Goal: Information Seeking & Learning: Learn about a topic

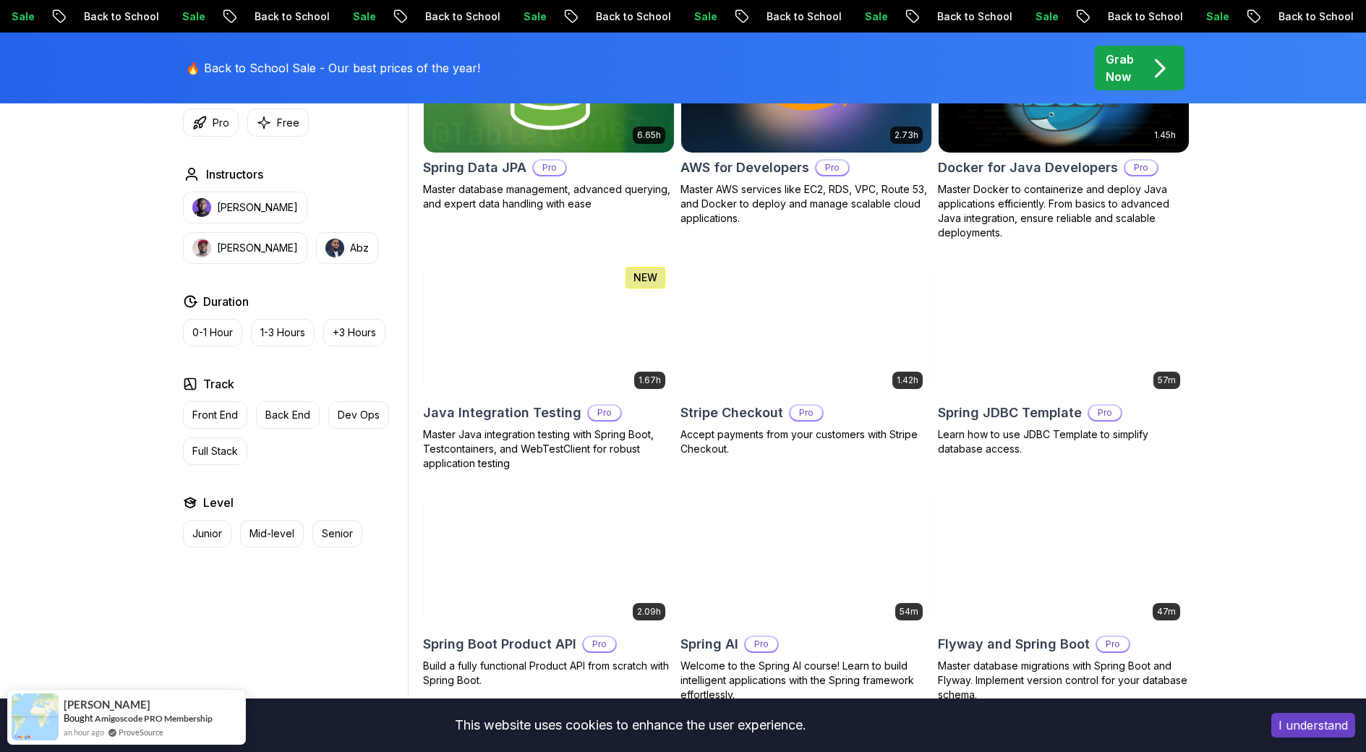
scroll to position [723, 0]
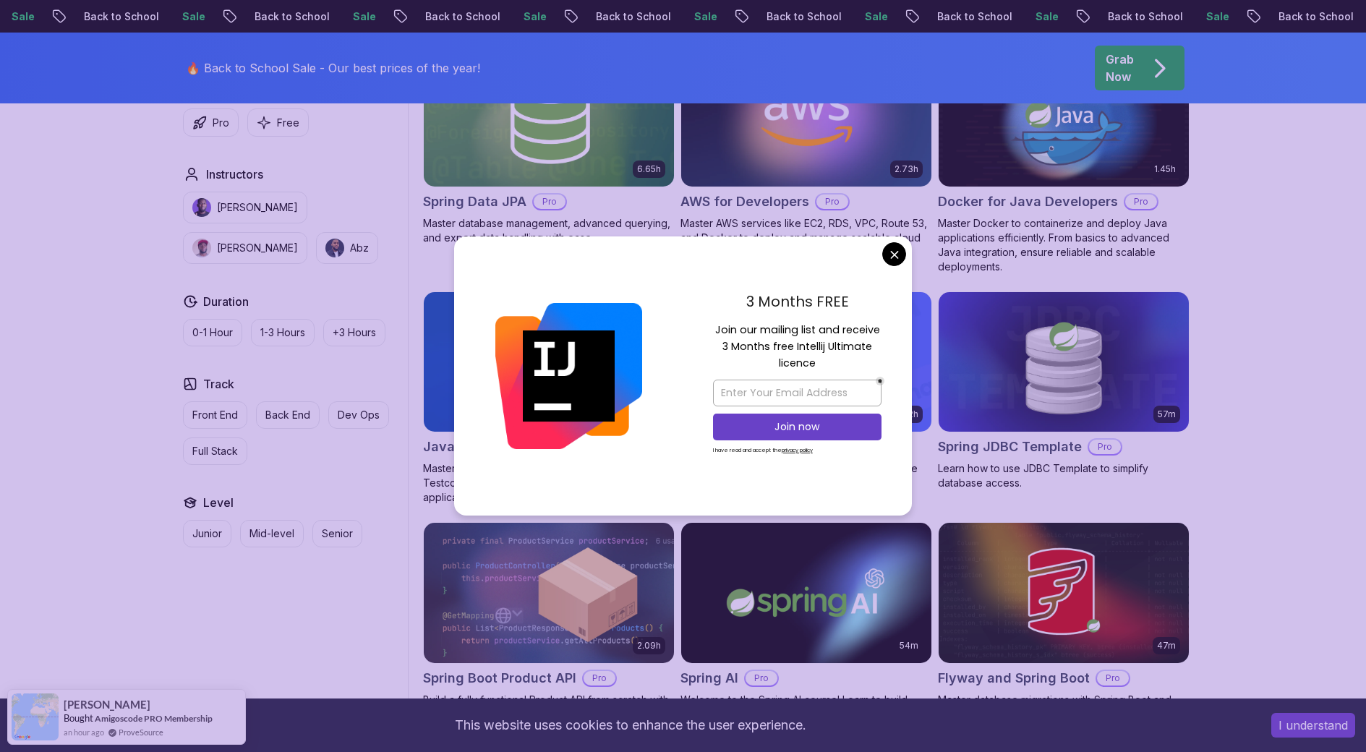
click at [900, 249] on body "Sale Back to School Sale Back to School Sale Back to School Sale Back to School…" at bounding box center [683, 509] width 1366 height 2465
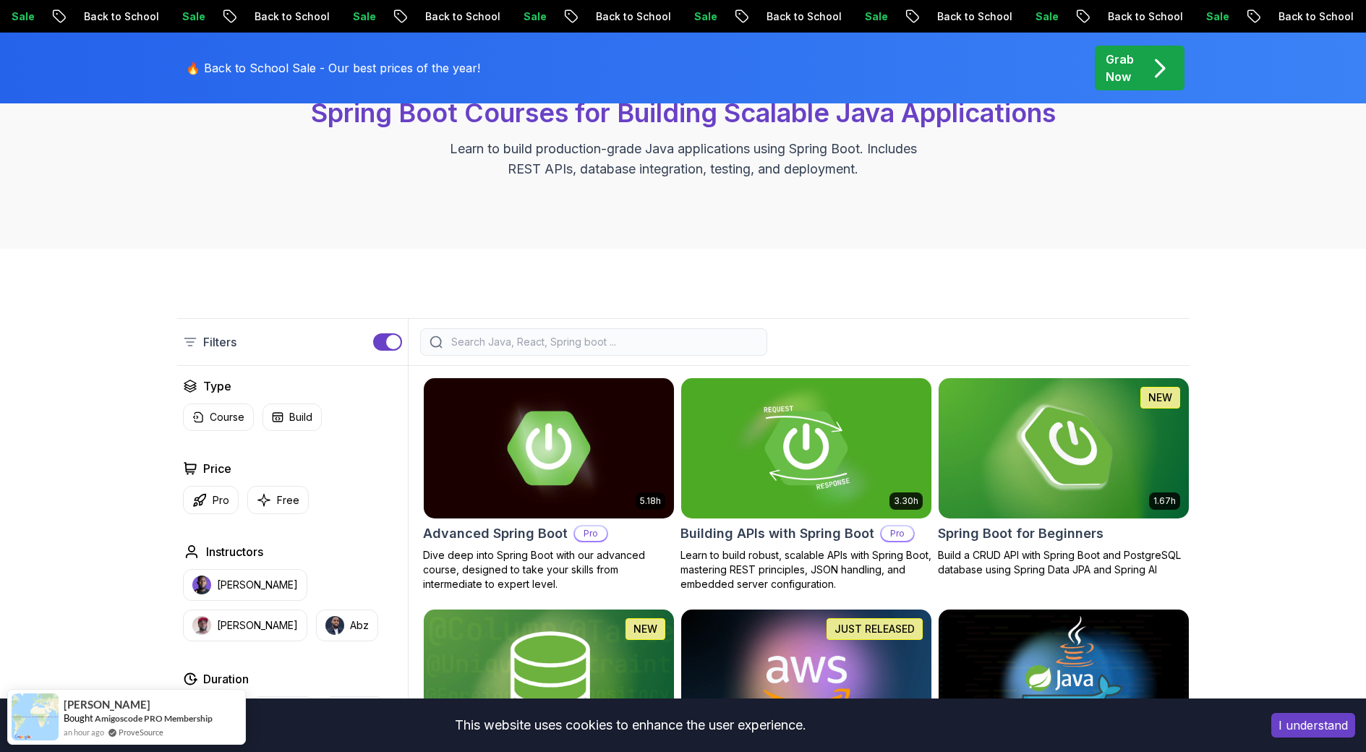
scroll to position [72, 0]
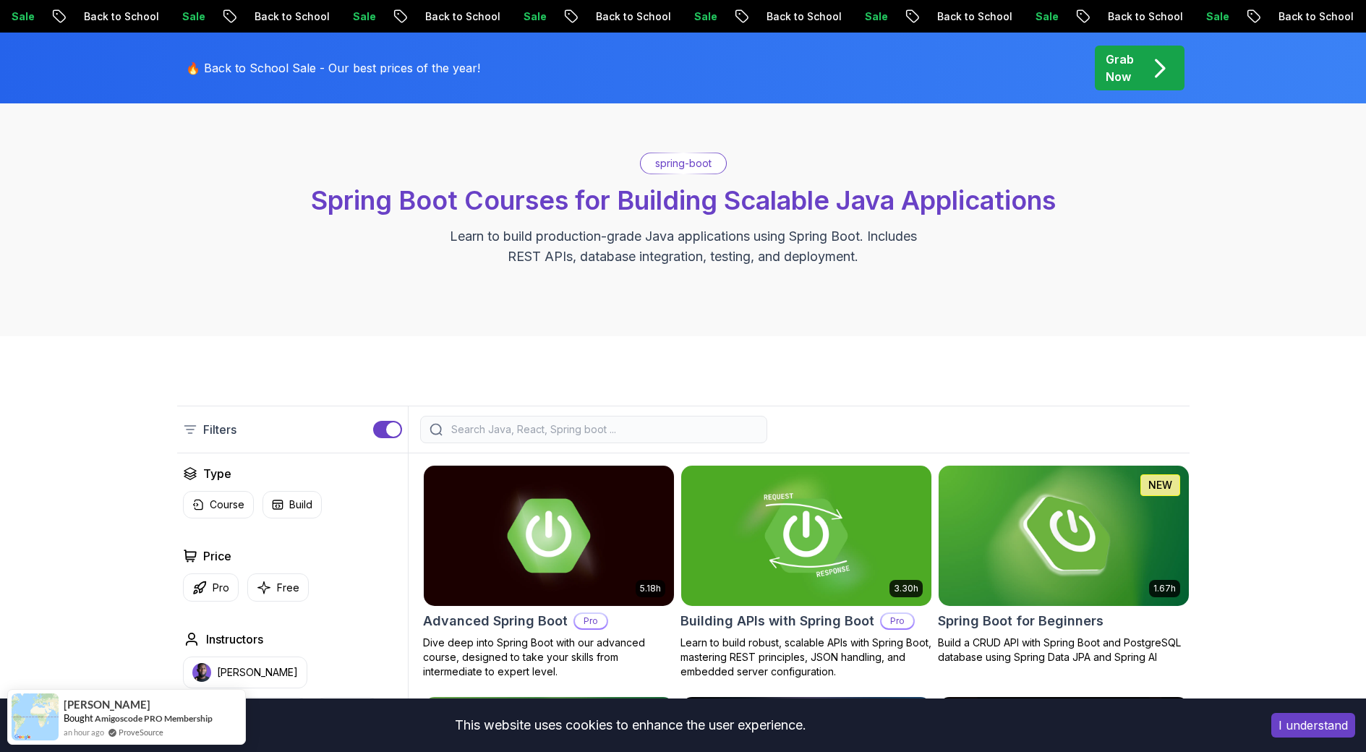
click at [505, 428] on input "search" at bounding box center [603, 429] width 310 height 14
click at [495, 429] on input "search" at bounding box center [603, 429] width 310 height 14
click at [500, 424] on input "search" at bounding box center [603, 429] width 310 height 14
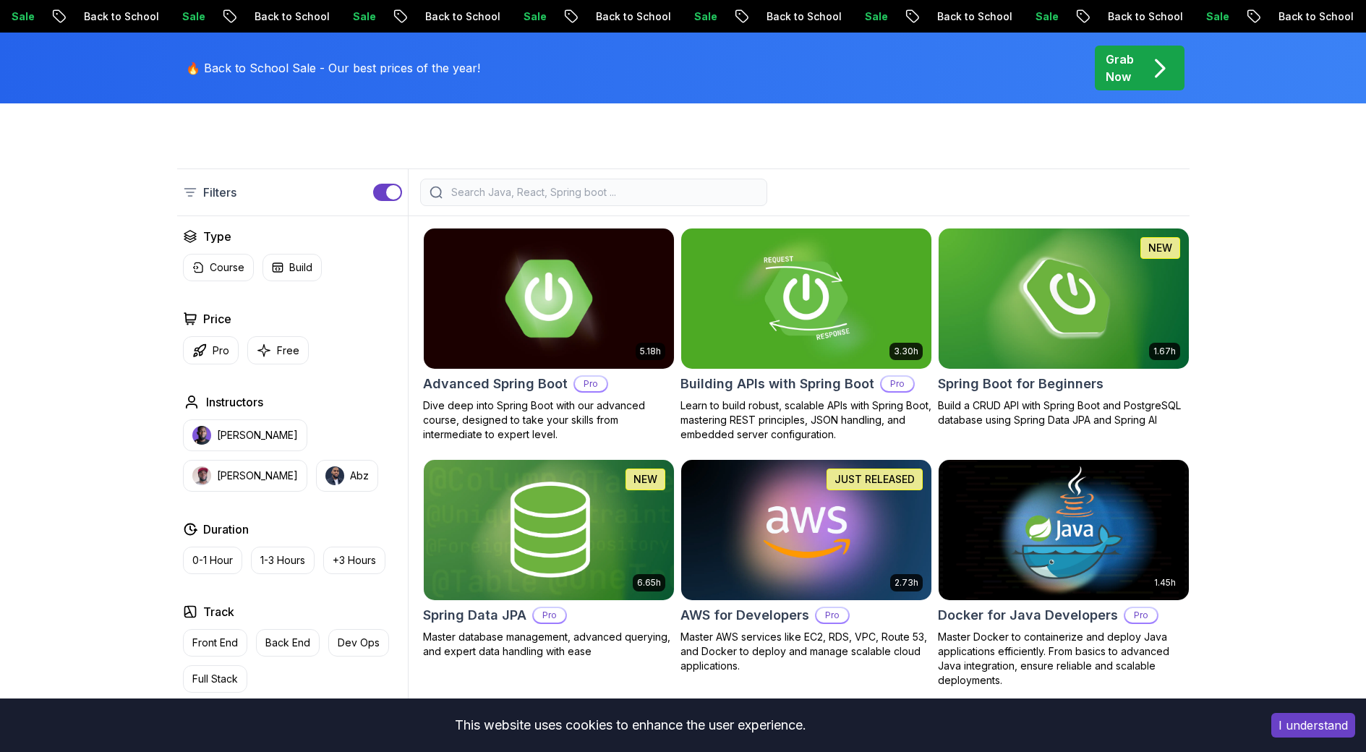
scroll to position [289, 0]
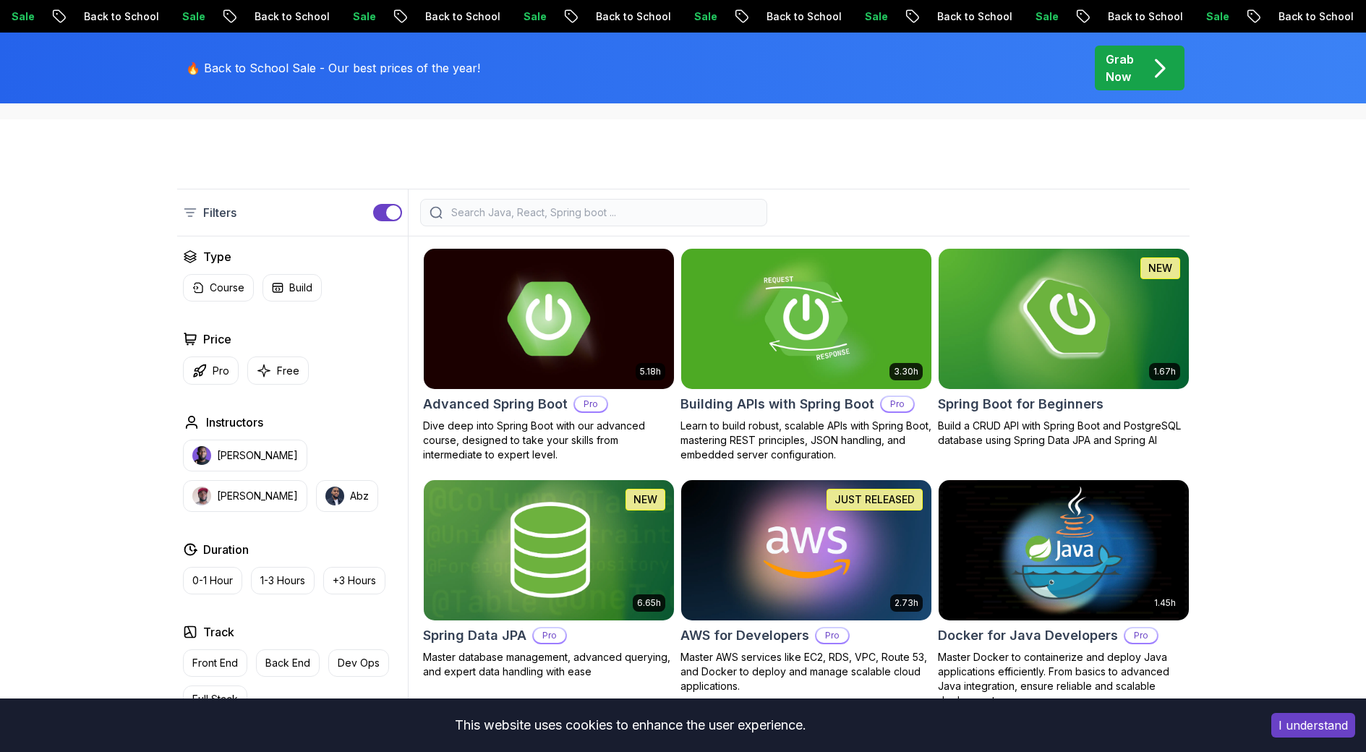
drag, startPoint x: 368, startPoint y: 202, endPoint x: 383, endPoint y: 218, distance: 21.5
click at [373, 211] on div "Filters" at bounding box center [292, 212] width 231 height 46
click at [383, 218] on button "button" at bounding box center [387, 212] width 29 height 17
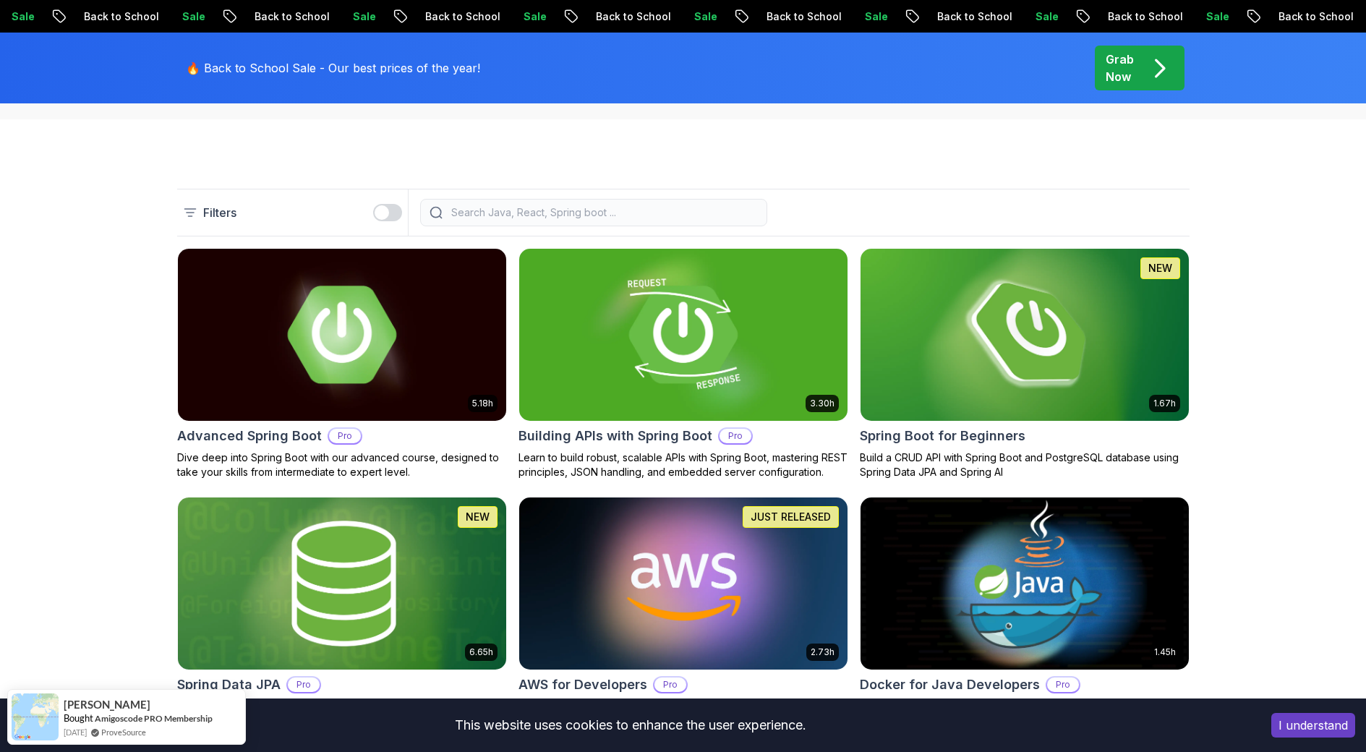
click at [386, 217] on div "button" at bounding box center [382, 212] width 14 height 14
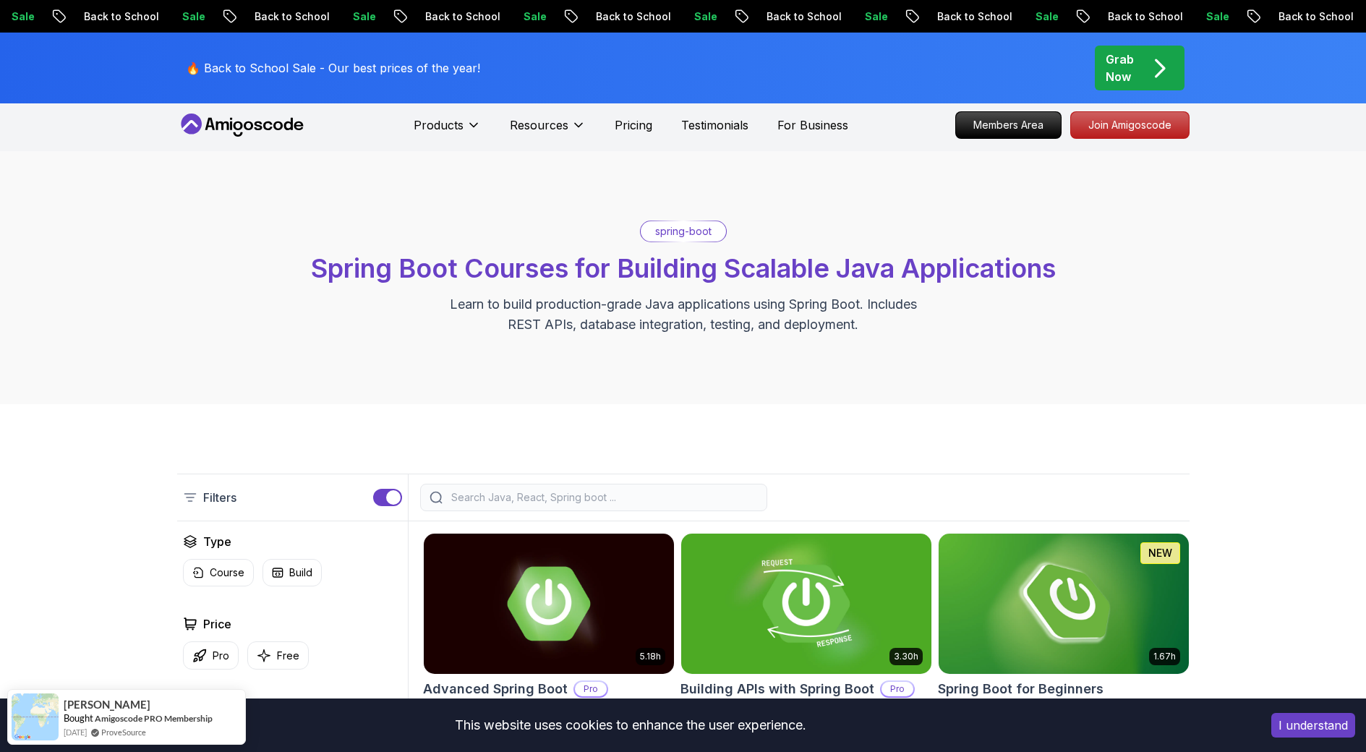
scroll to position [0, 0]
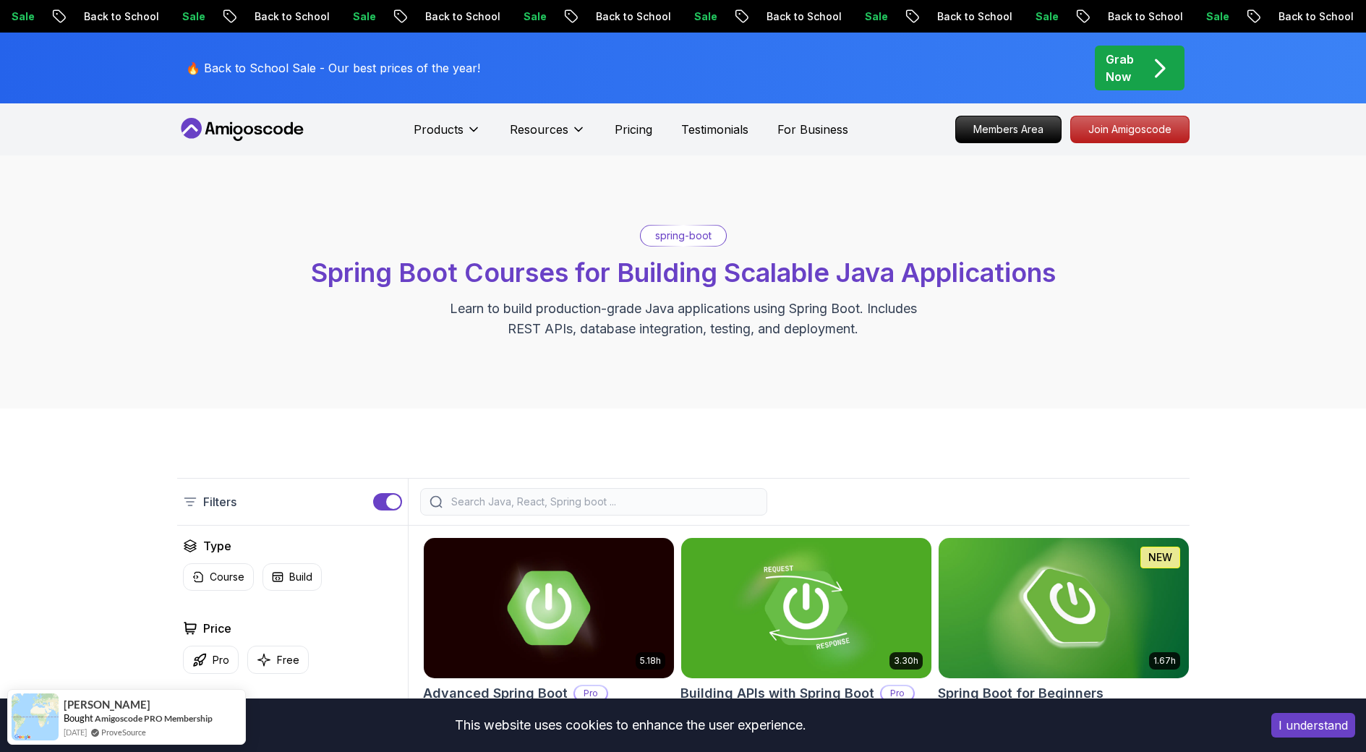
click at [661, 513] on div "Filters" at bounding box center [683, 502] width 1012 height 48
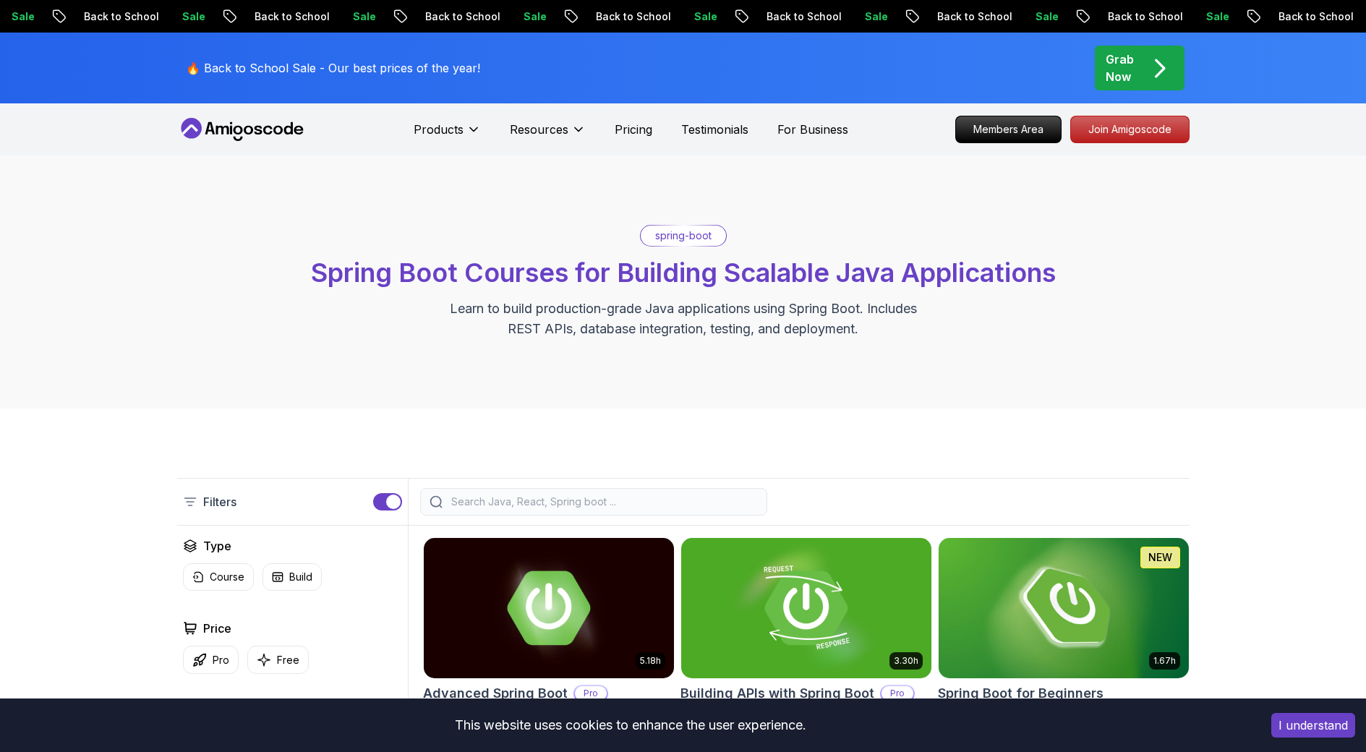
click at [665, 508] on input "search" at bounding box center [603, 502] width 310 height 14
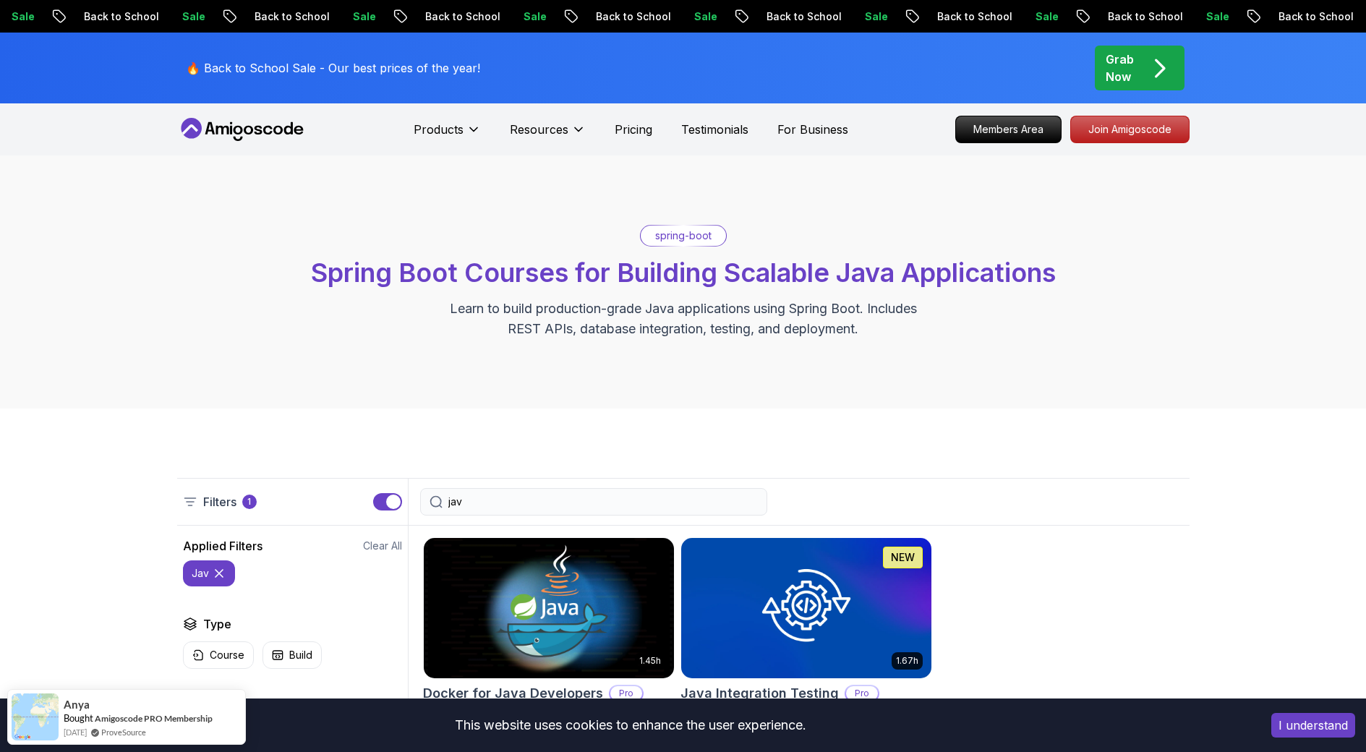
type input "java"
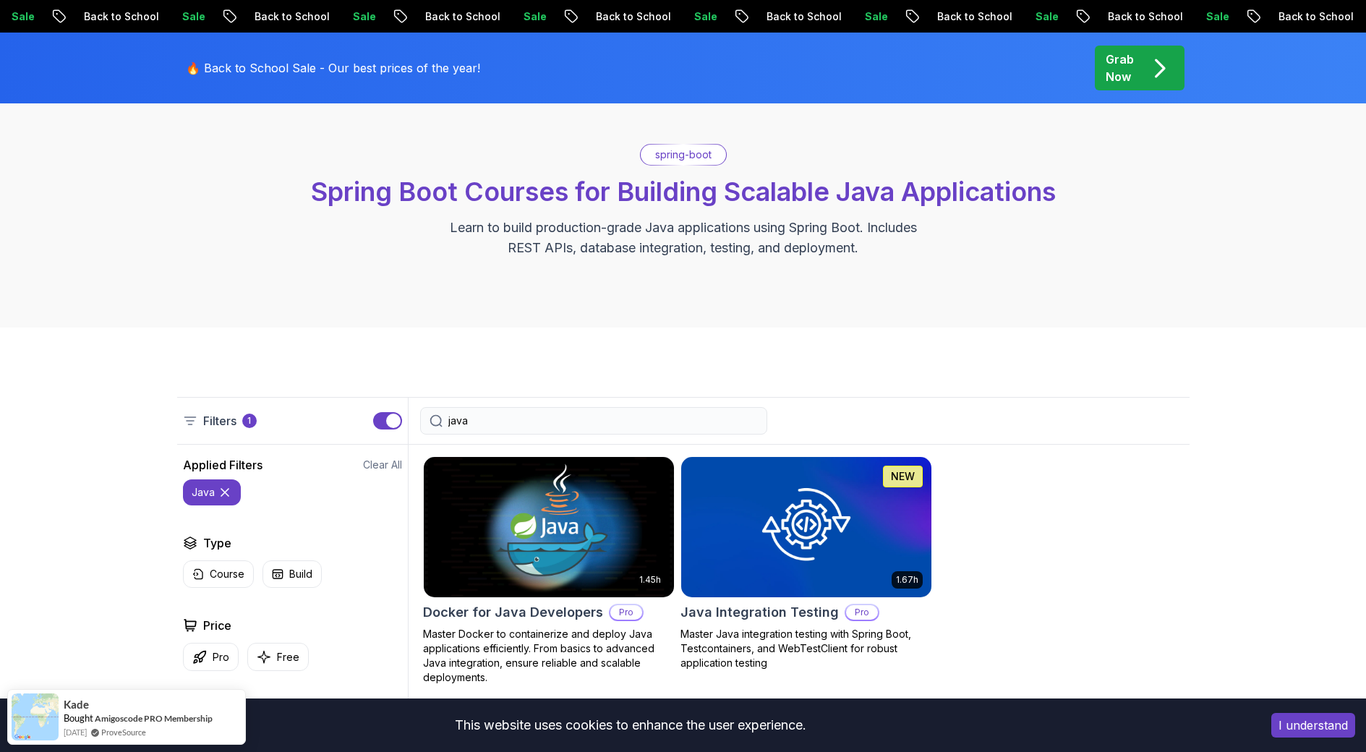
scroll to position [72, 0]
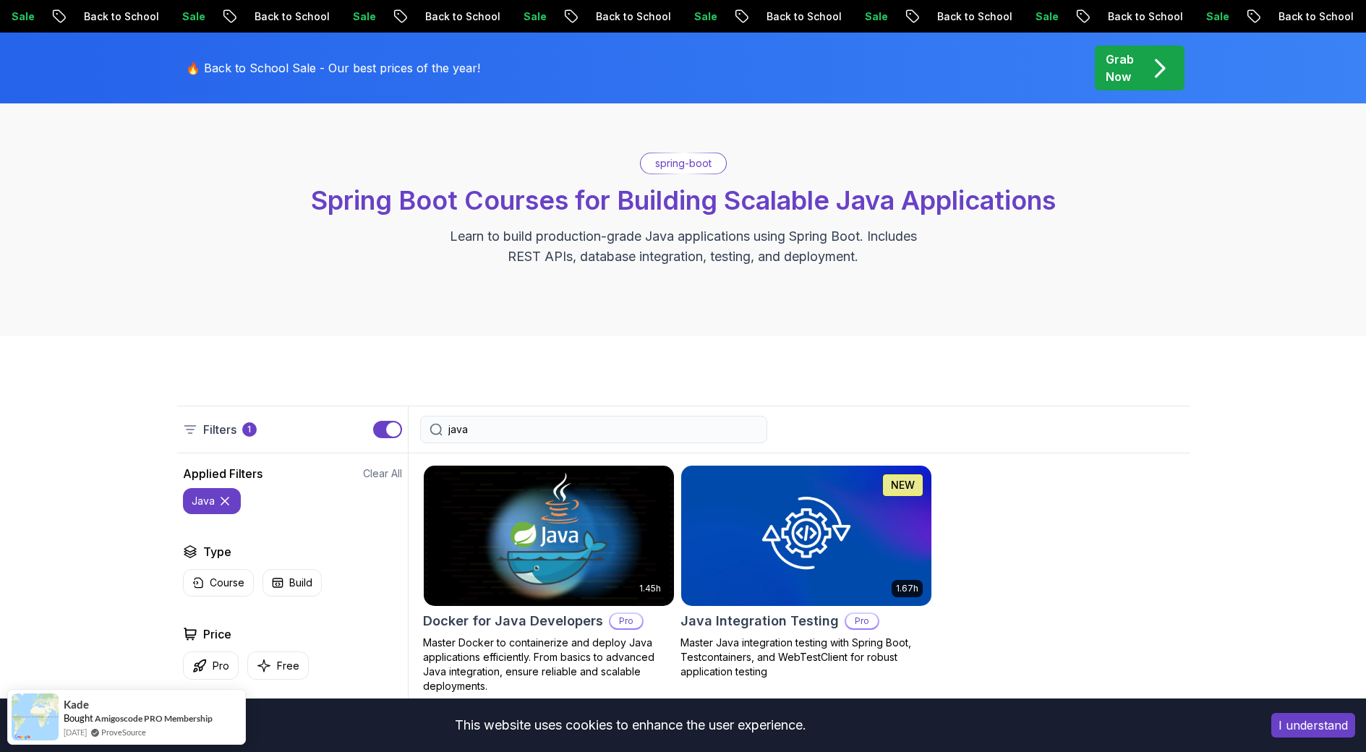
click at [506, 435] on input "java" at bounding box center [603, 429] width 310 height 14
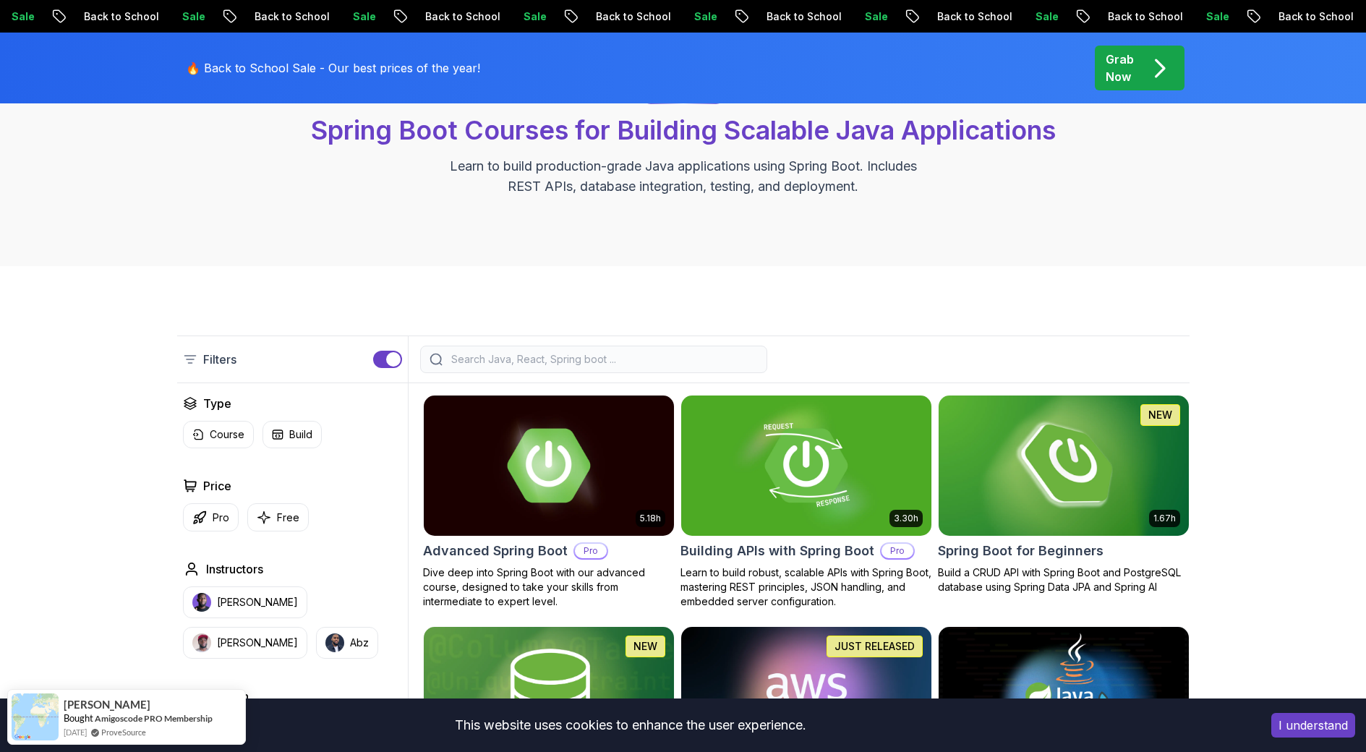
scroll to position [145, 0]
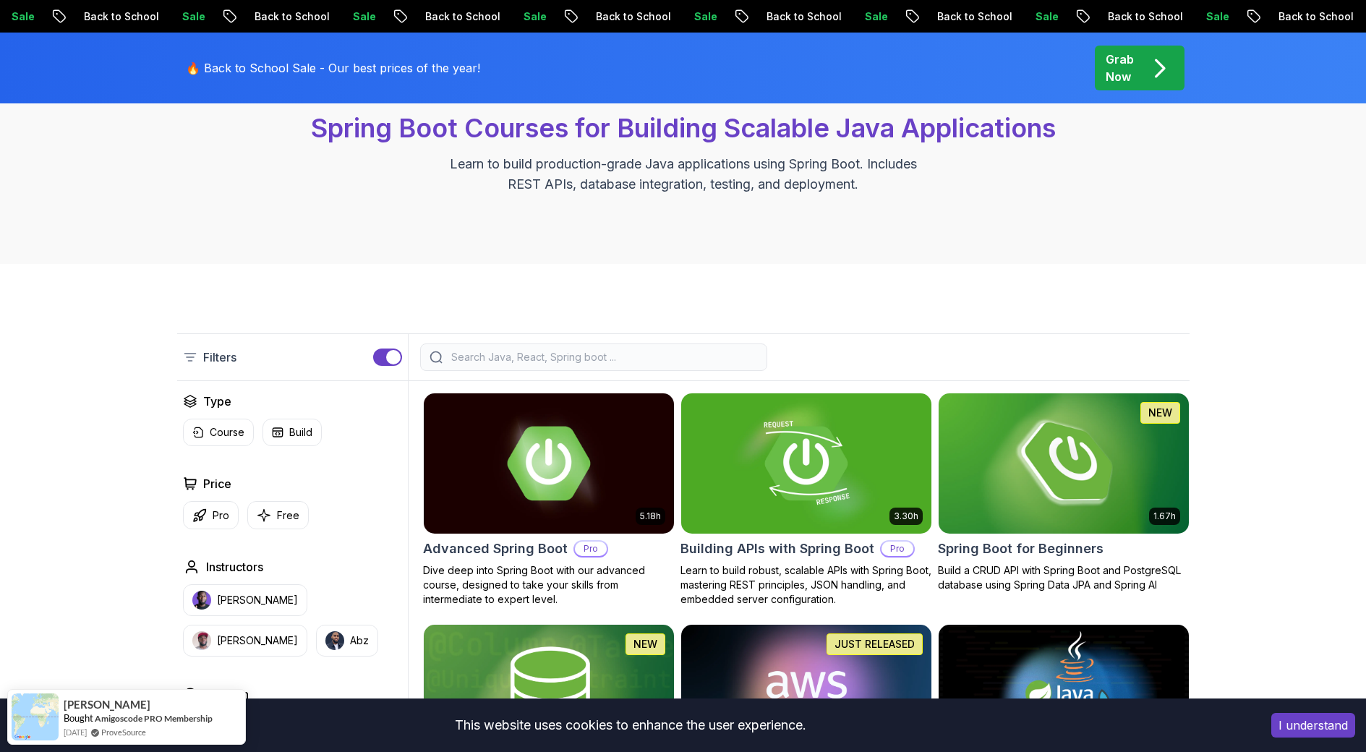
click at [1021, 462] on img at bounding box center [1063, 463] width 263 height 147
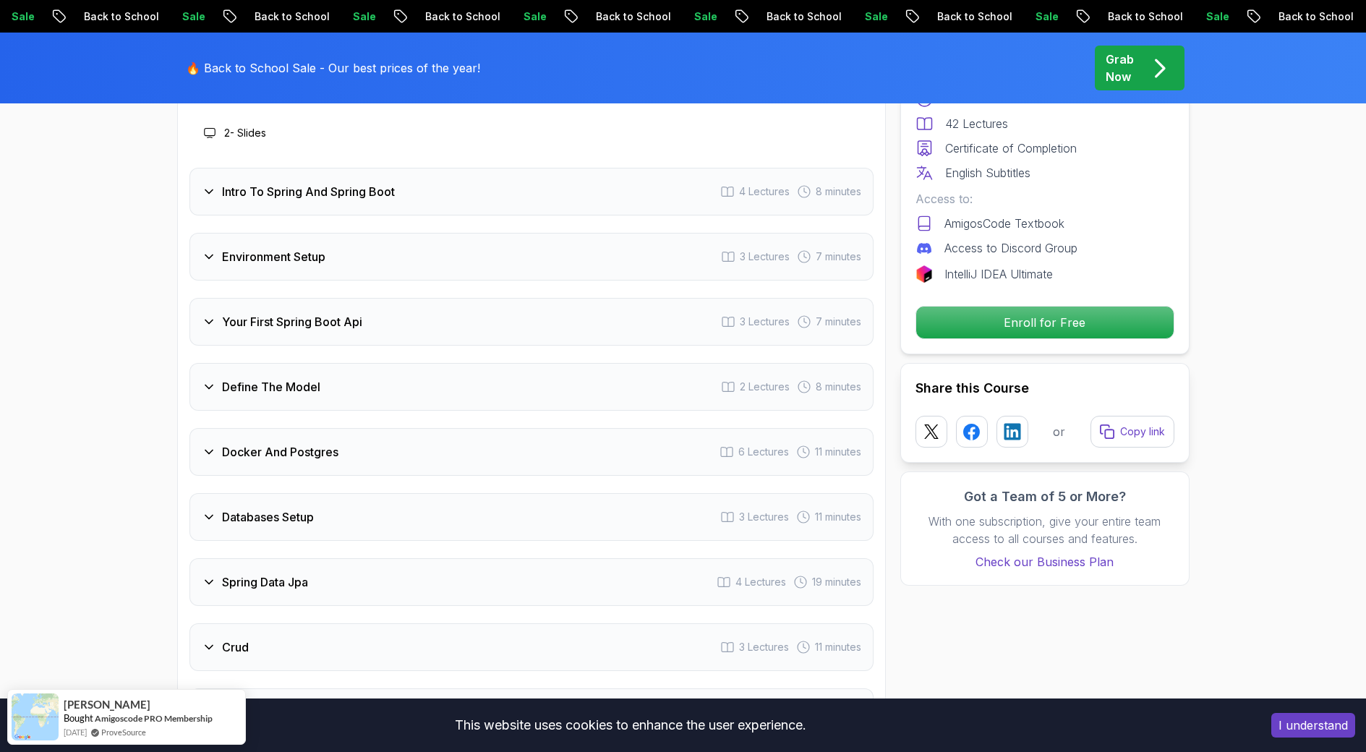
scroll to position [1953, 0]
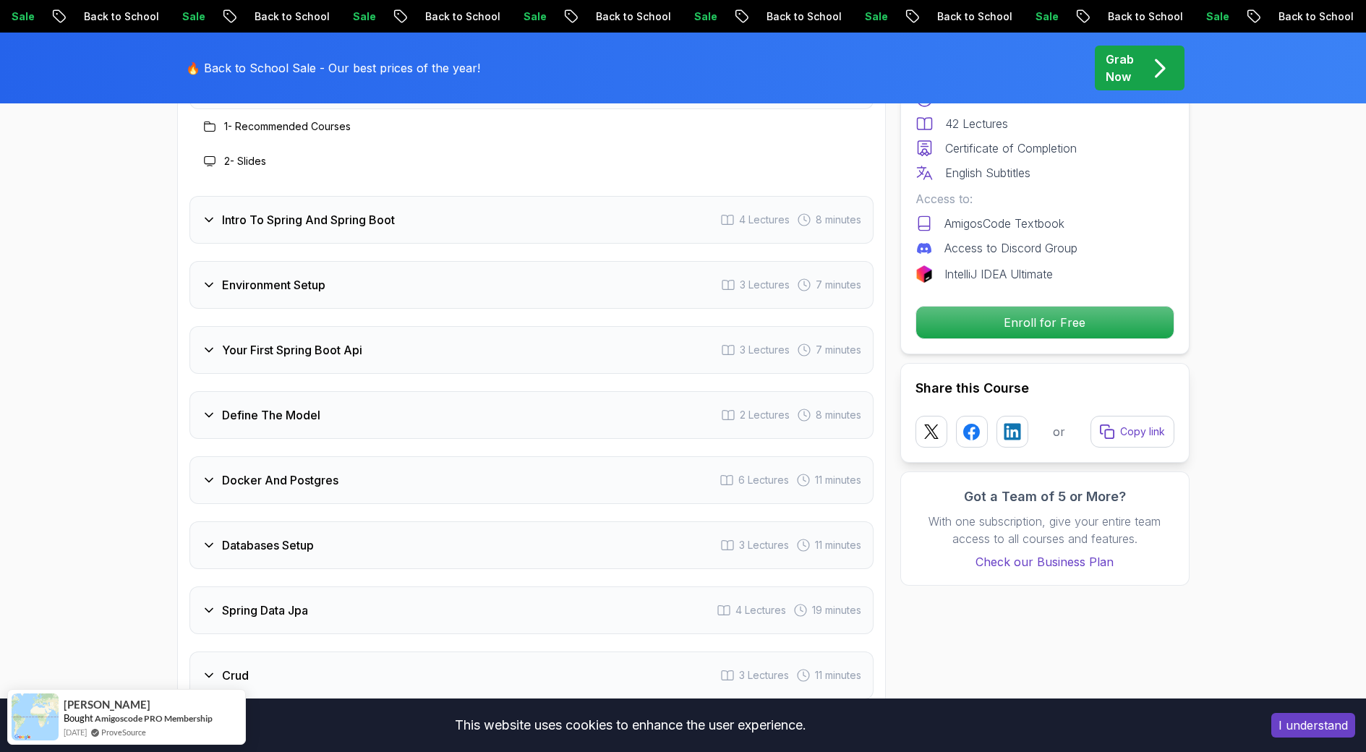
click at [323, 276] on h3 "Environment Setup" at bounding box center [273, 284] width 103 height 17
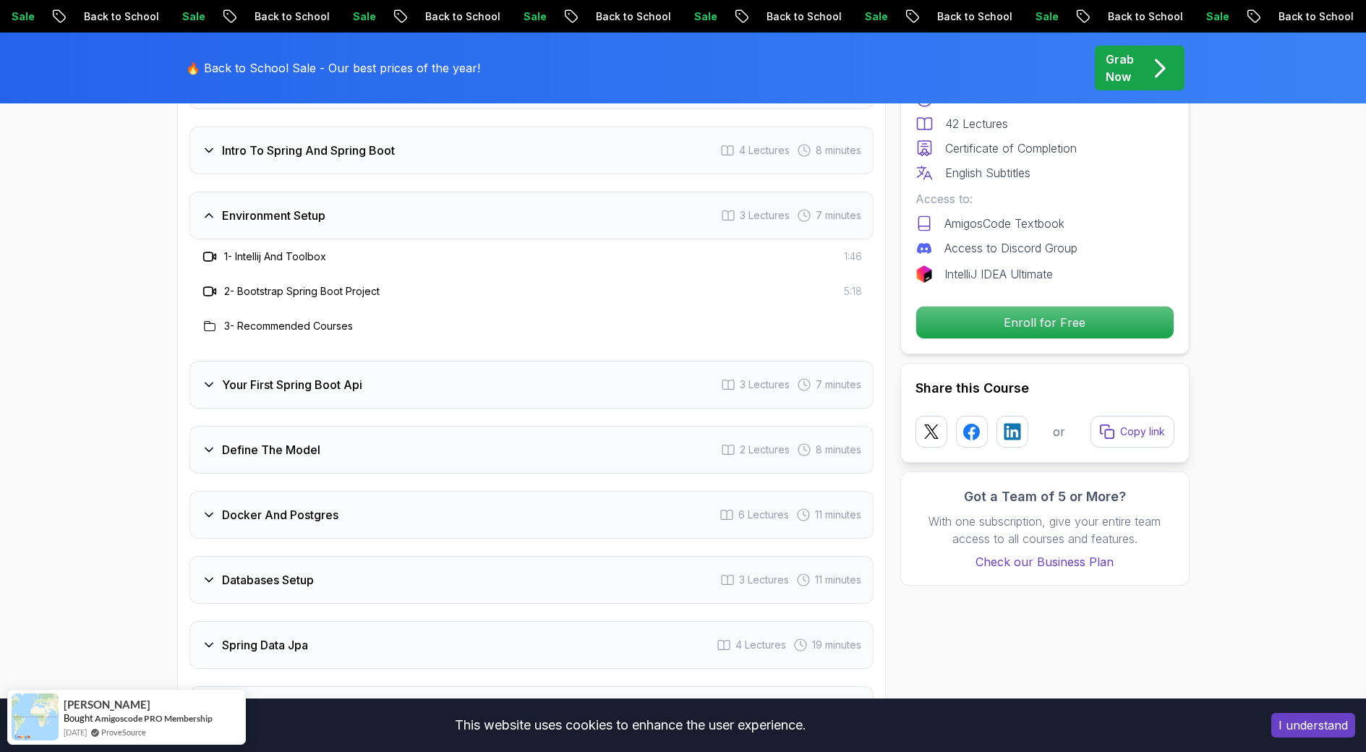
click at [328, 205] on div "Environment Setup 3 Lectures 7 minutes" at bounding box center [531, 216] width 684 height 48
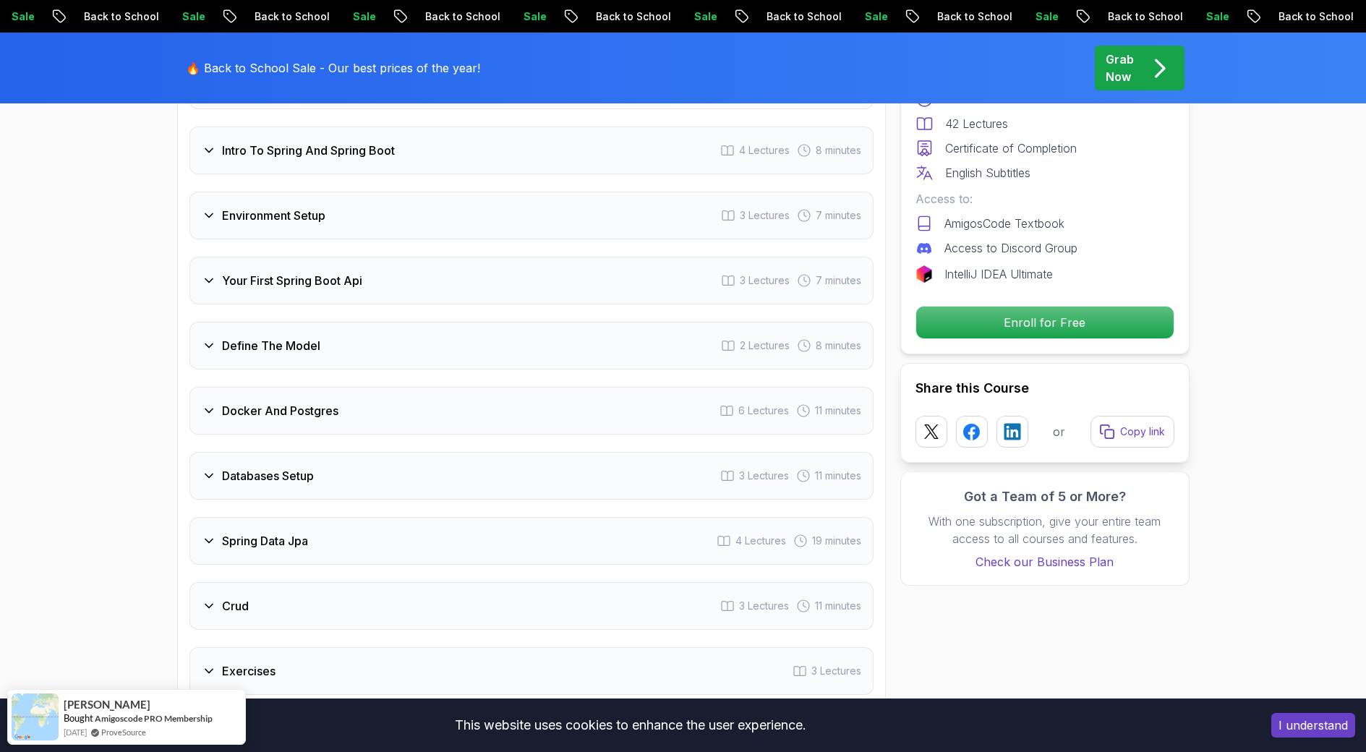
click at [312, 272] on h3 "Your First Spring Boot Api" at bounding box center [292, 280] width 140 height 17
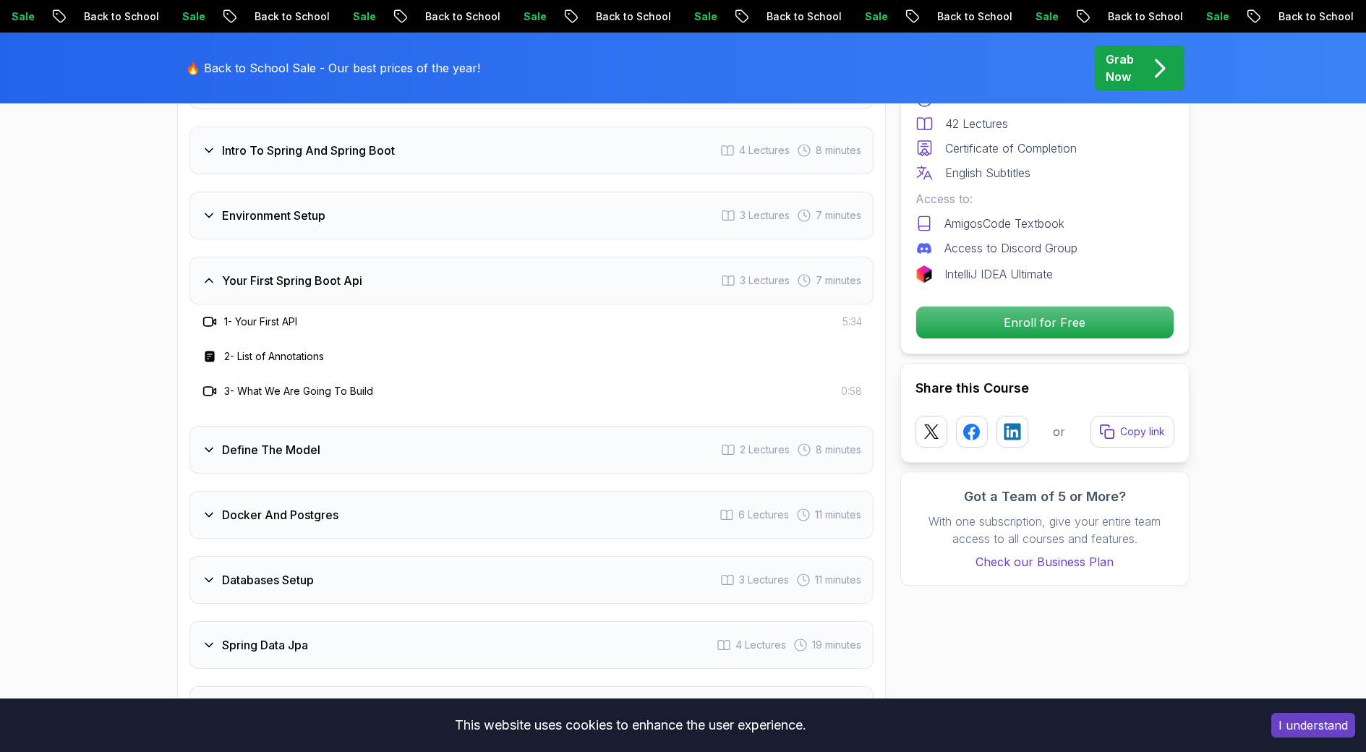
click at [312, 272] on h3 "Your First Spring Boot Api" at bounding box center [292, 280] width 140 height 17
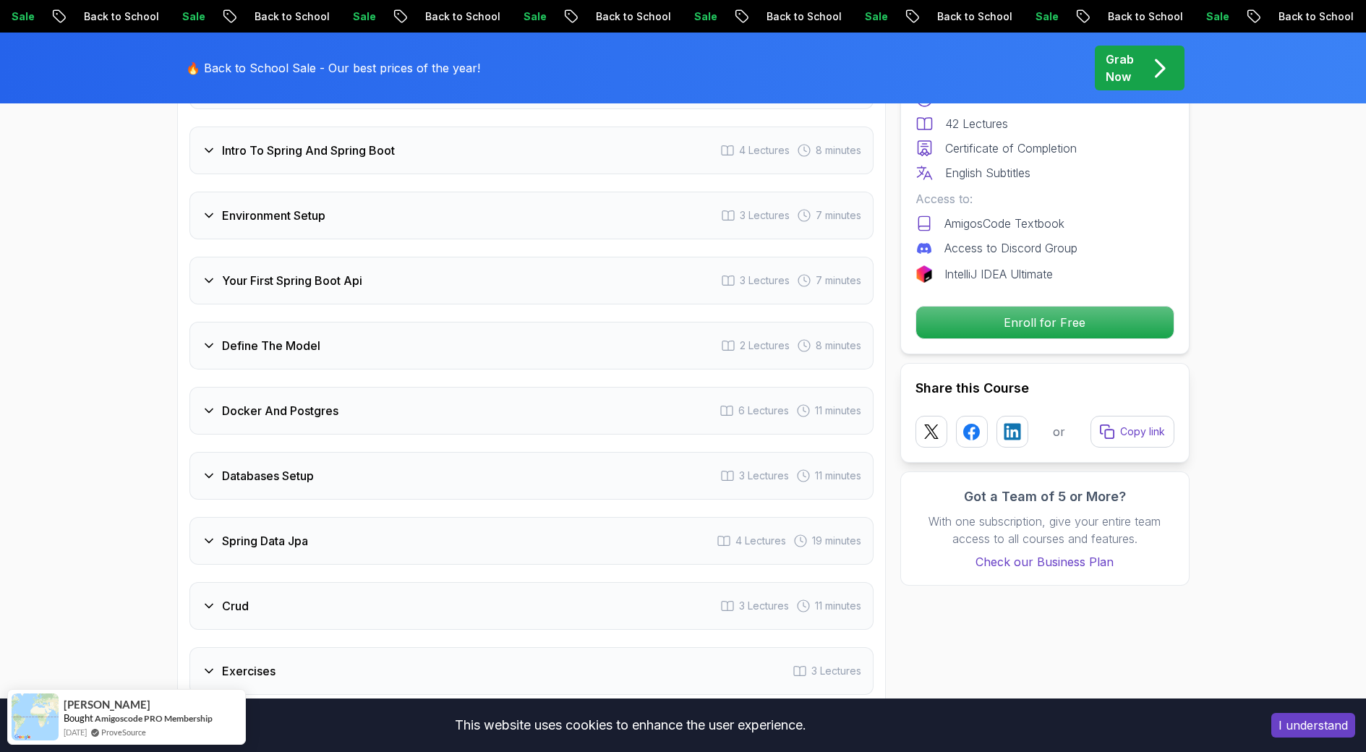
click at [265, 337] on h3 "Define The Model" at bounding box center [271, 345] width 98 height 17
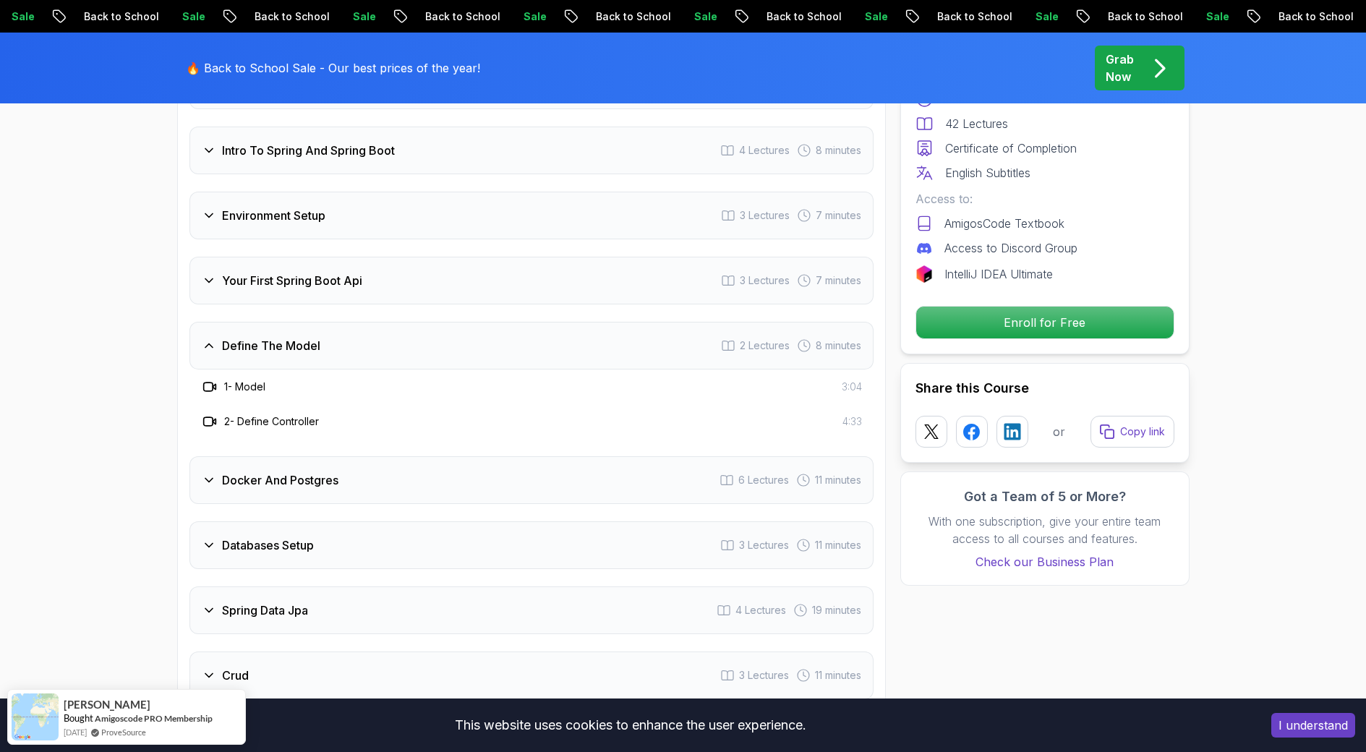
click at [265, 337] on h3 "Define The Model" at bounding box center [271, 345] width 98 height 17
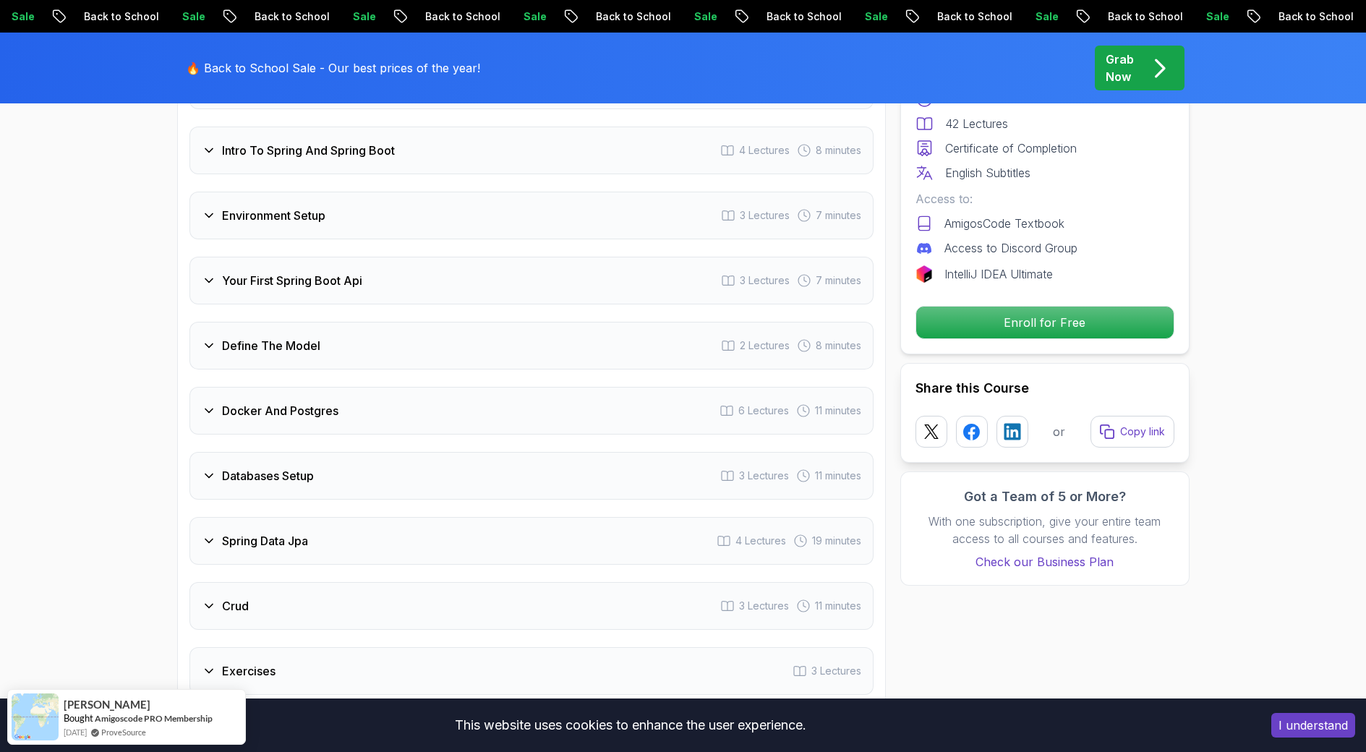
click at [260, 402] on h3 "Docker And Postgres" at bounding box center [280, 410] width 116 height 17
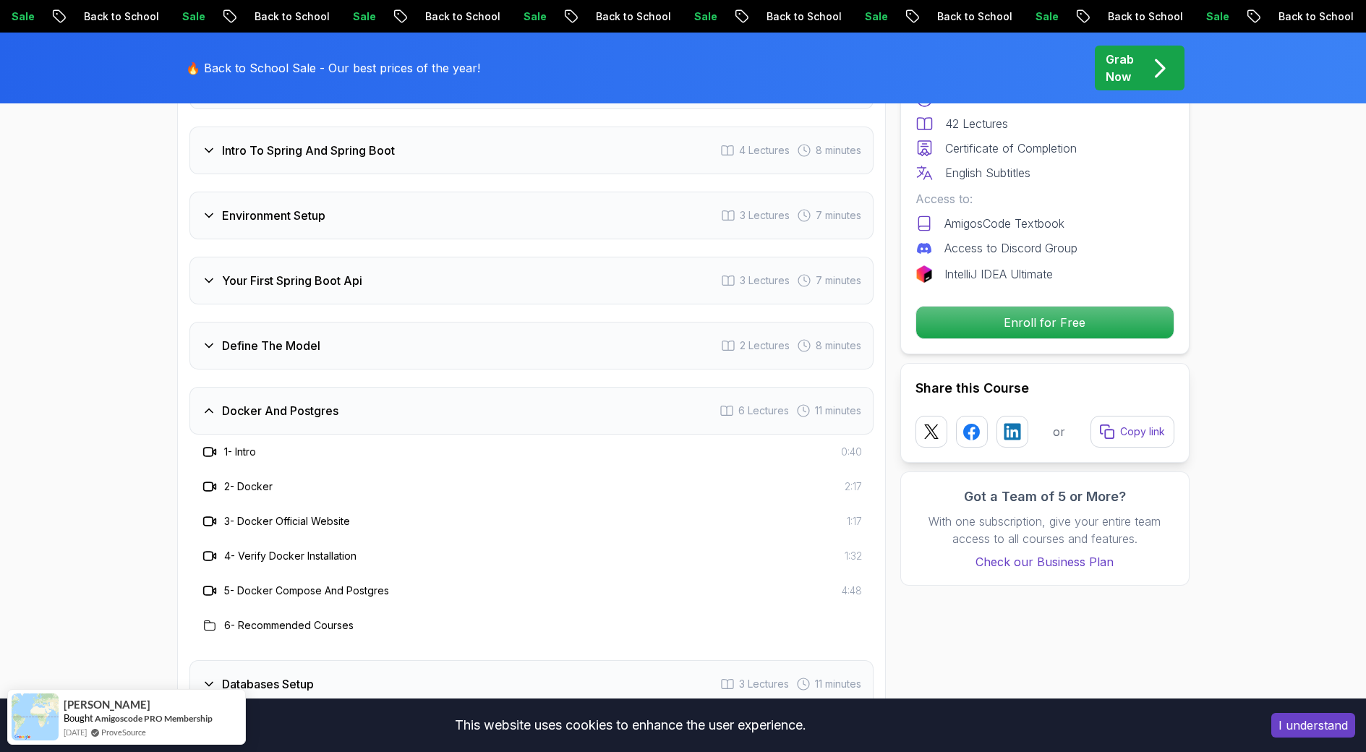
click at [283, 402] on h3 "Docker And Postgres" at bounding box center [280, 410] width 116 height 17
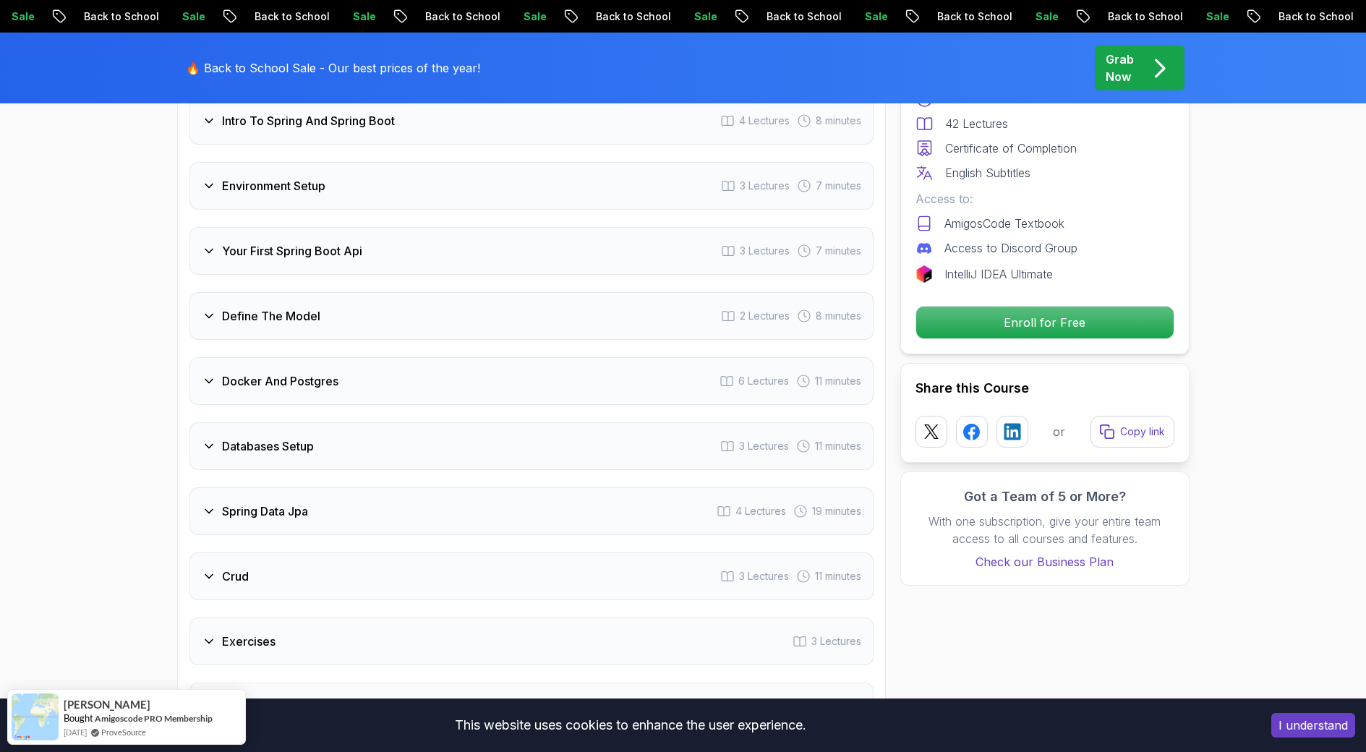
scroll to position [2097, 0]
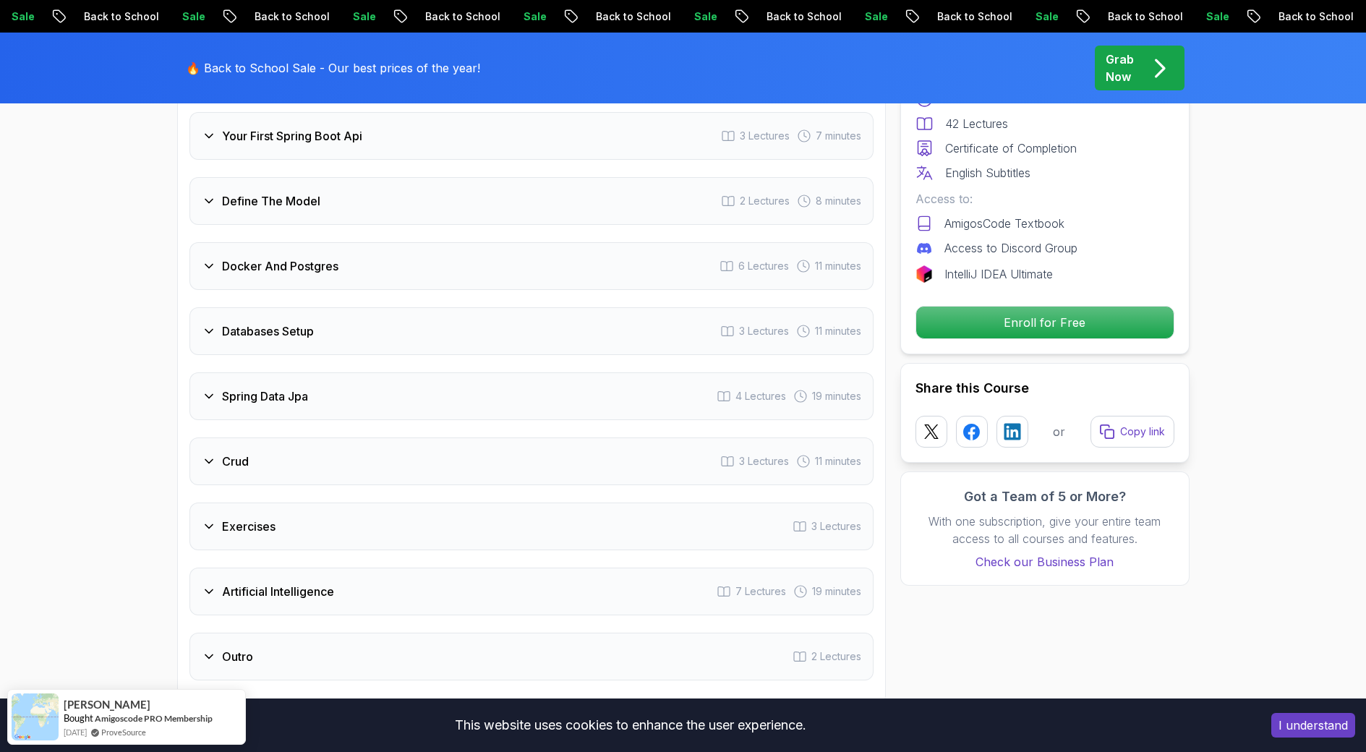
click at [289, 442] on div "Crud 3 Lectures 11 minutes" at bounding box center [531, 462] width 684 height 48
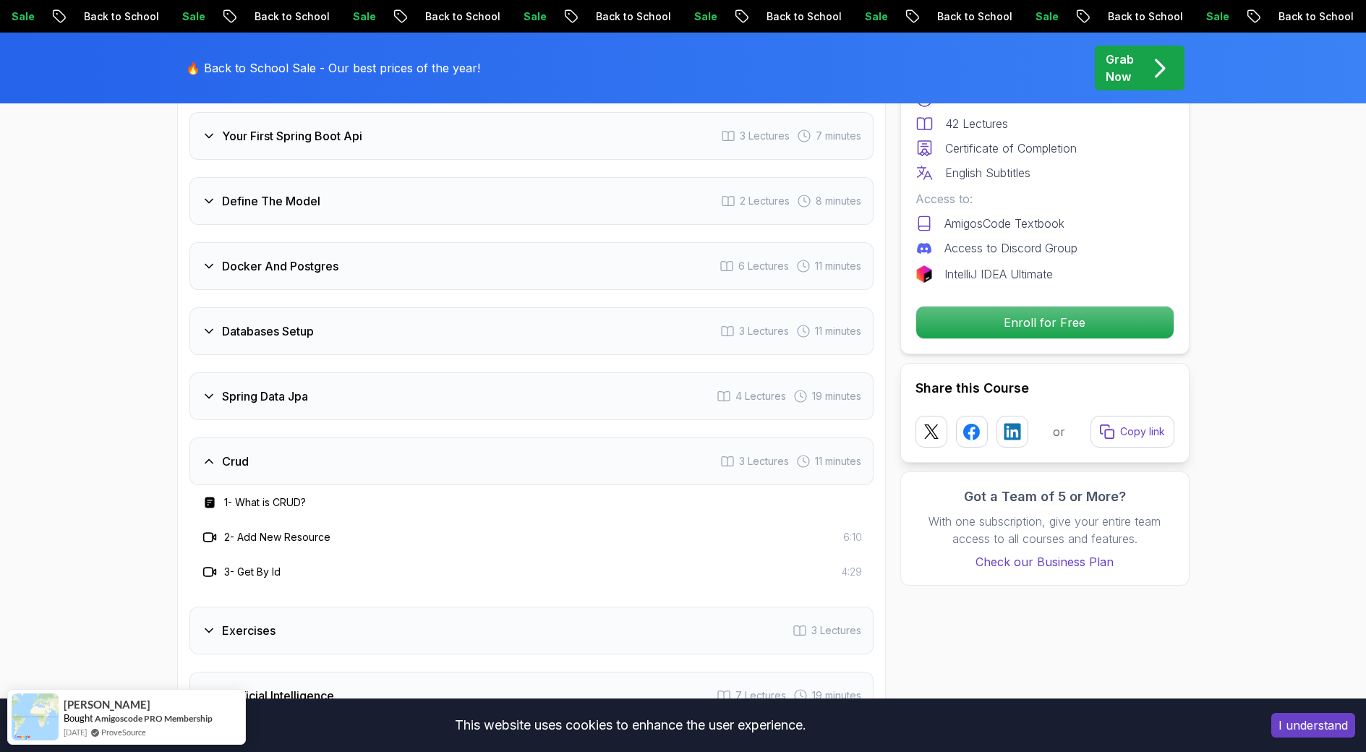
click at [289, 442] on div "Crud 3 Lectures 11 minutes" at bounding box center [531, 462] width 684 height 48
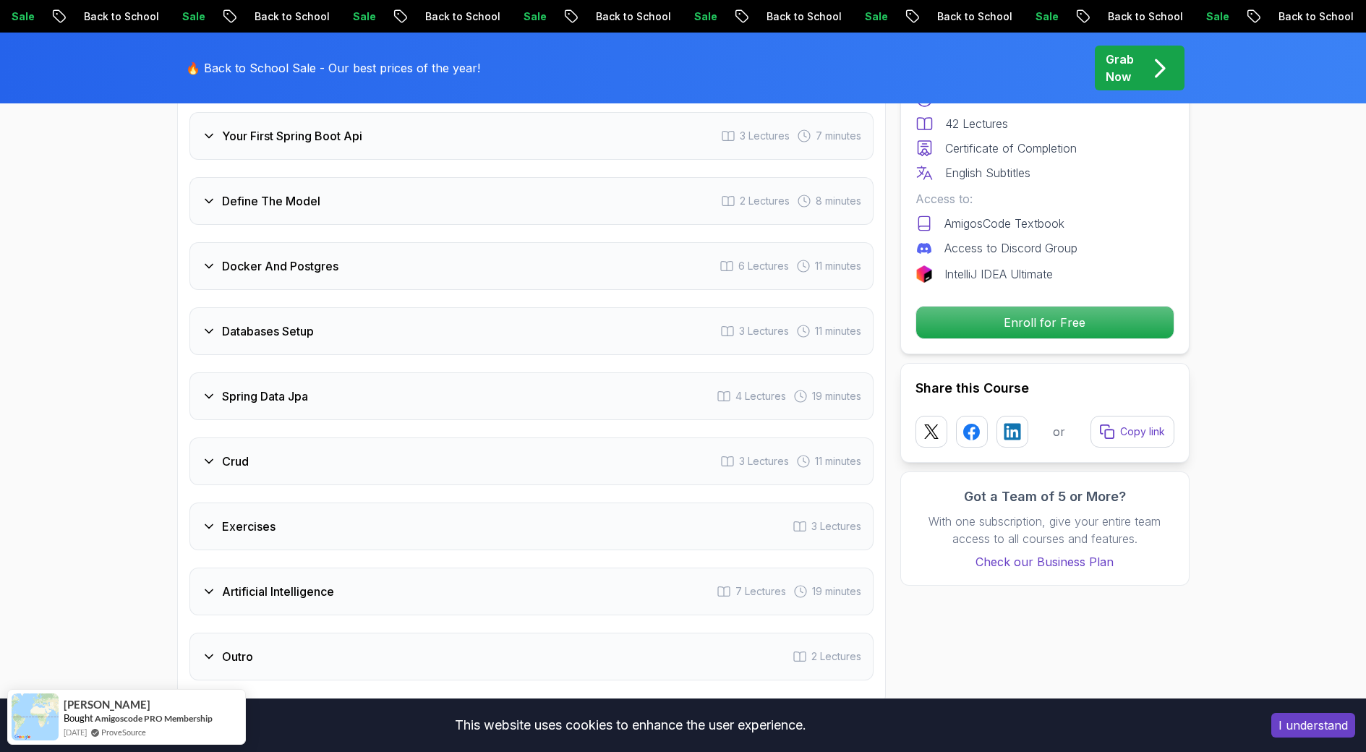
click at [295, 511] on div "Exercises 3 Lectures" at bounding box center [531, 527] width 684 height 48
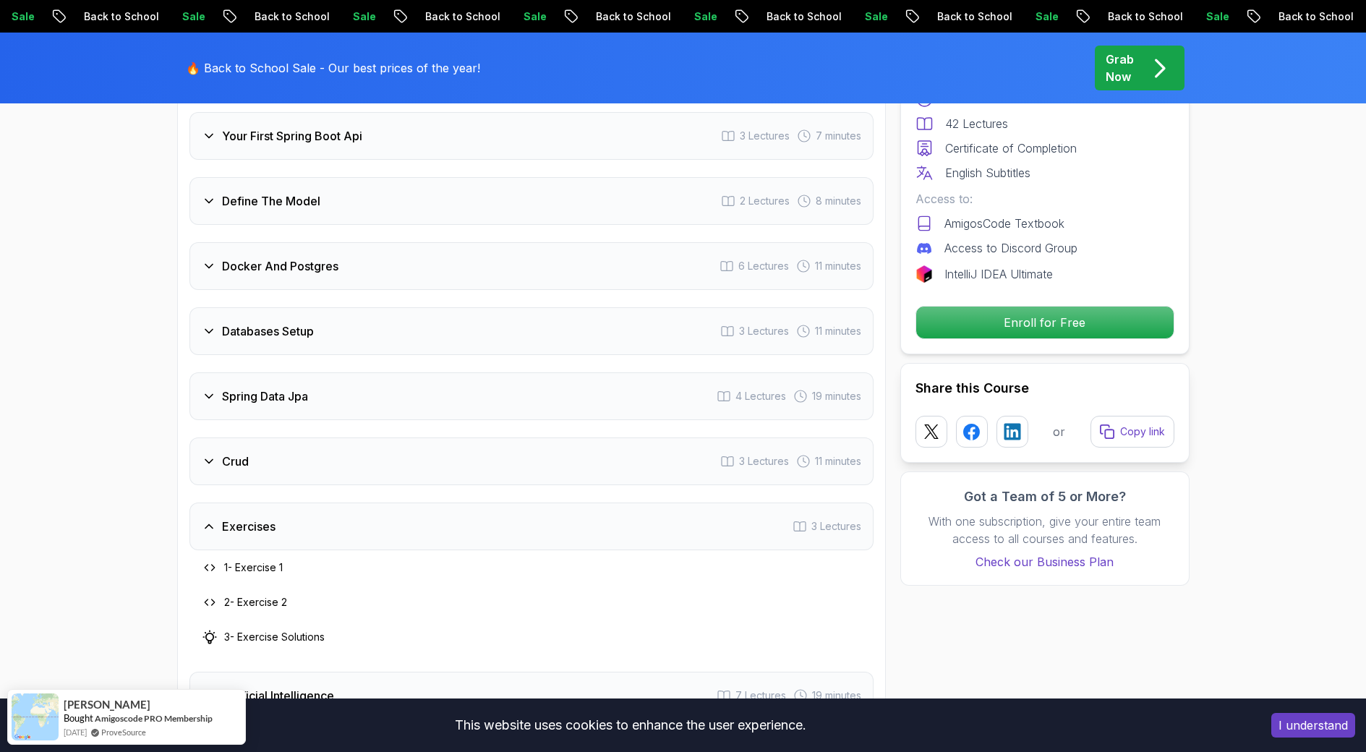
drag, startPoint x: 293, startPoint y: 455, endPoint x: 297, endPoint y: 463, distance: 9.1
click at [293, 455] on div "Crud 3 Lectures 11 minutes" at bounding box center [531, 462] width 684 height 48
click at [269, 495] on h3 "1 - What is CRUD?" at bounding box center [265, 502] width 82 height 14
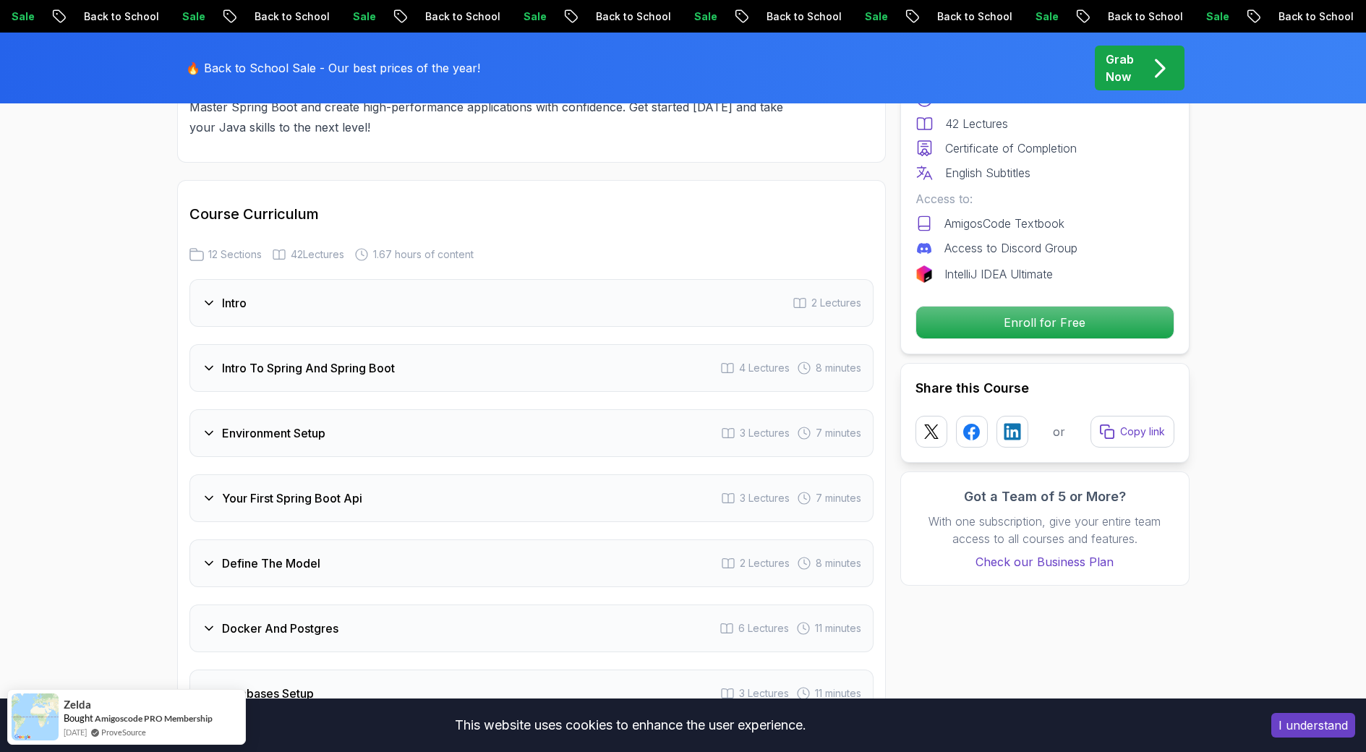
scroll to position [1736, 0]
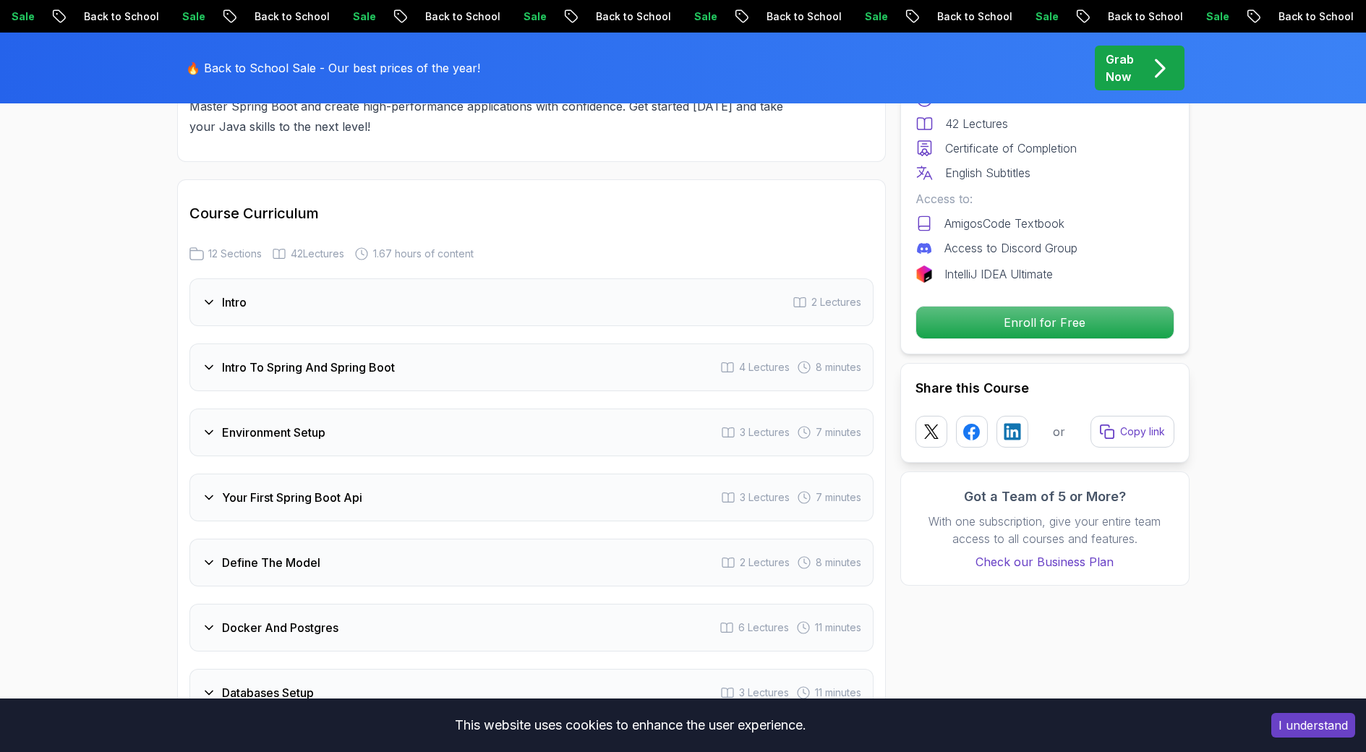
click at [360, 359] on h3 "Intro To Spring And Spring Boot" at bounding box center [308, 367] width 173 height 17
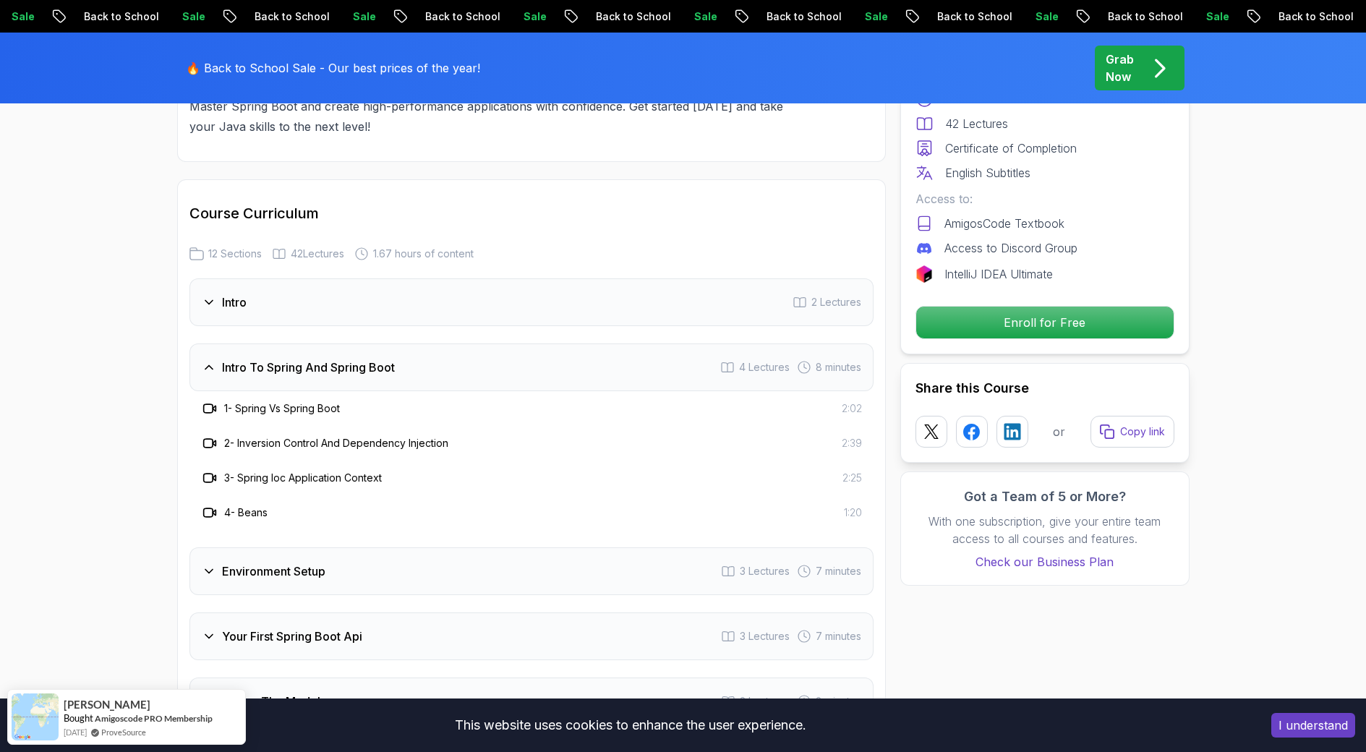
click at [392, 278] on div "Intro 2 Lectures" at bounding box center [531, 302] width 684 height 48
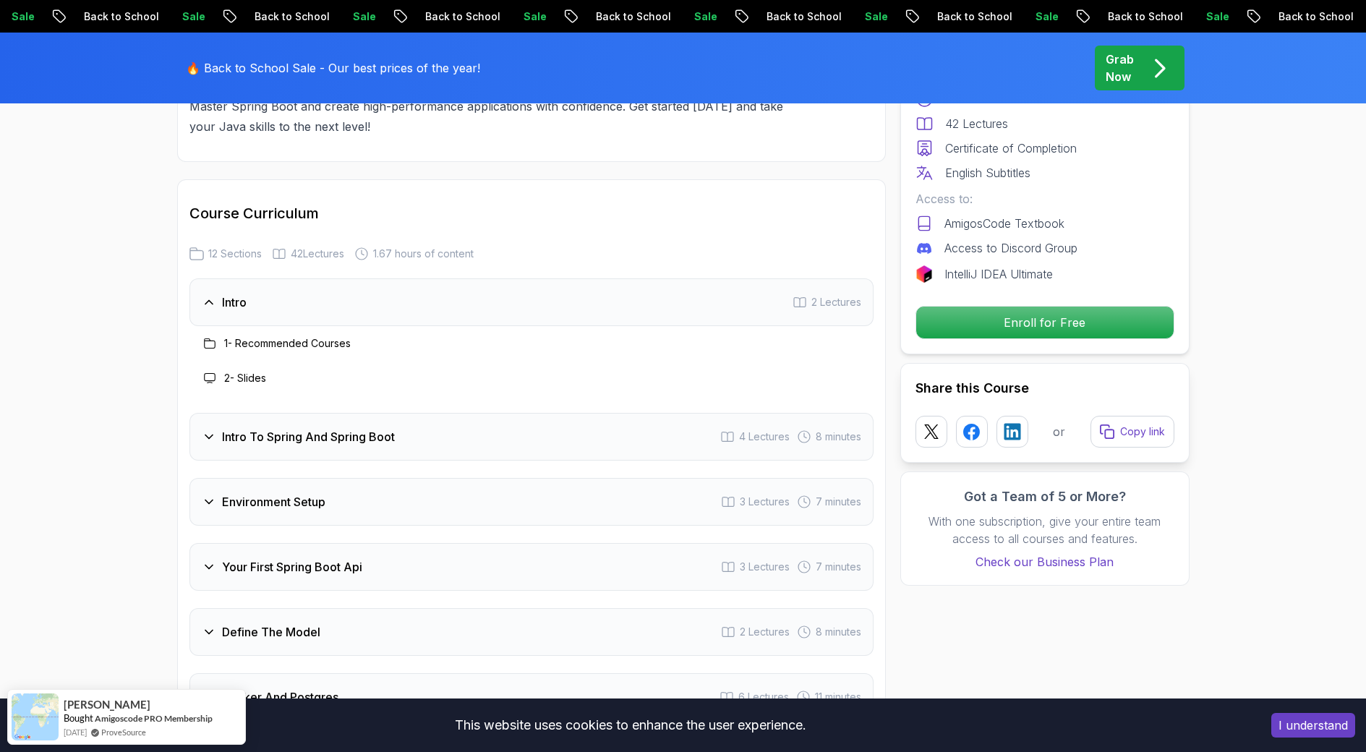
click at [357, 428] on h3 "Intro To Spring And Spring Boot" at bounding box center [308, 436] width 173 height 17
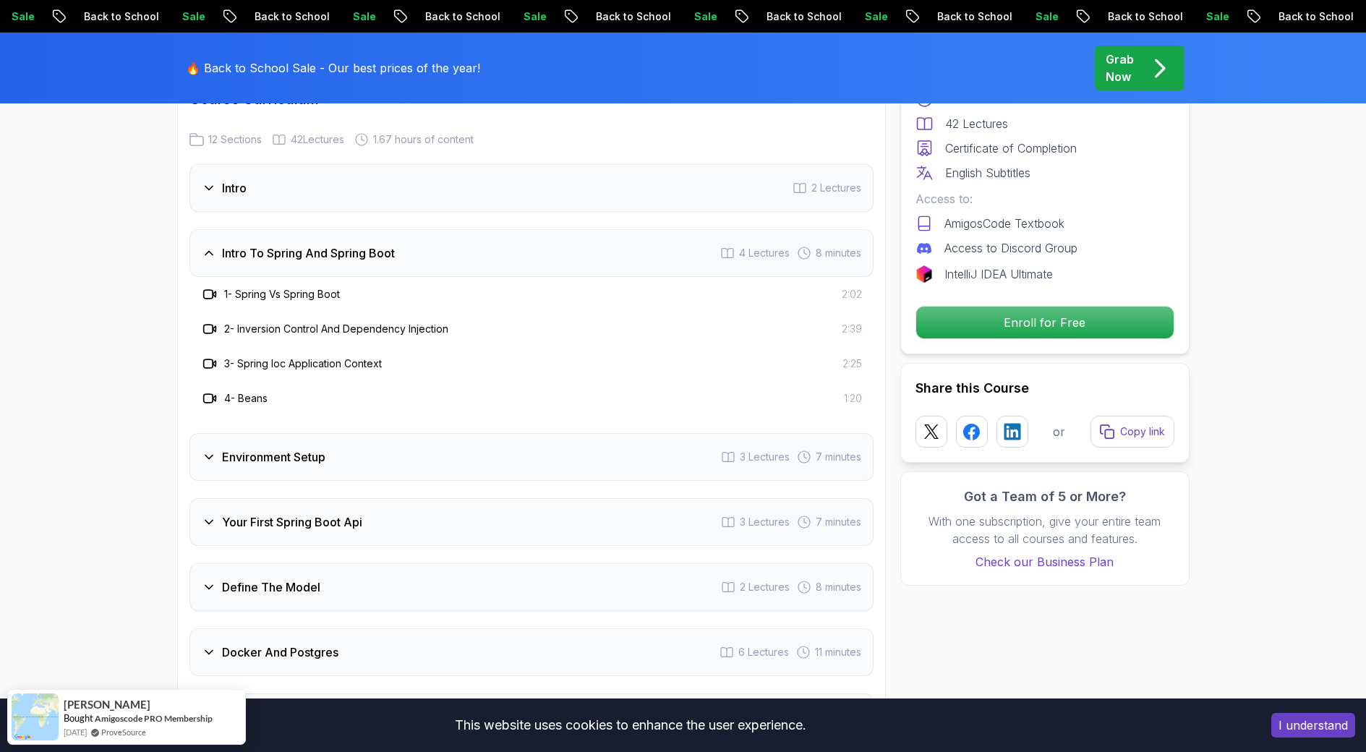
scroll to position [1880, 0]
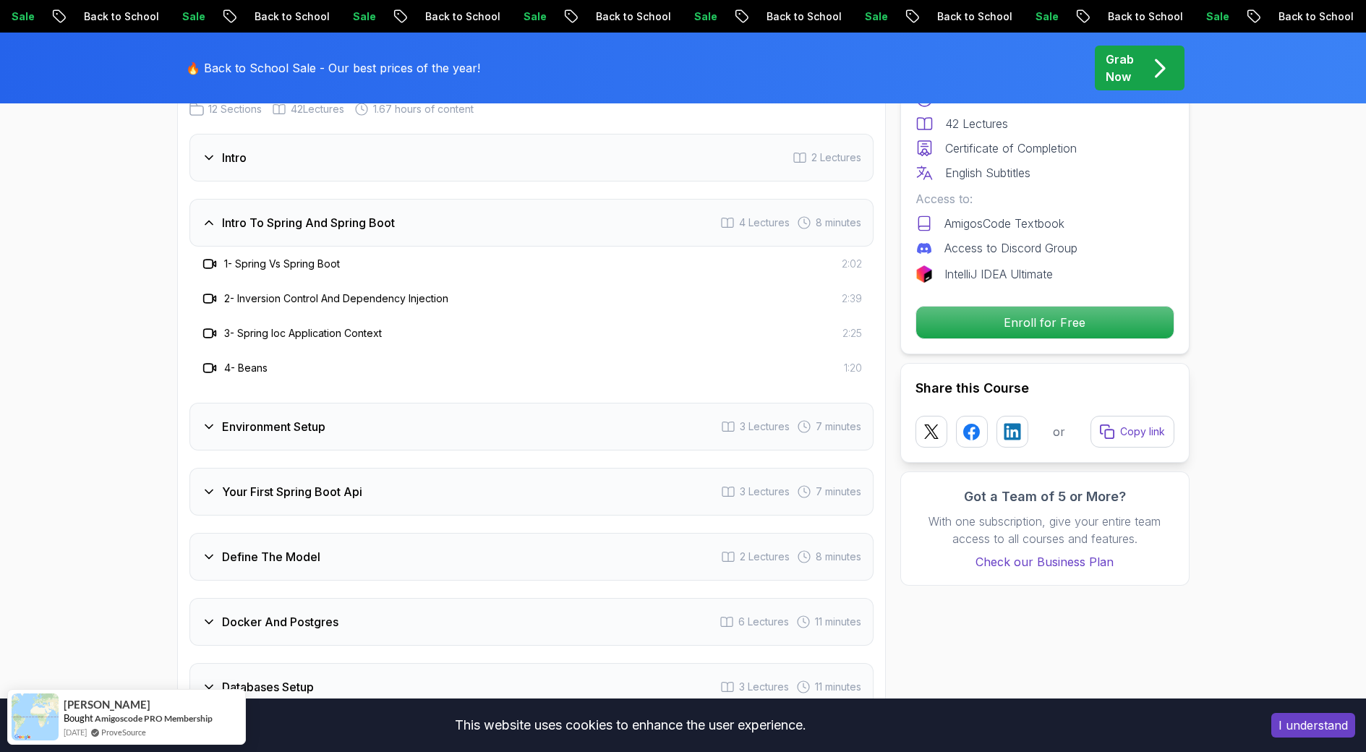
click at [320, 418] on h3 "Environment Setup" at bounding box center [273, 426] width 103 height 17
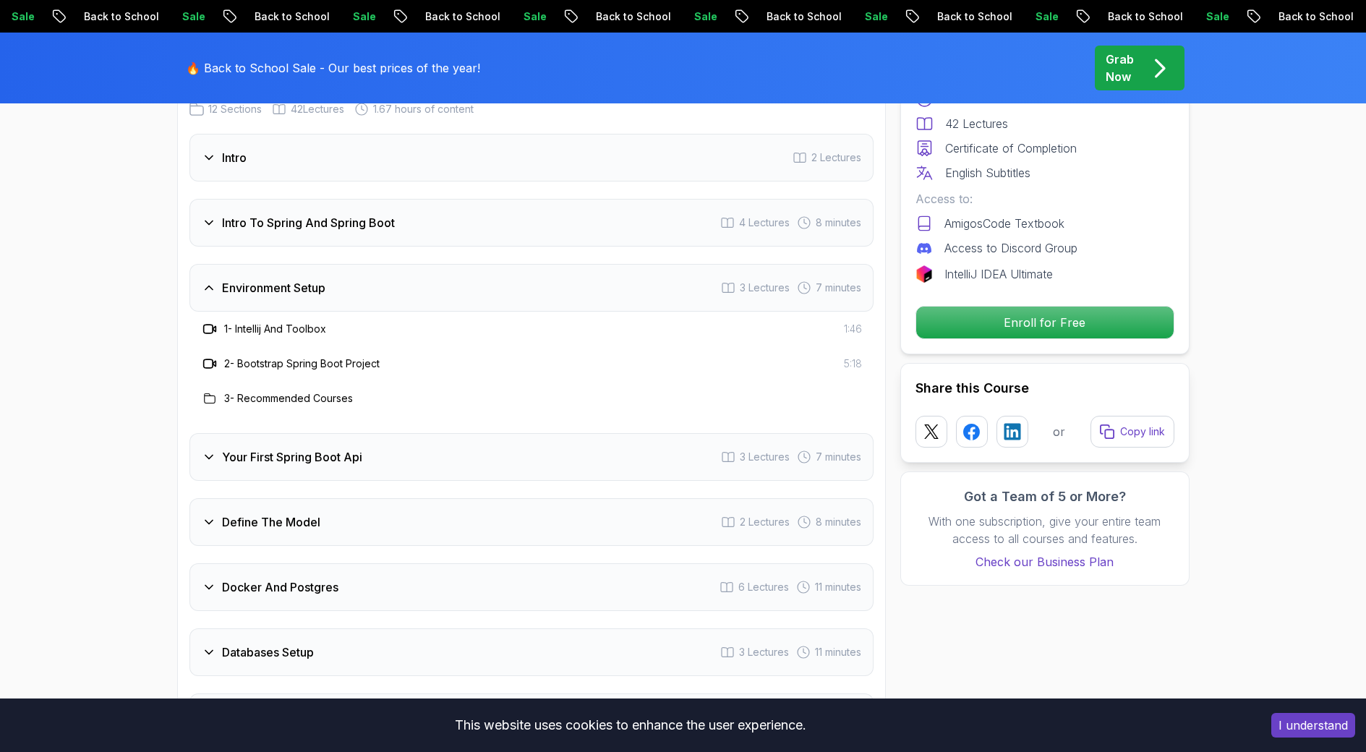
click at [337, 448] on div "Your First Spring Boot Api 3 Lectures 7 minutes" at bounding box center [531, 457] width 684 height 48
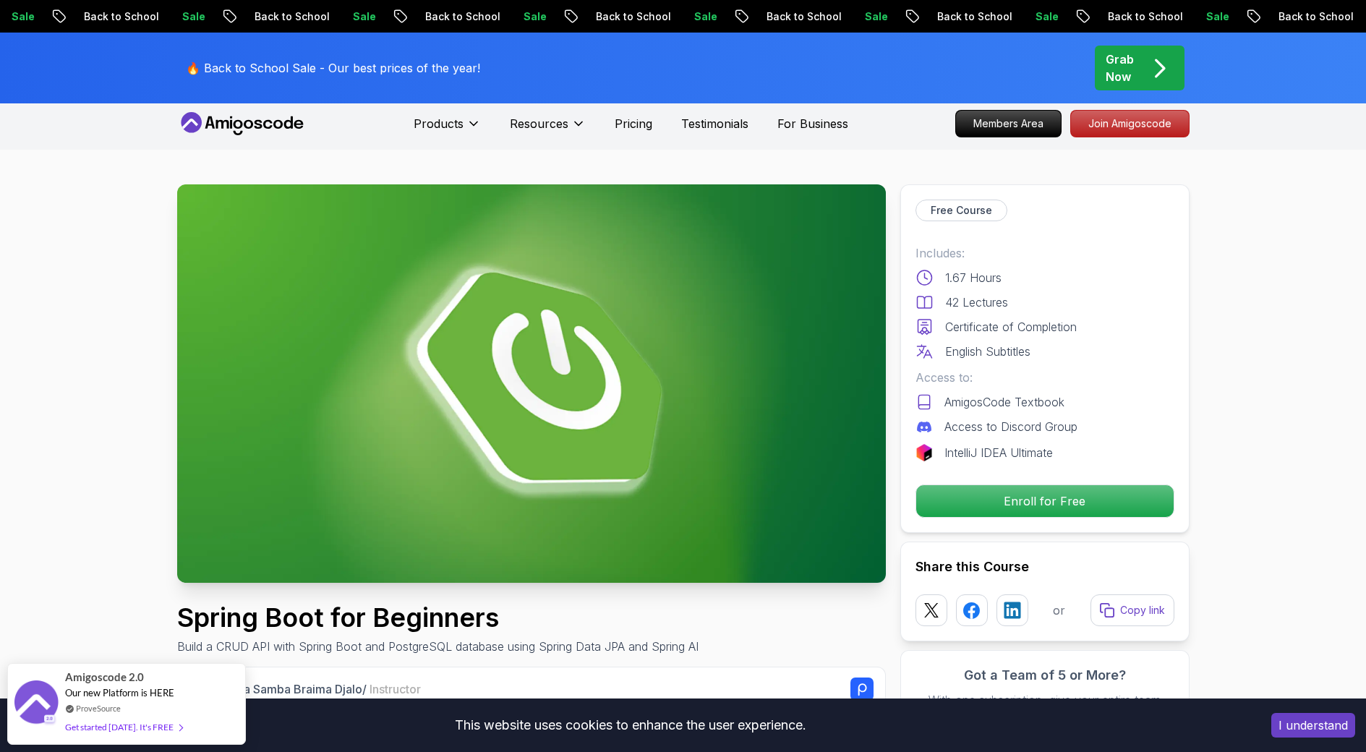
scroll to position [0, 0]
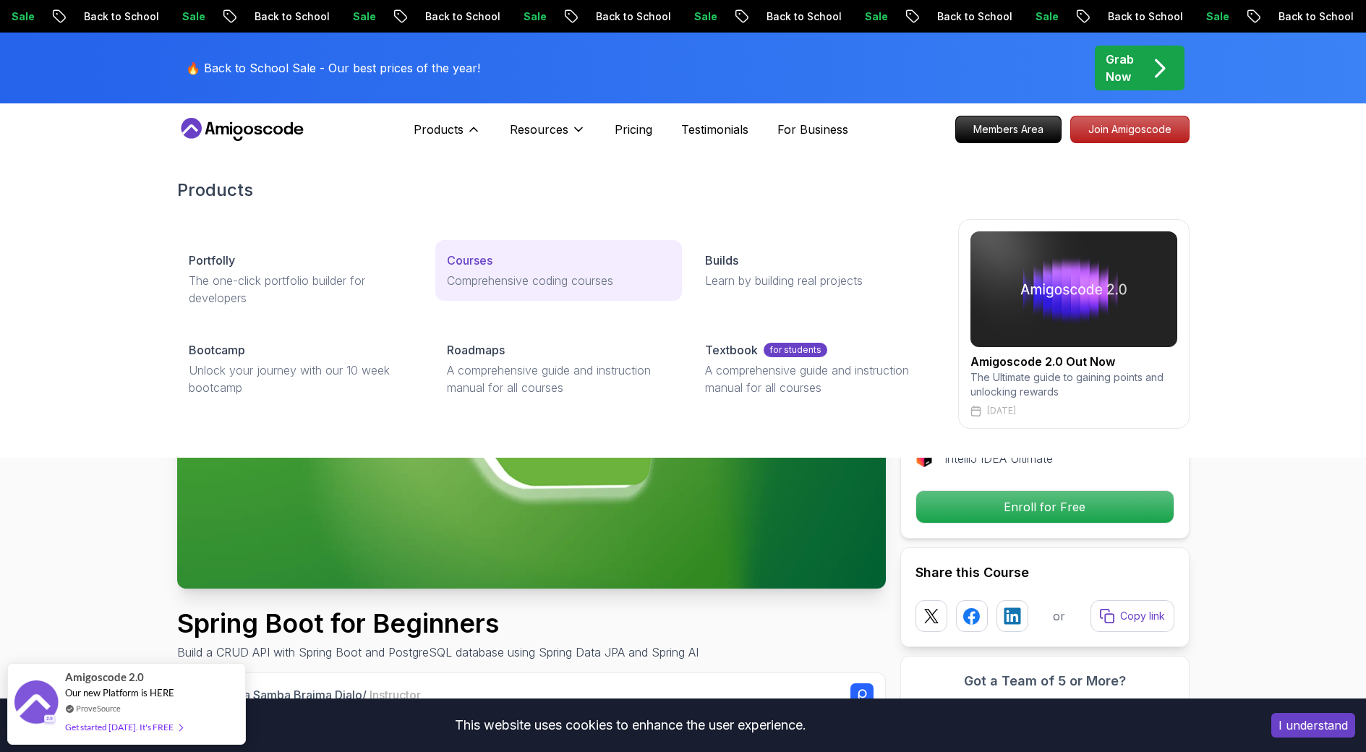
click at [471, 276] on p "Comprehensive coding courses" at bounding box center [558, 280] width 223 height 17
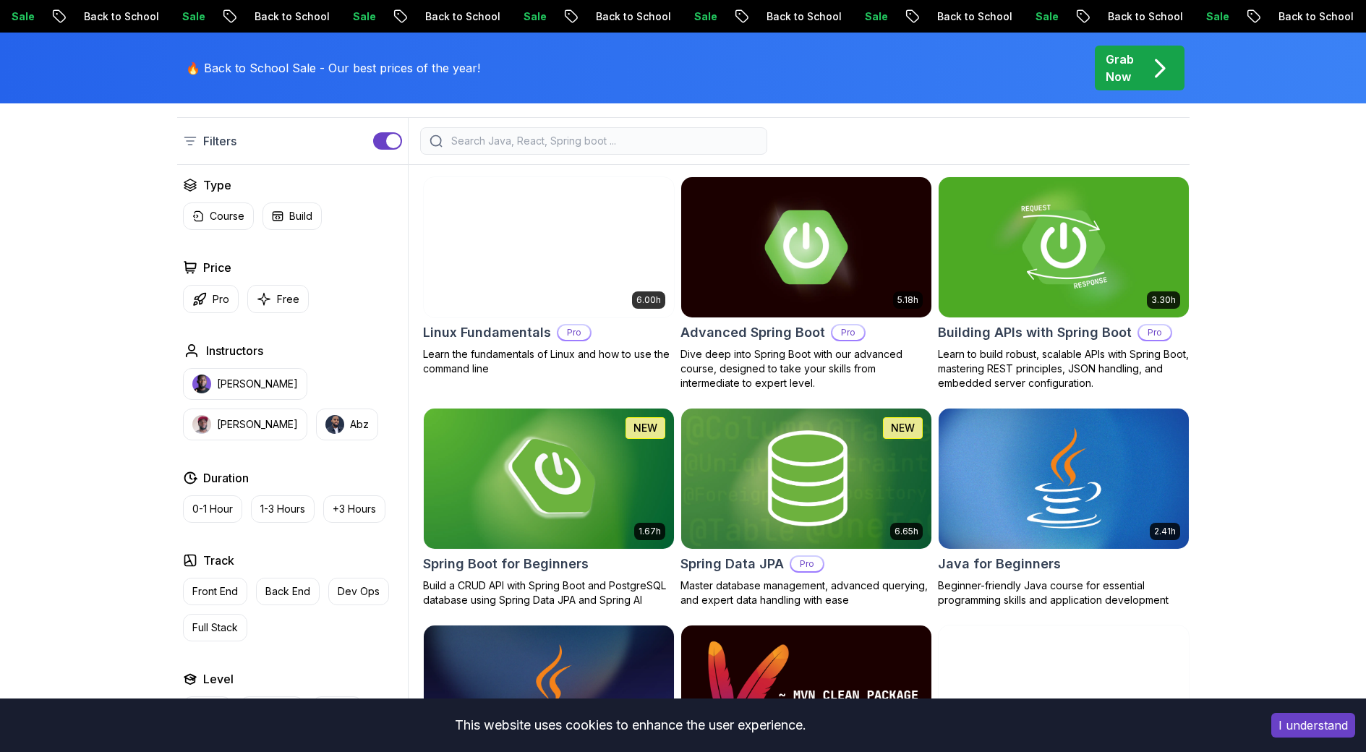
scroll to position [434, 0]
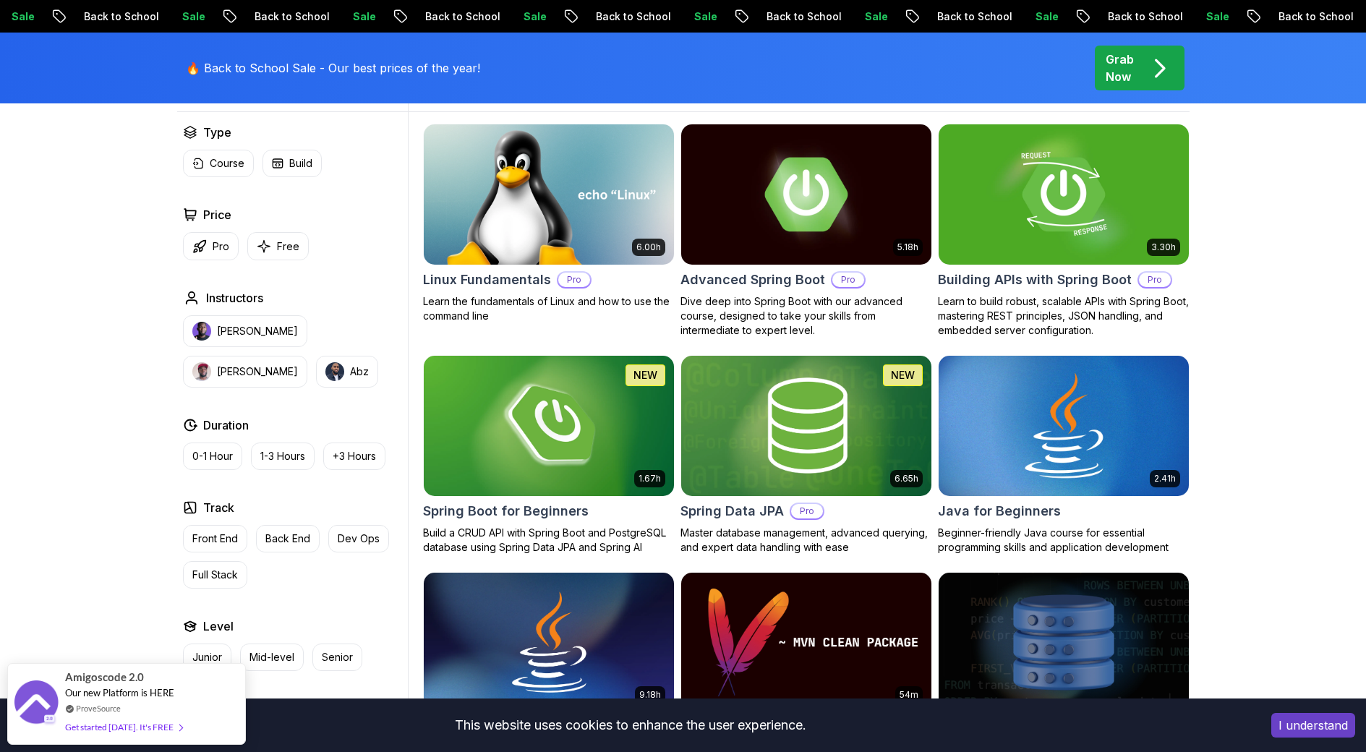
click at [1041, 396] on img at bounding box center [1063, 425] width 263 height 147
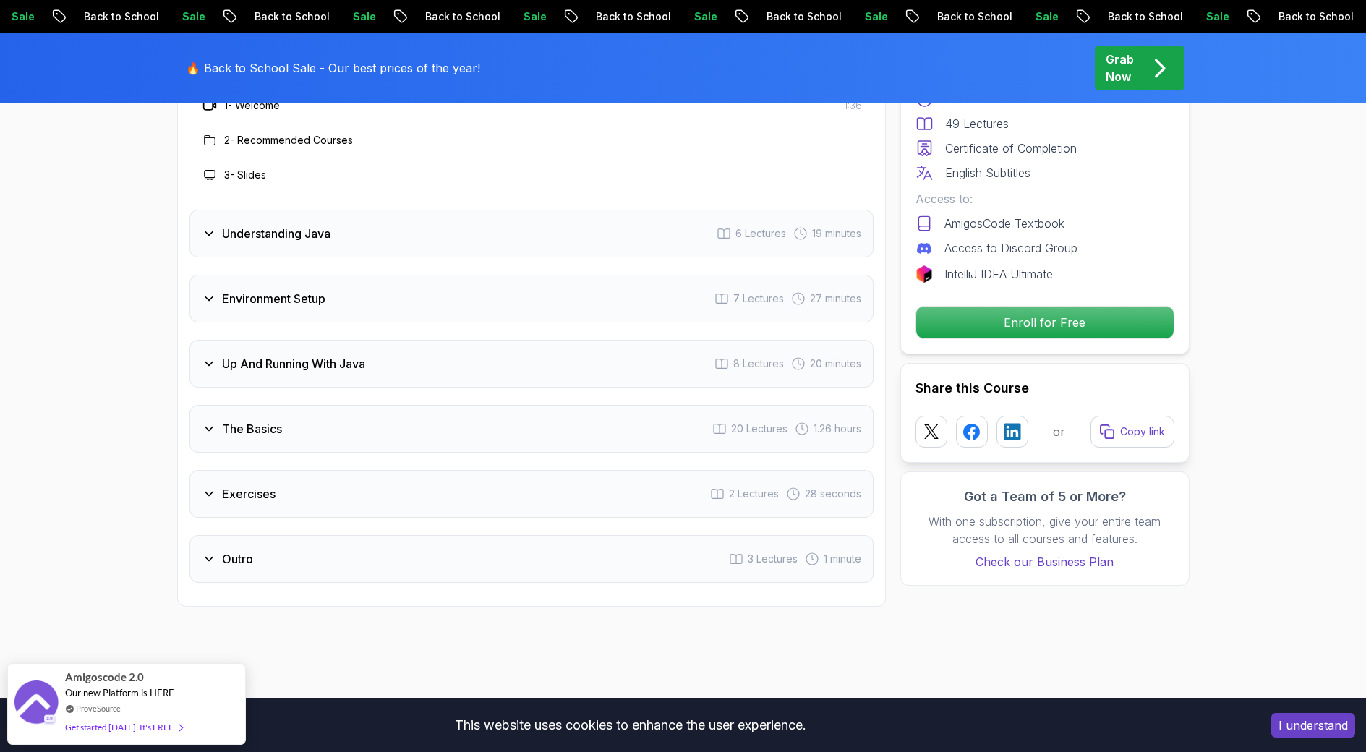
scroll to position [2242, 0]
click at [325, 406] on div "The Basics 20 Lectures 1.26 hours" at bounding box center [531, 430] width 684 height 48
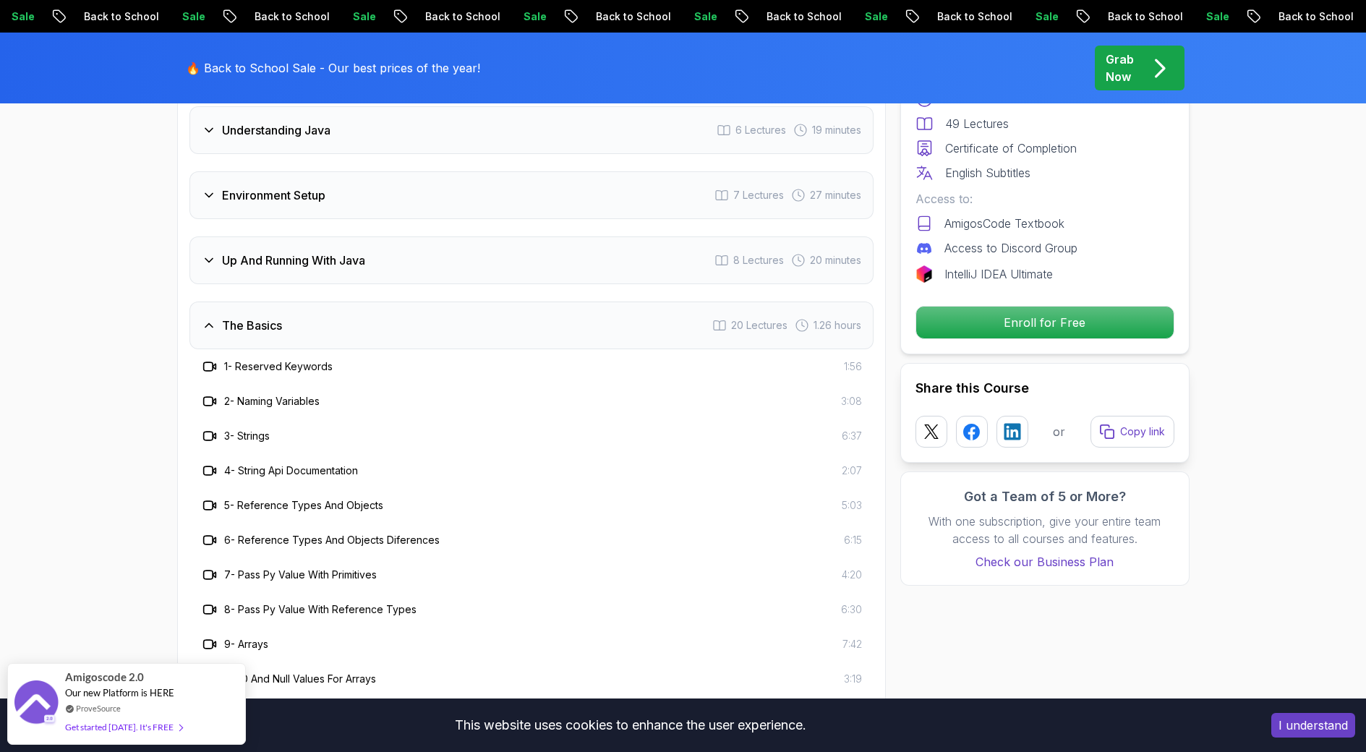
click at [318, 302] on div "The Basics 20 Lectures 1.26 hours" at bounding box center [531, 326] width 684 height 48
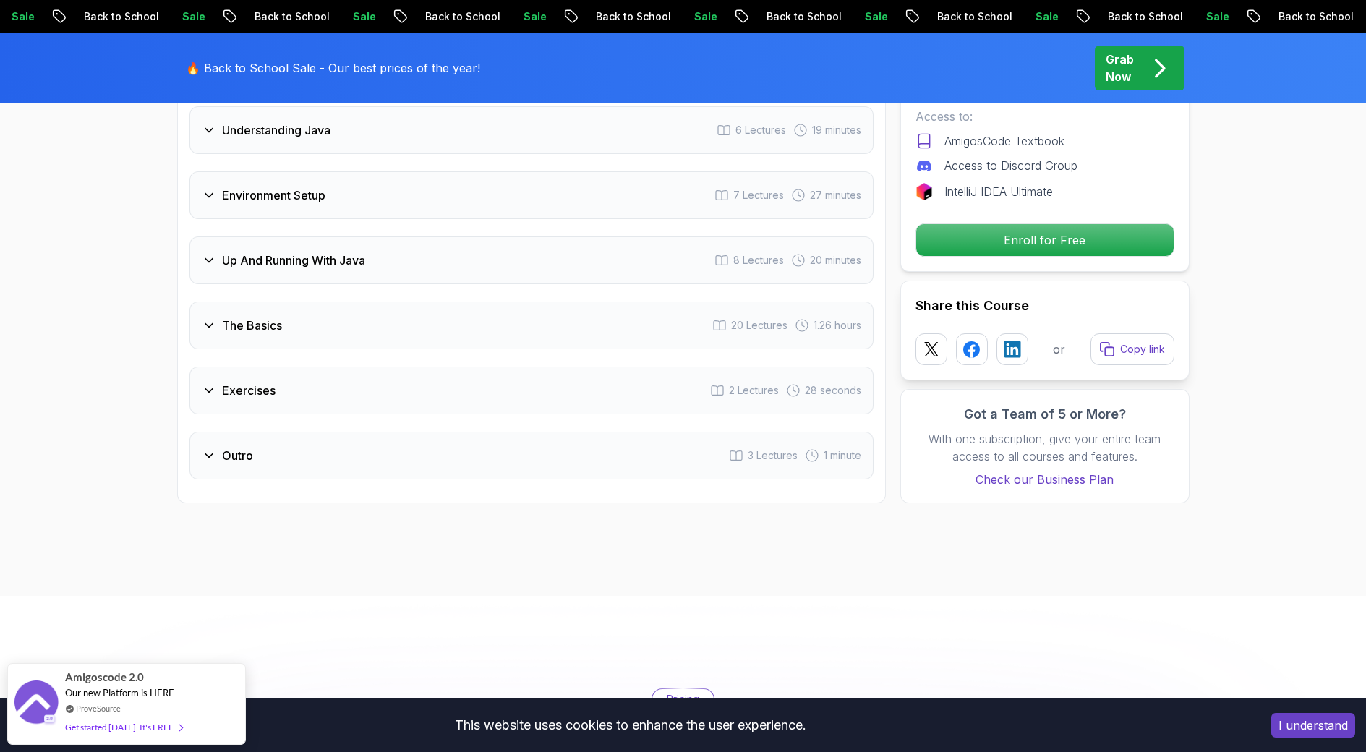
click at [315, 367] on div "Exercises 2 Lectures 28 seconds" at bounding box center [531, 391] width 684 height 48
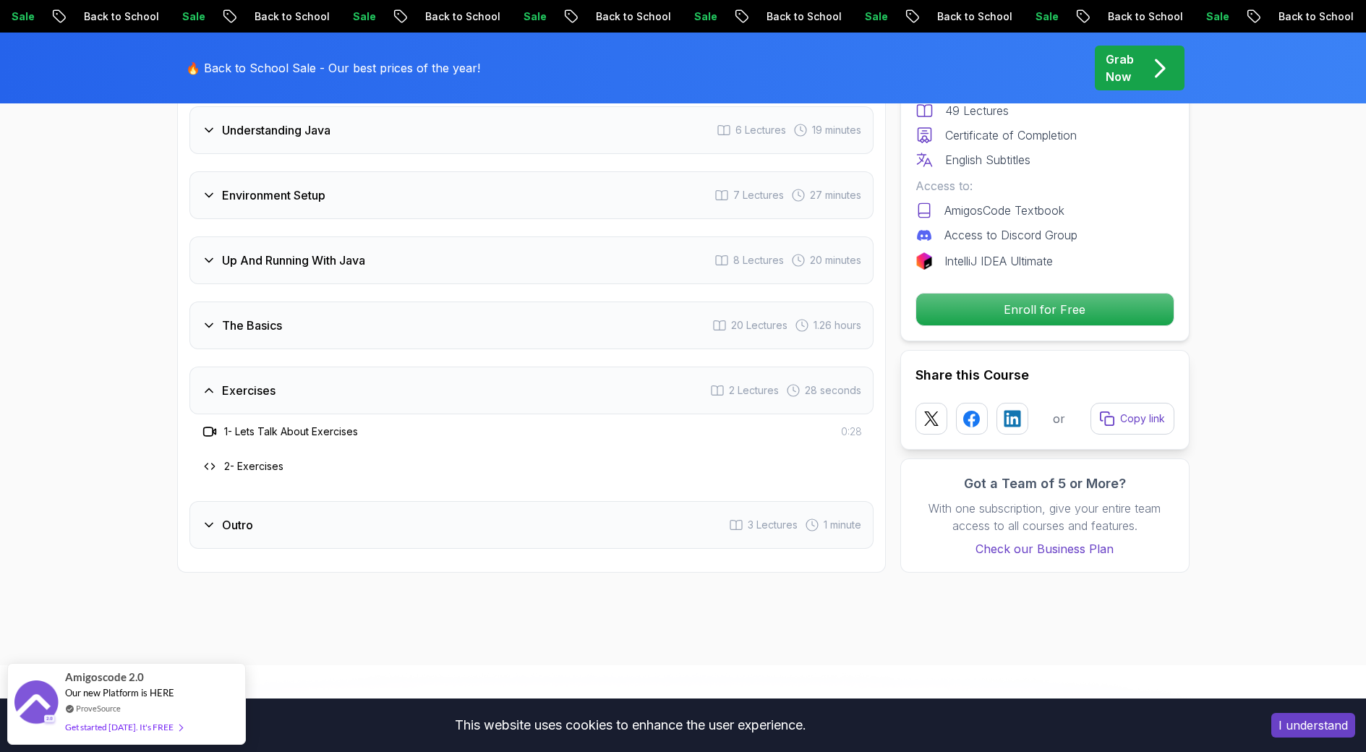
click at [315, 367] on div "Exercises 2 Lectures 28 seconds" at bounding box center [531, 391] width 684 height 48
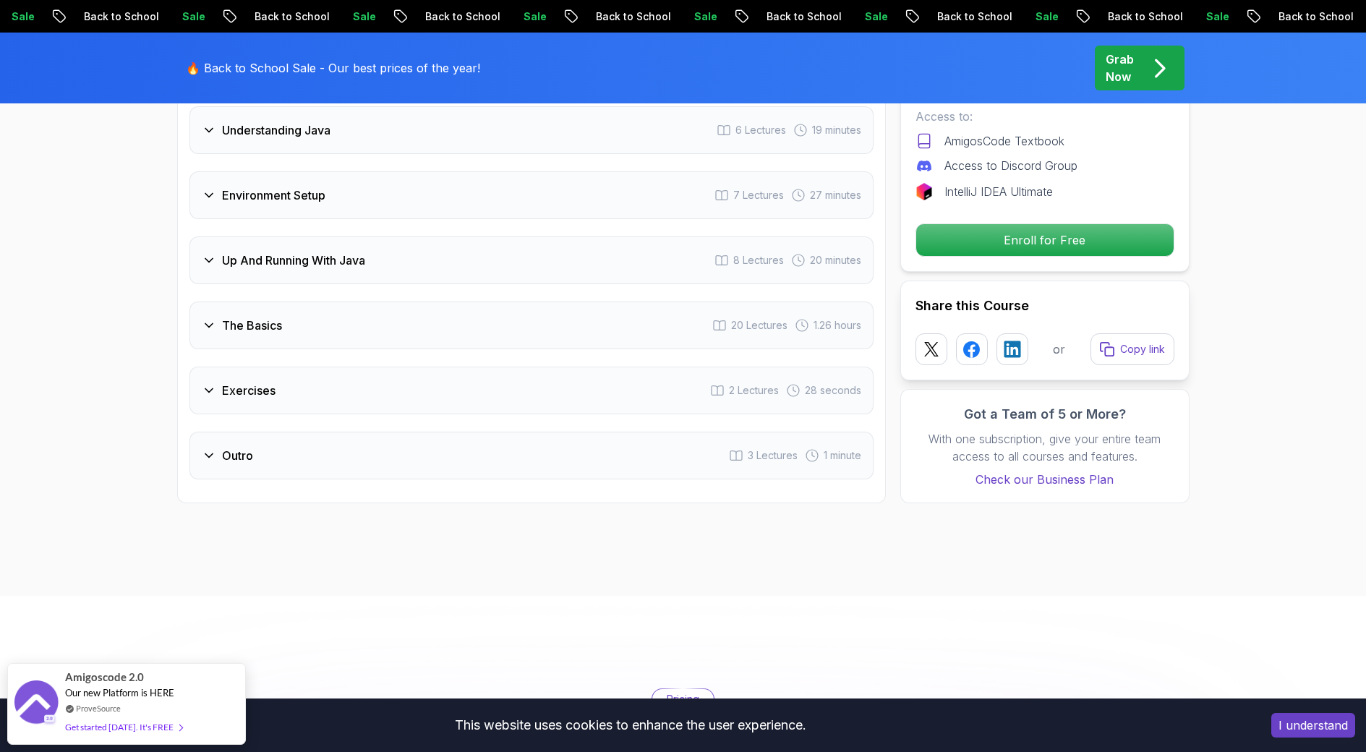
click at [327, 294] on div "Intro 3 Lectures 2 minutes Understanding Java 6 Lectures 19 minutes Environment…" at bounding box center [531, 260] width 684 height 438
click at [337, 302] on div "The Basics 20 Lectures 1.26 hours" at bounding box center [531, 326] width 684 height 48
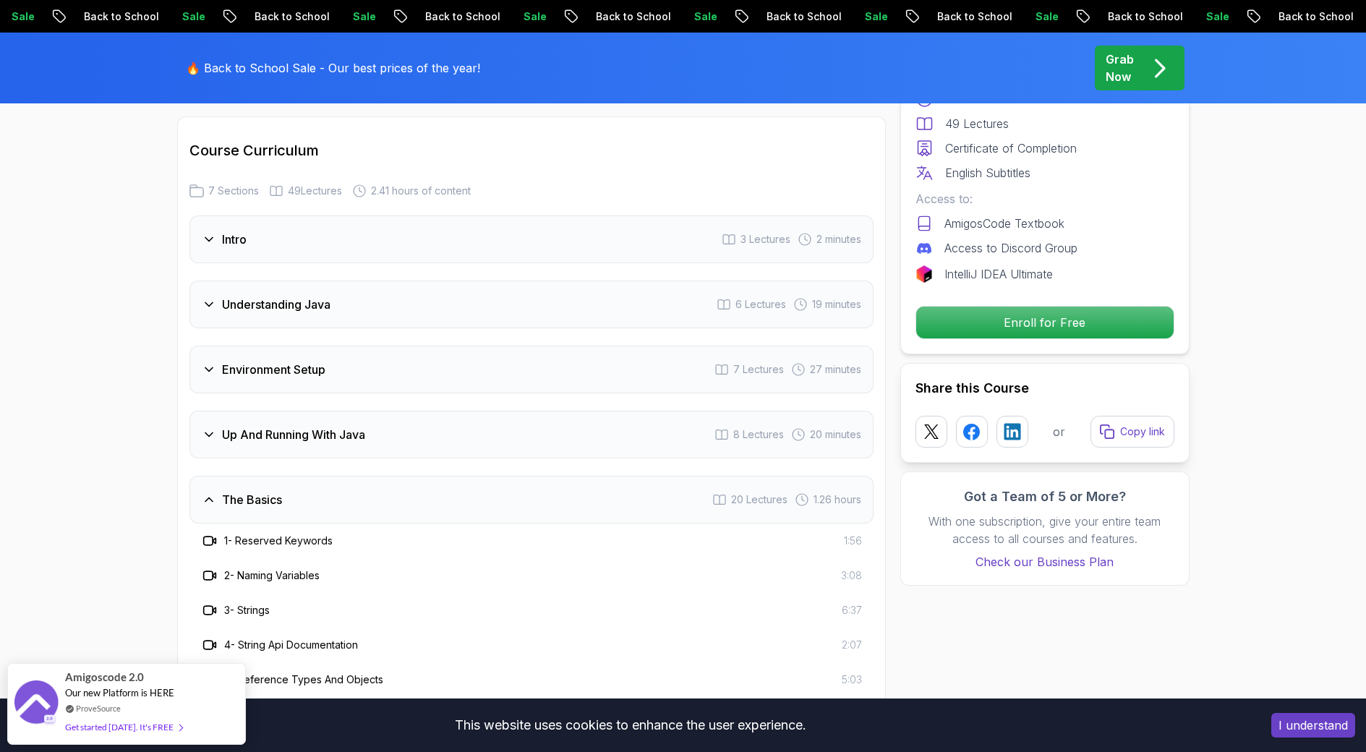
scroll to position [2097, 0]
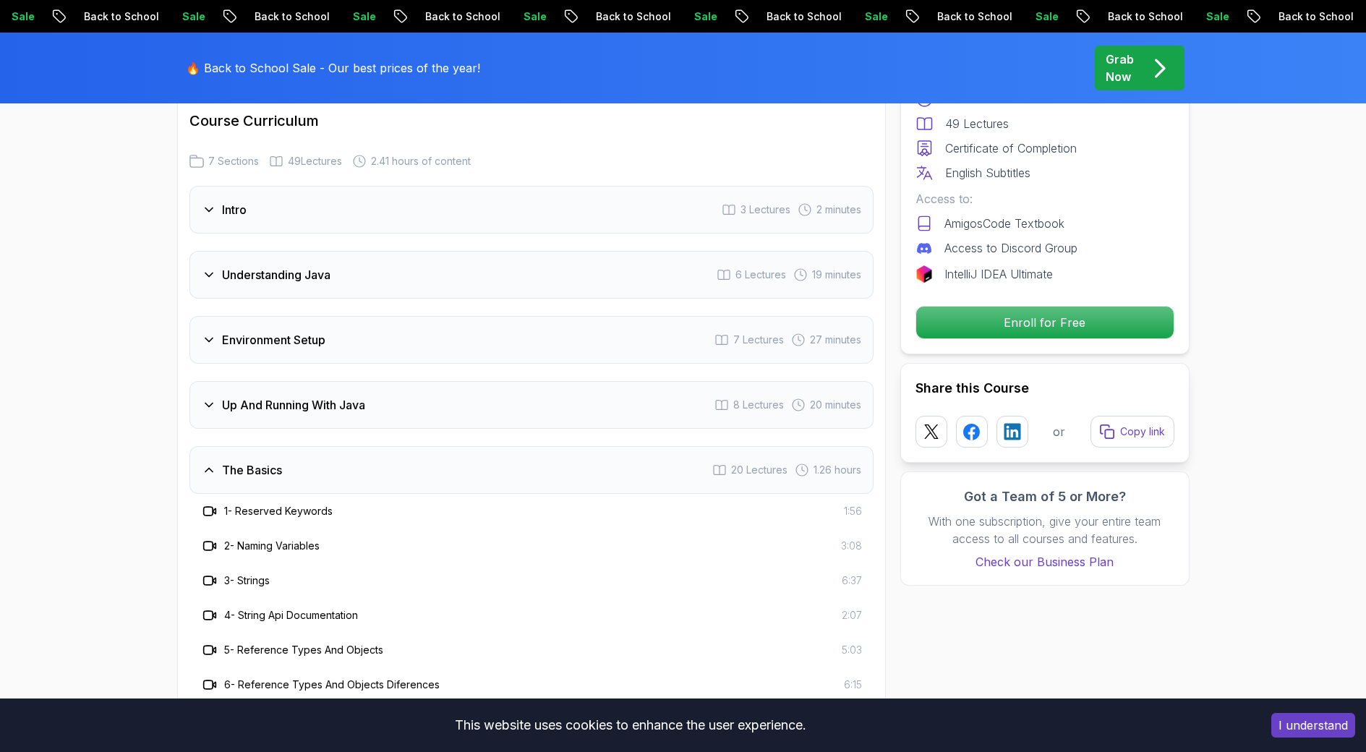
click at [274, 461] on h3 "The Basics" at bounding box center [252, 469] width 60 height 17
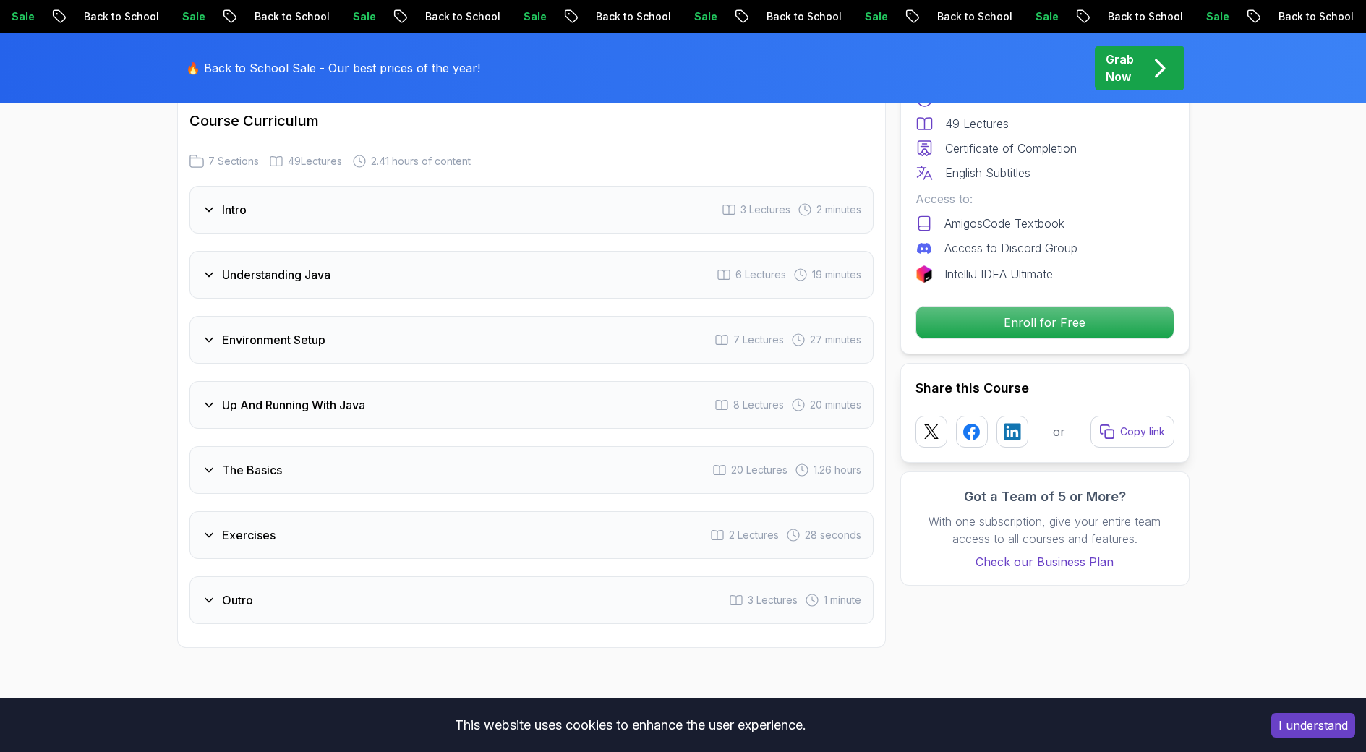
click at [286, 511] on div "Exercises 2 Lectures 28 seconds" at bounding box center [531, 535] width 684 height 48
click at [287, 511] on div "Exercises 2 Lectures 28 seconds" at bounding box center [531, 535] width 684 height 48
click at [256, 576] on div "Outro 3 Lectures 1 minute" at bounding box center [531, 600] width 684 height 48
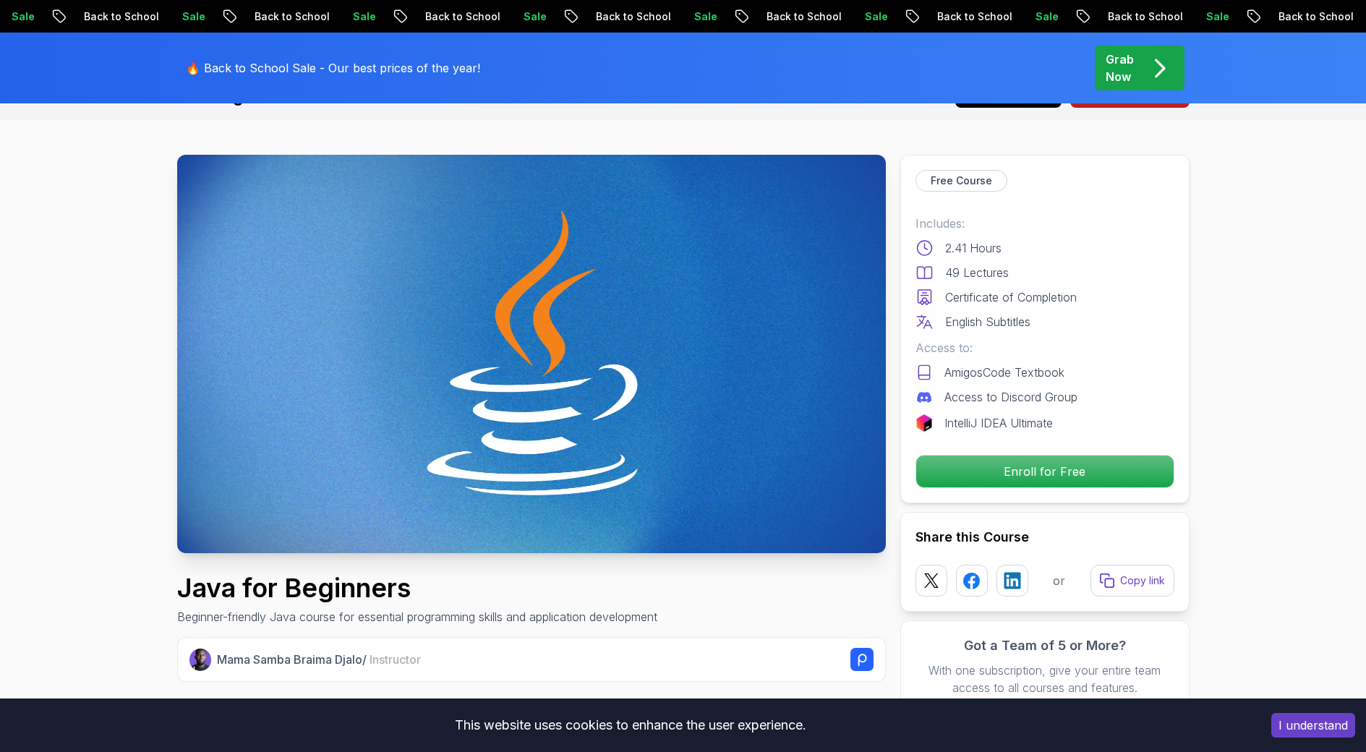
scroll to position [0, 0]
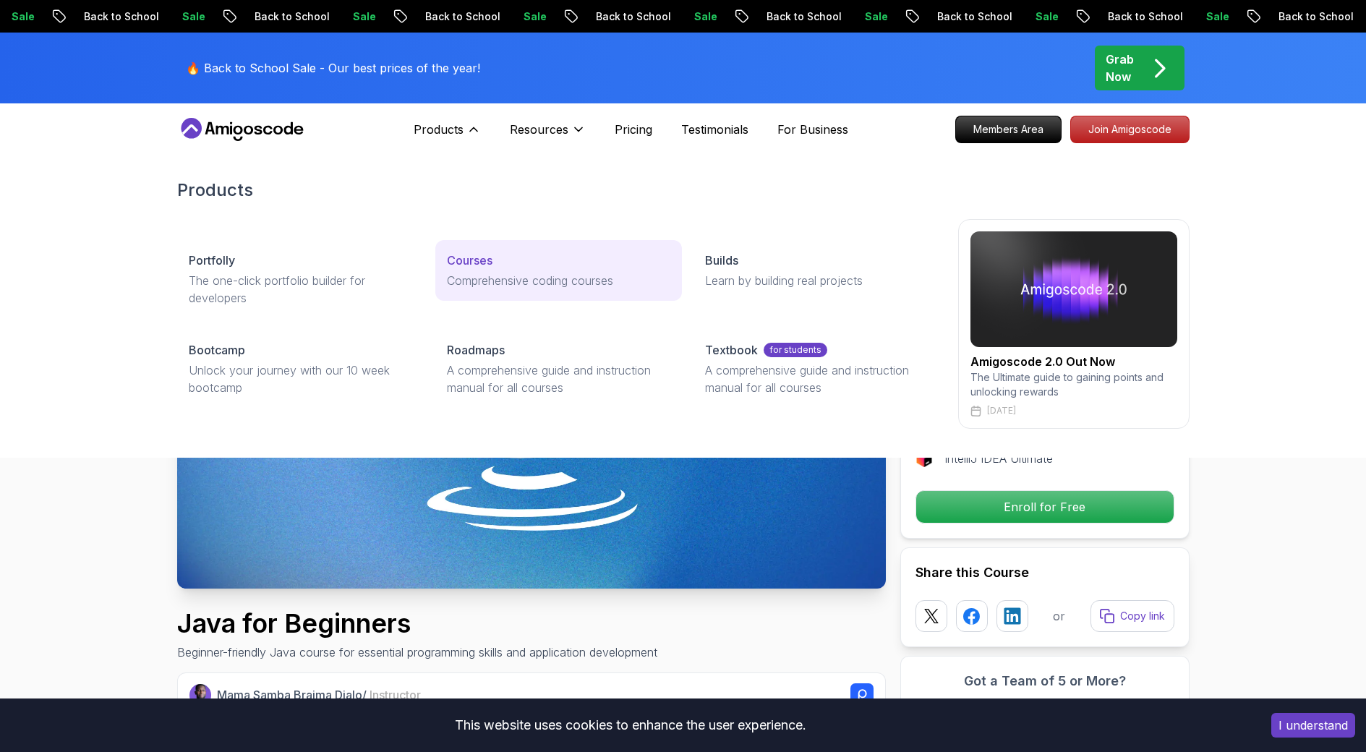
click at [450, 276] on p "Comprehensive coding courses" at bounding box center [558, 280] width 223 height 17
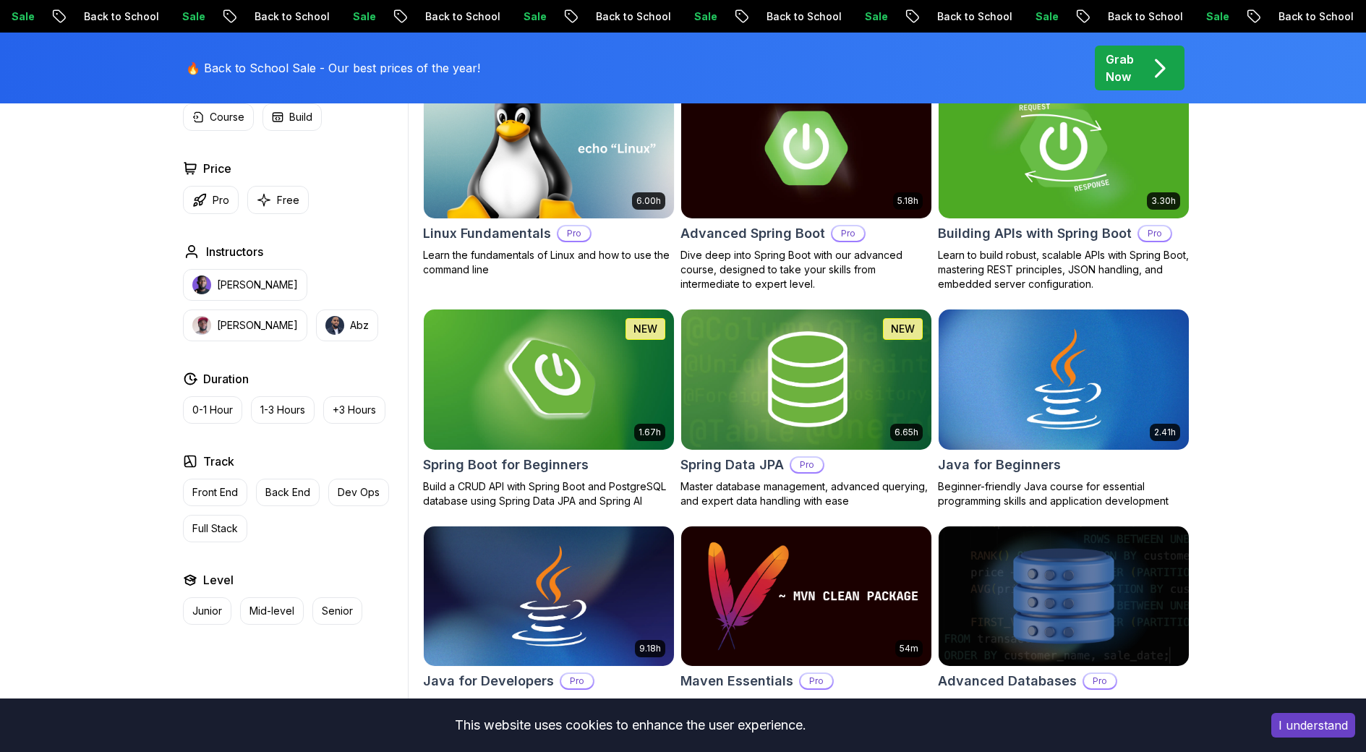
scroll to position [434, 0]
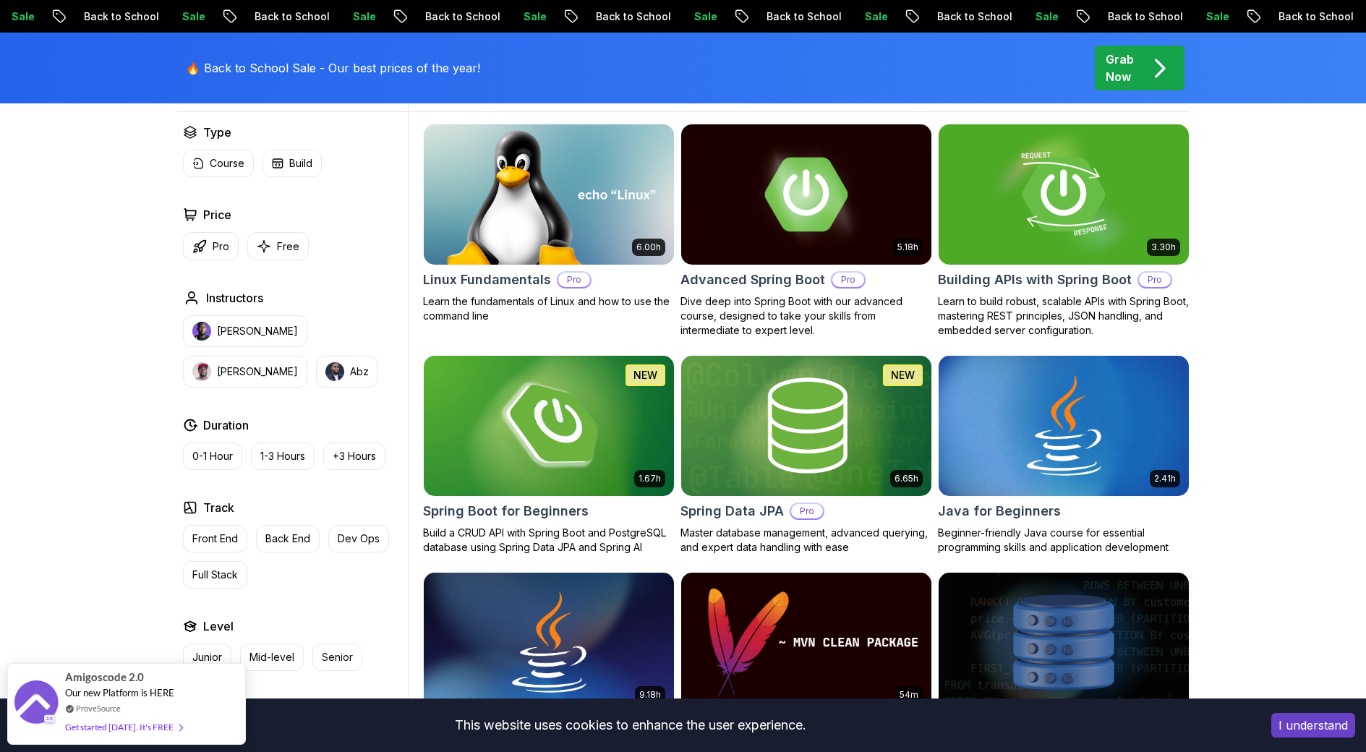
click at [571, 411] on img at bounding box center [548, 425] width 263 height 147
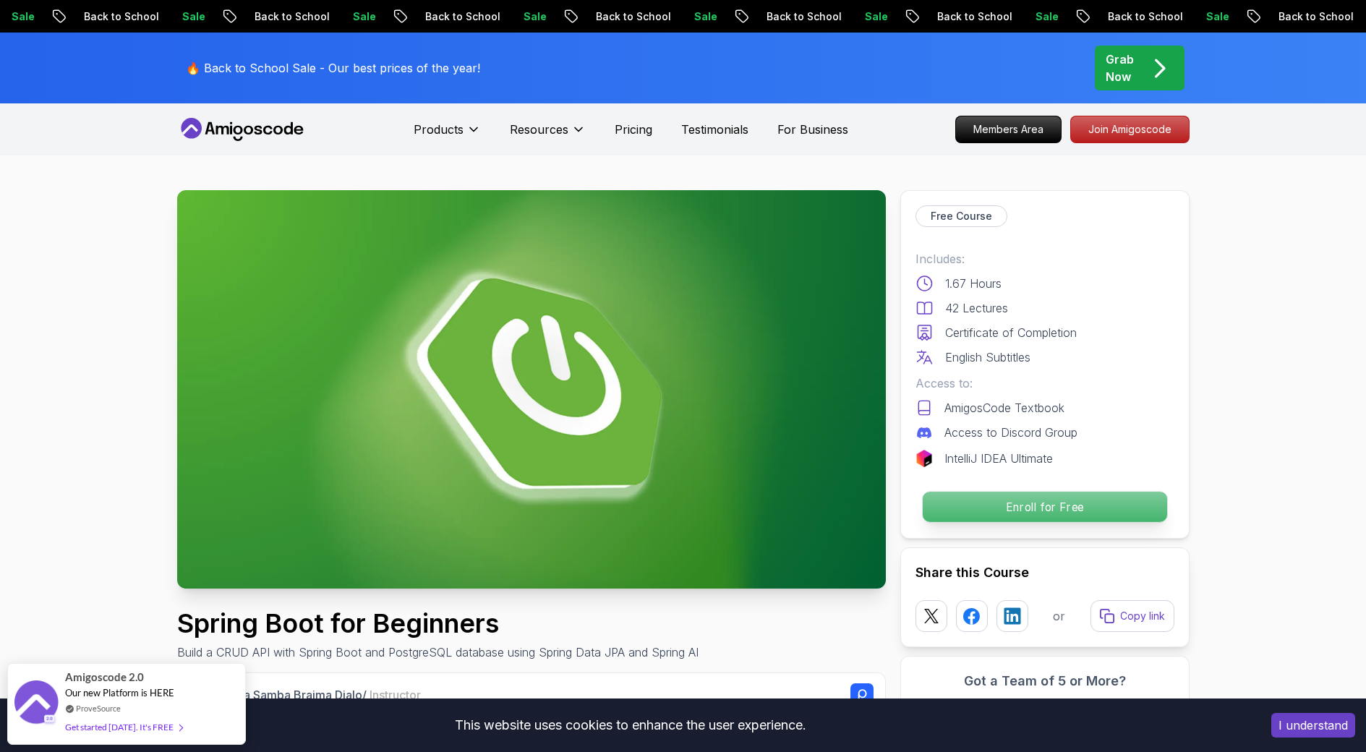
click at [1041, 511] on p "Enroll for Free" at bounding box center [1044, 507] width 244 height 30
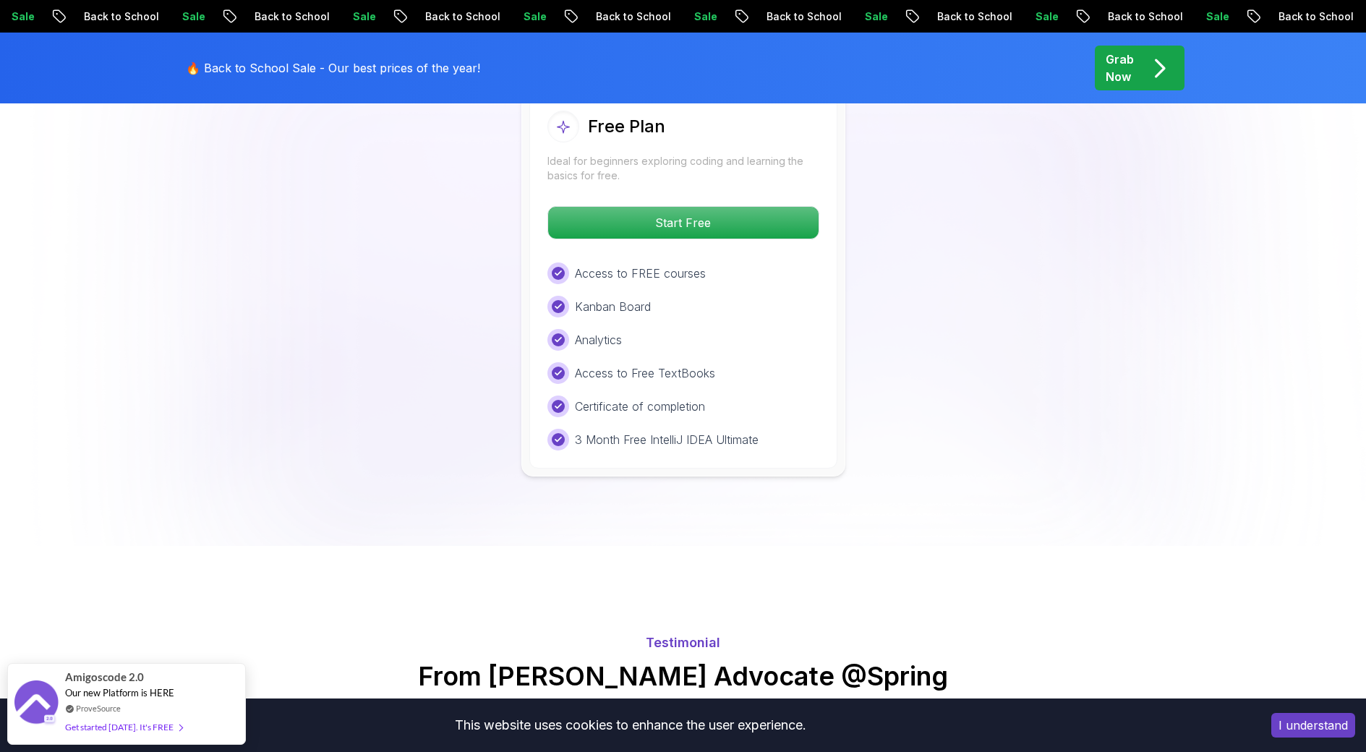
scroll to position [2943, 0]
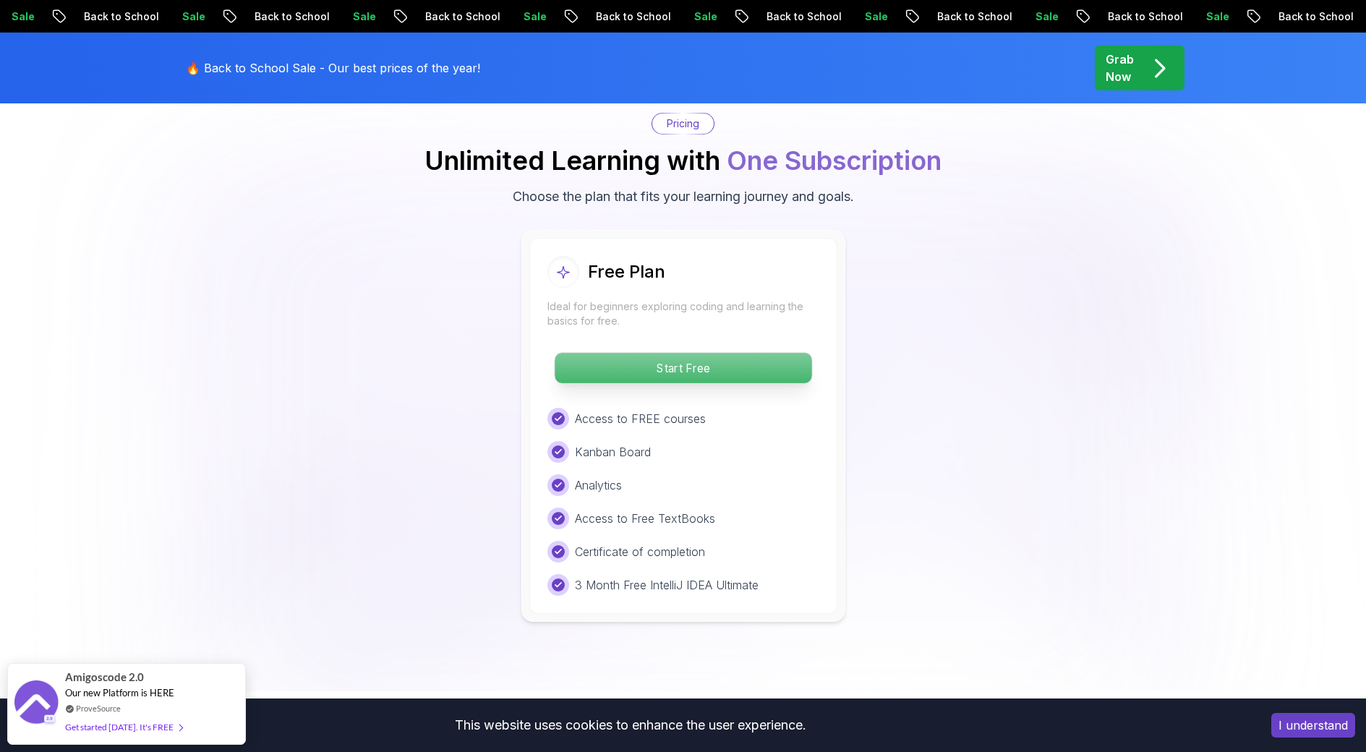
click at [710, 353] on p "Start Free" at bounding box center [683, 368] width 257 height 30
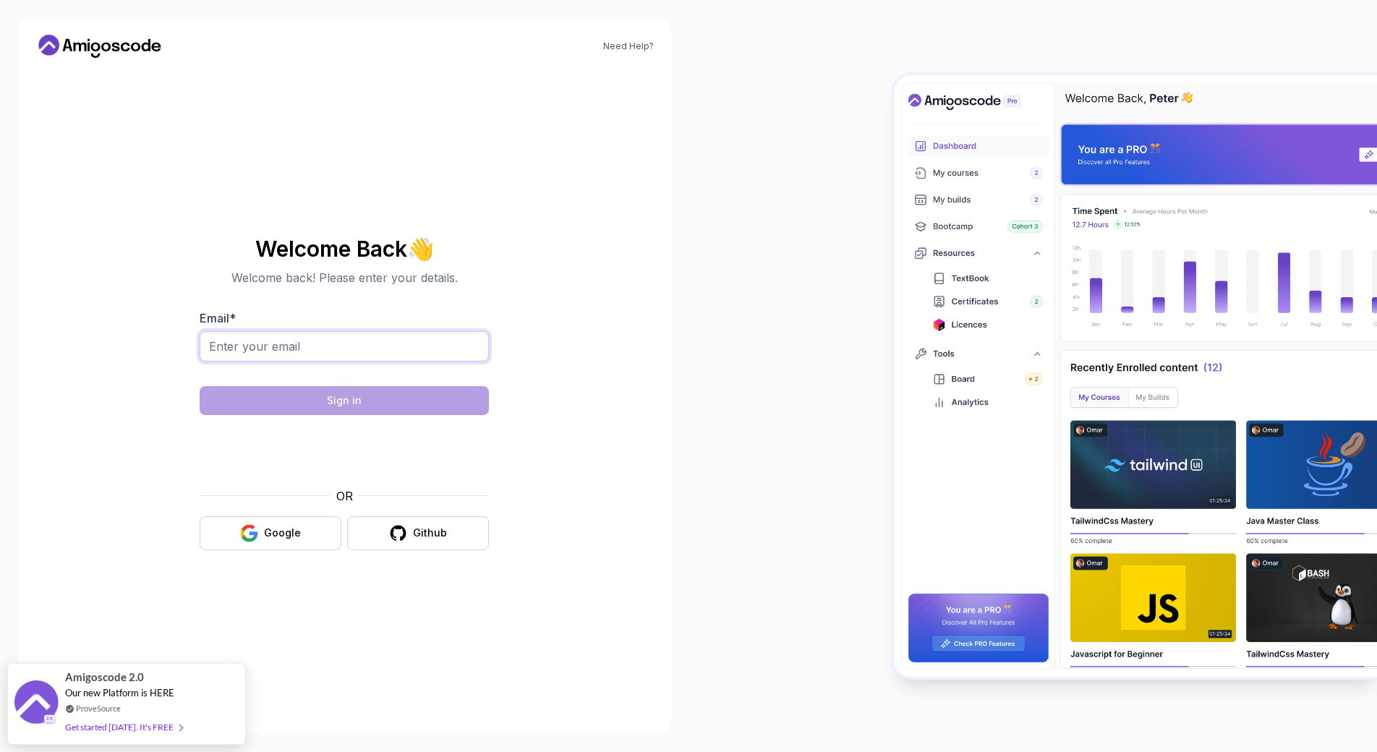
click at [276, 341] on input "Email *" at bounding box center [344, 346] width 289 height 30
type input "jeffershon.jdp@gmail.com"
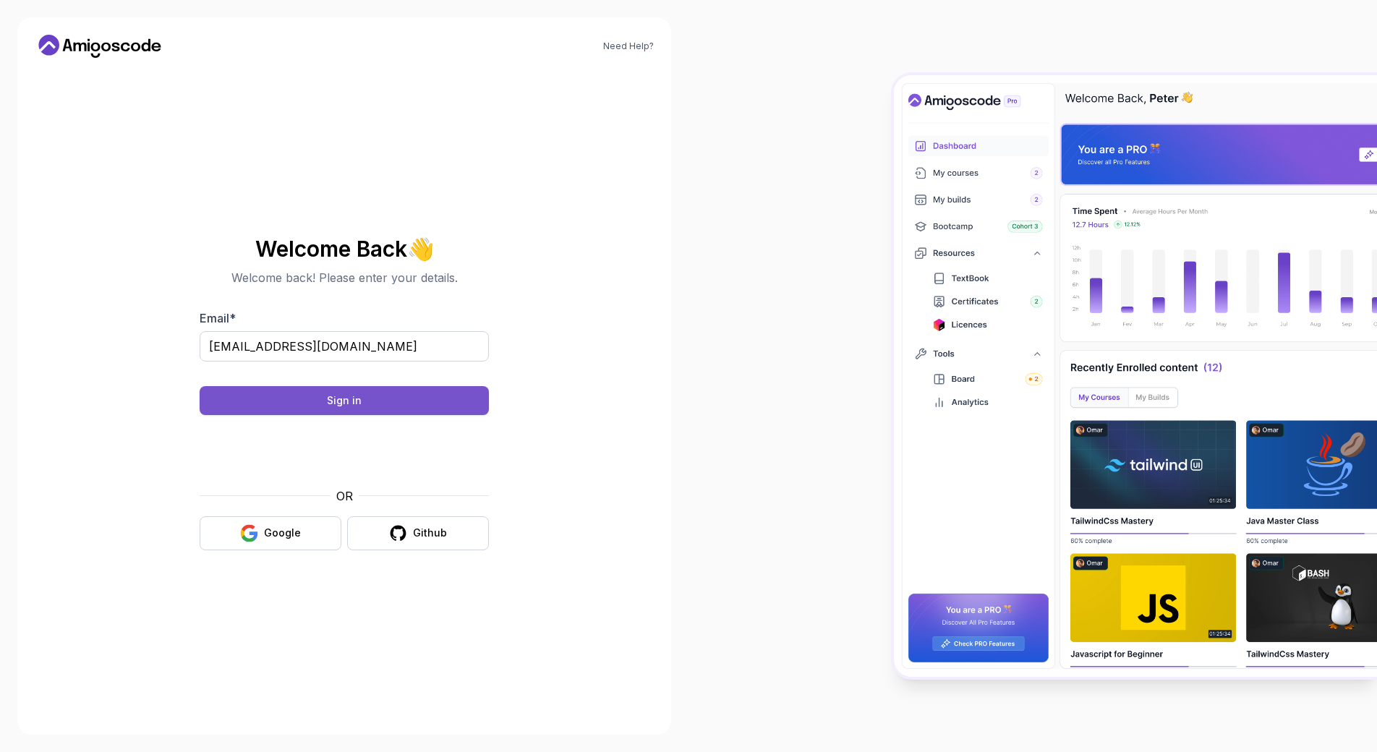
click at [361, 397] on button "Sign in" at bounding box center [344, 400] width 289 height 29
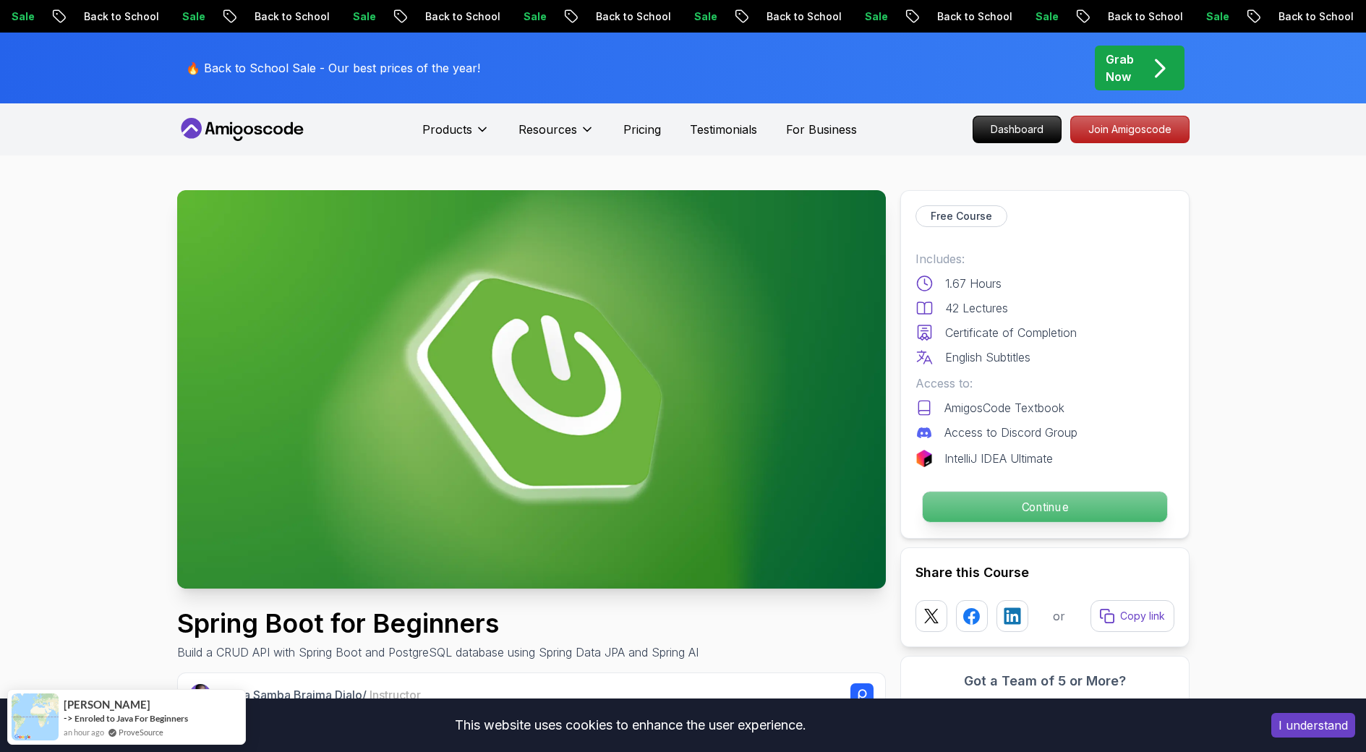
click at [1036, 505] on p "Continue" at bounding box center [1044, 507] width 244 height 30
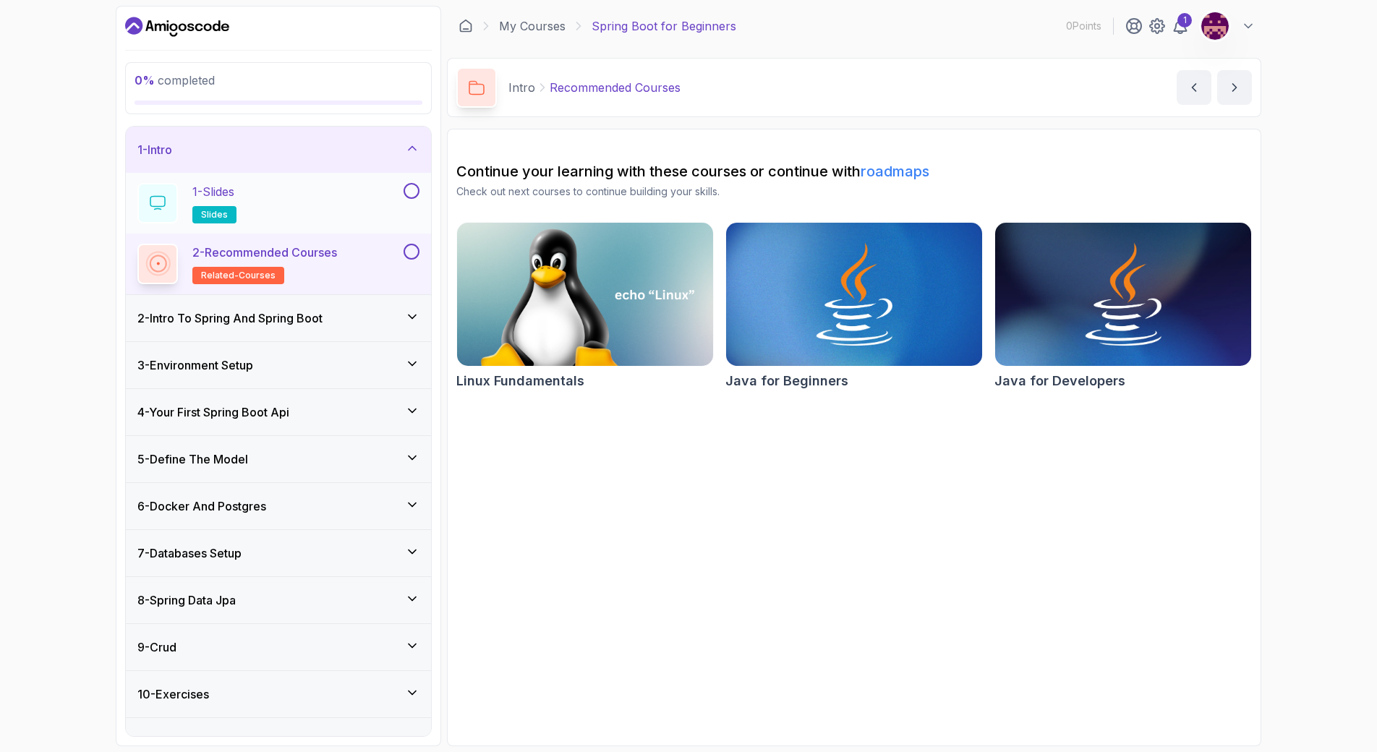
click at [349, 208] on div "1 - Slides slides" at bounding box center [268, 203] width 263 height 40
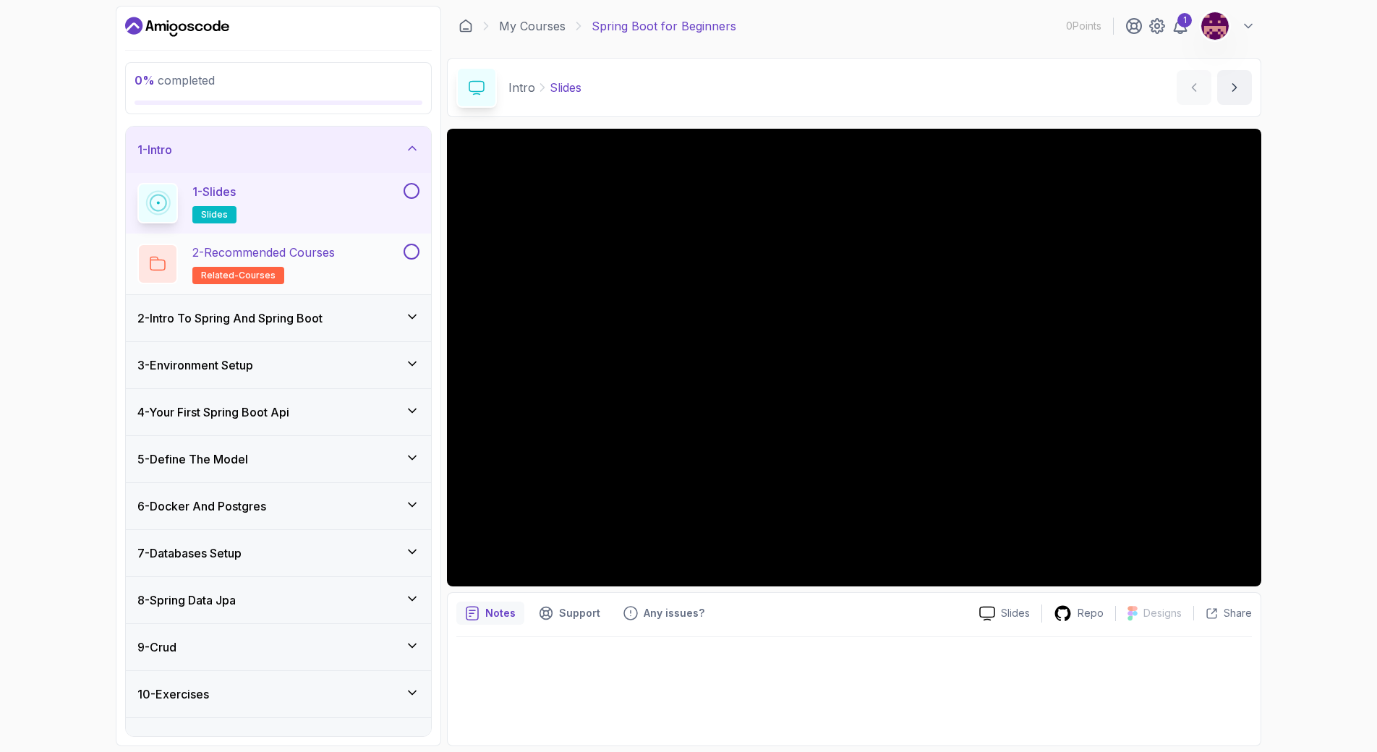
click at [377, 263] on div "2 - Recommended Courses related-courses" at bounding box center [268, 264] width 263 height 40
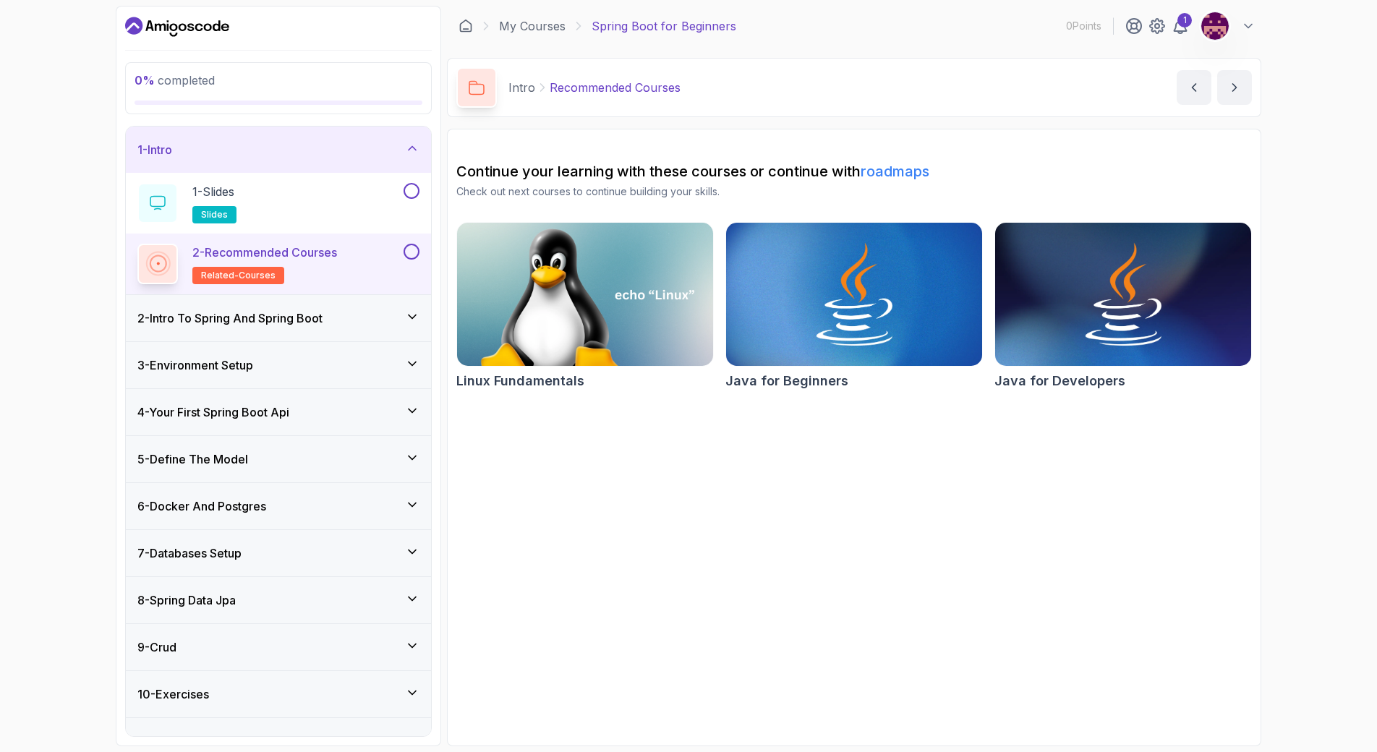
click at [325, 328] on div "2 - Intro To Spring And Spring Boot" at bounding box center [278, 318] width 305 height 46
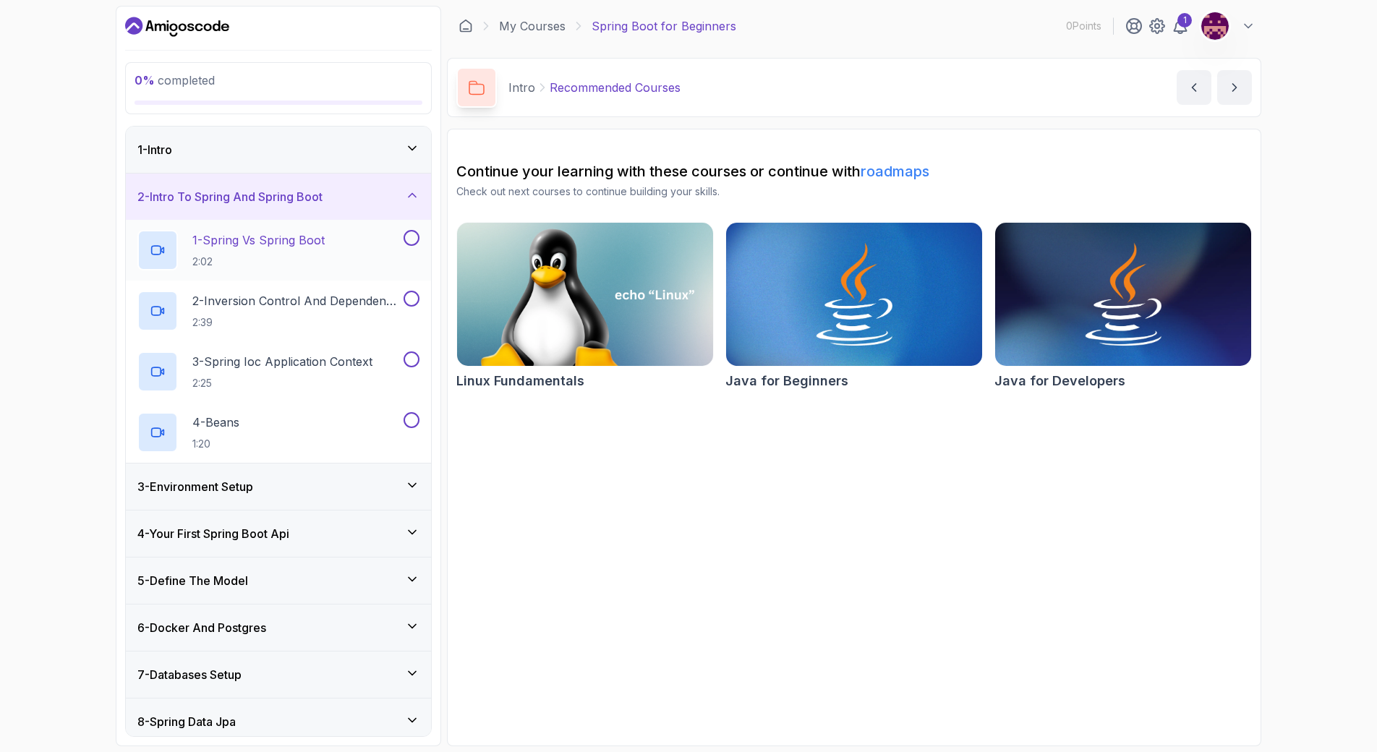
click at [387, 247] on div "1 - Spring Vs Spring Boot 2:02" at bounding box center [268, 250] width 263 height 40
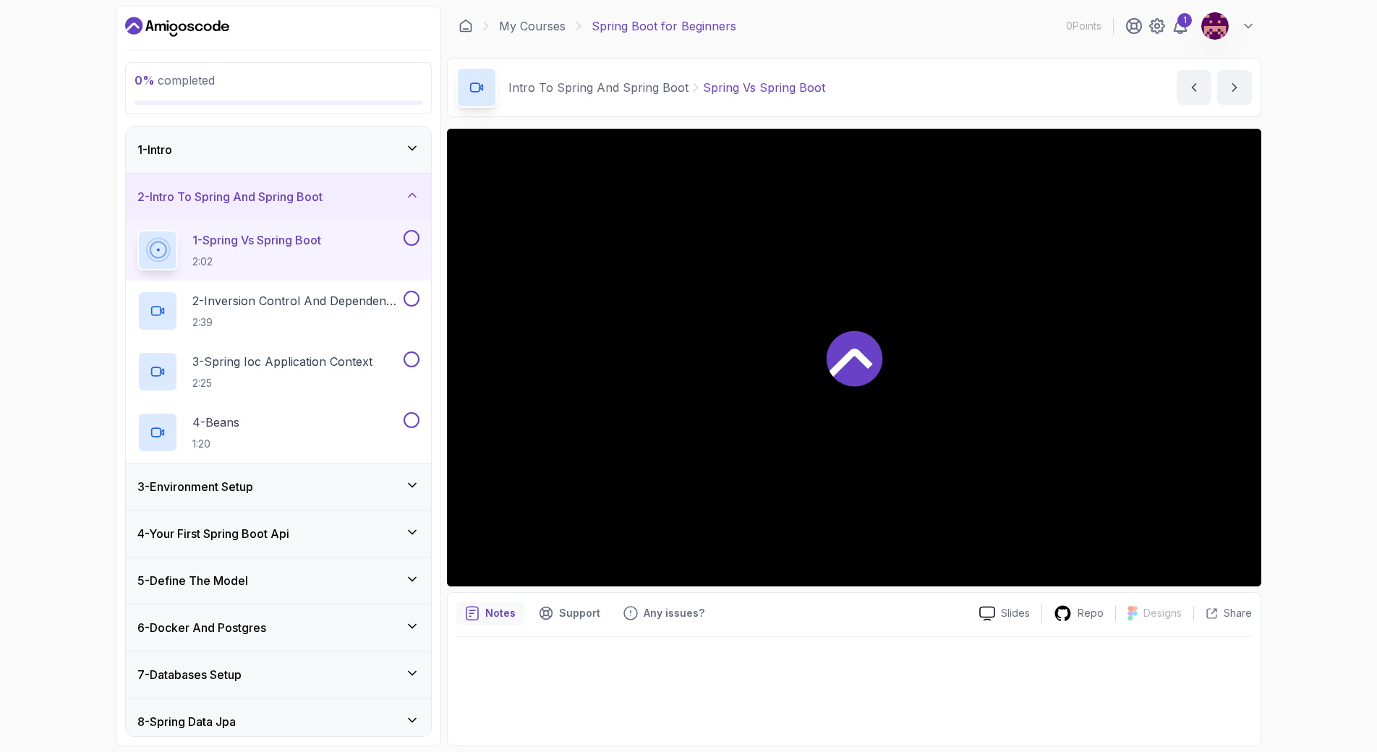
click at [848, 351] on icon at bounding box center [855, 358] width 56 height 56
click at [853, 368] on icon at bounding box center [855, 358] width 56 height 56
click at [848, 351] on icon at bounding box center [855, 358] width 56 height 56
click at [319, 137] on div "1 - Intro" at bounding box center [278, 150] width 305 height 46
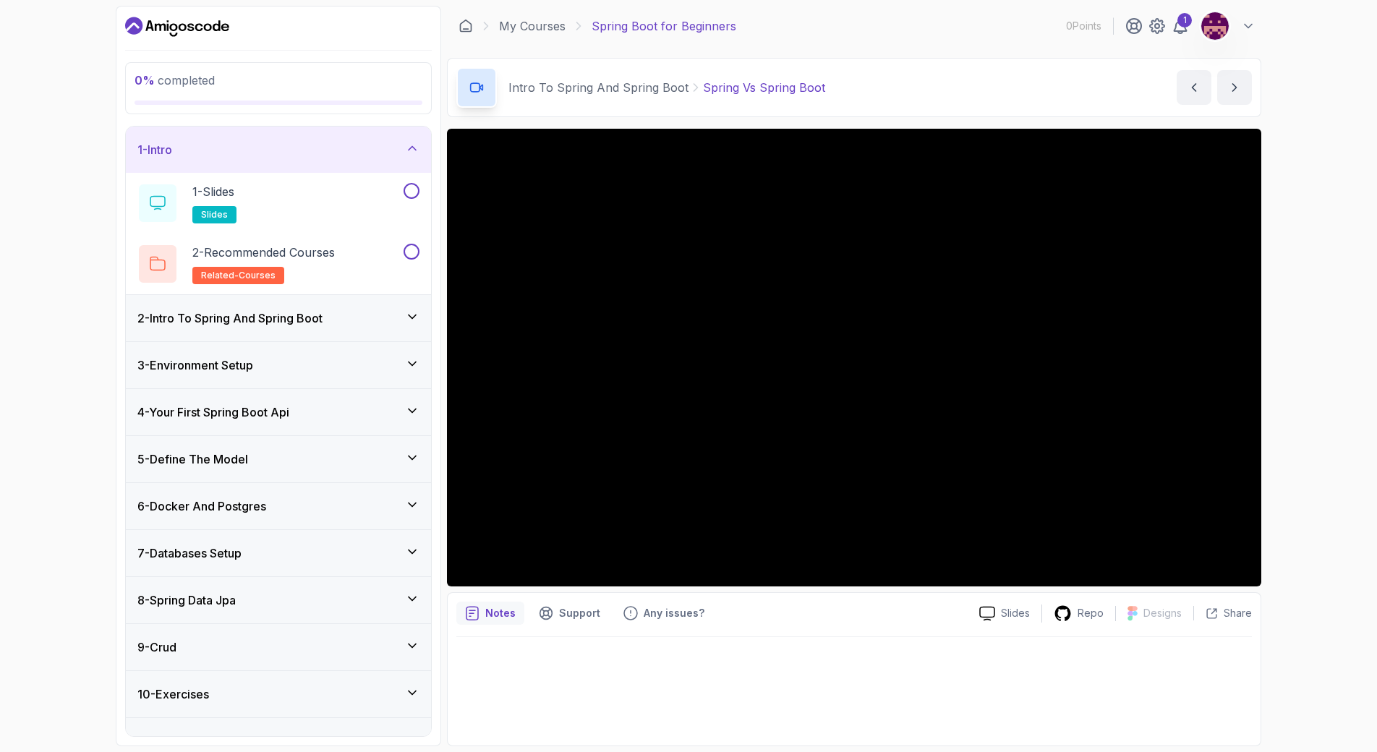
click at [641, 364] on div at bounding box center [854, 358] width 814 height 458
click at [317, 304] on div "2 - Intro To Spring And Spring Boot" at bounding box center [278, 318] width 305 height 46
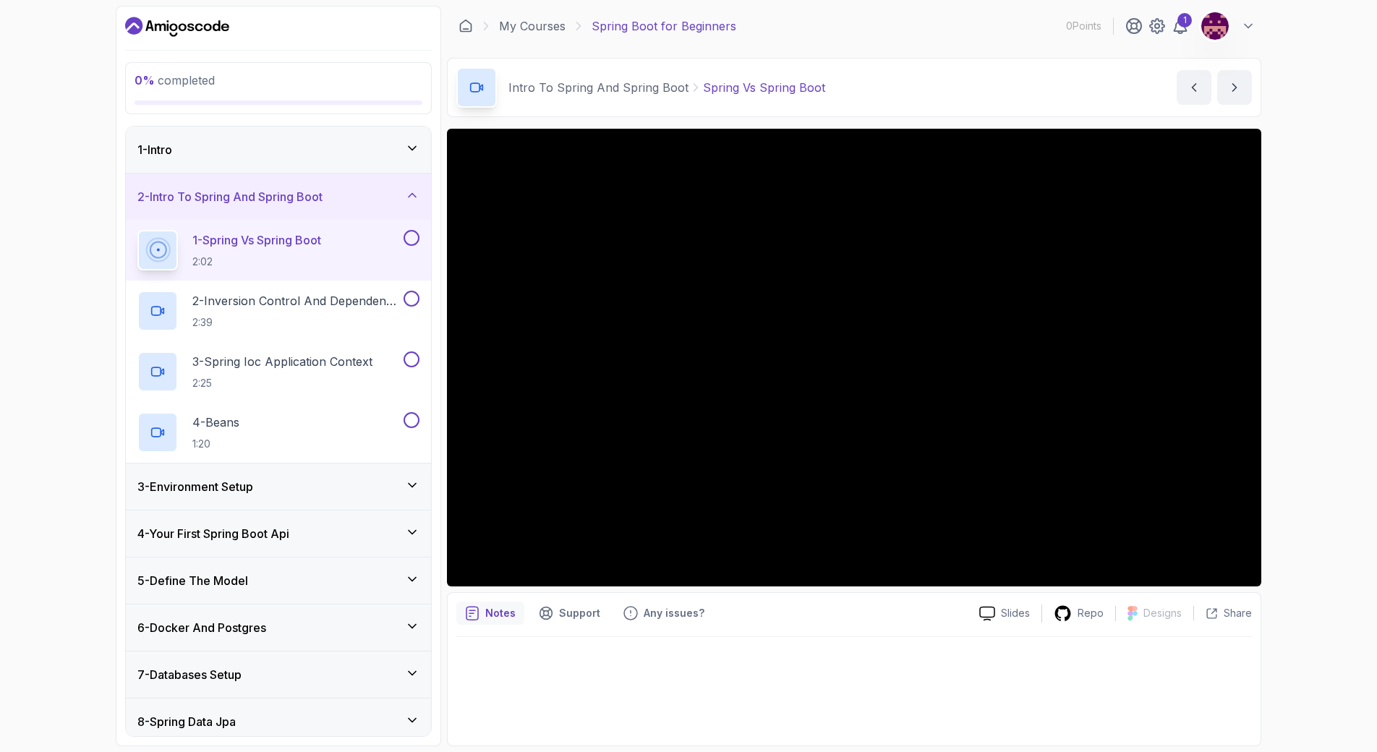
click at [288, 249] on h2 "1 - Spring Vs Spring Boot 2:02" at bounding box center [256, 250] width 129 height 38
drag, startPoint x: 276, startPoint y: 235, endPoint x: 445, endPoint y: 239, distance: 169.3
click at [276, 235] on p "1 - Spring Vs Spring Boot" at bounding box center [256, 239] width 129 height 17
click at [418, 231] on div at bounding box center [410, 238] width 19 height 16
click at [410, 234] on button at bounding box center [412, 238] width 16 height 16
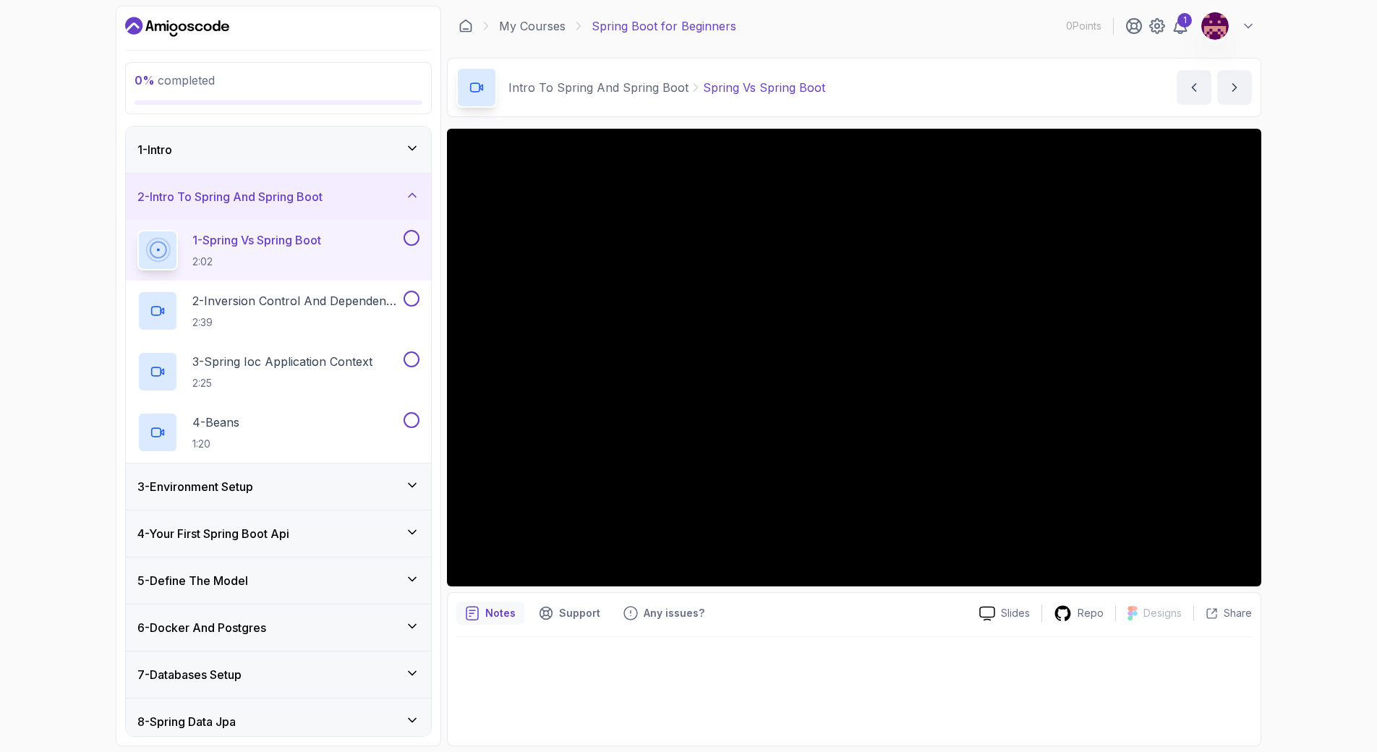
click at [596, 436] on div at bounding box center [854, 358] width 814 height 458
click at [419, 244] on div "1 - Spring Vs Spring Boot 2:02" at bounding box center [278, 250] width 305 height 61
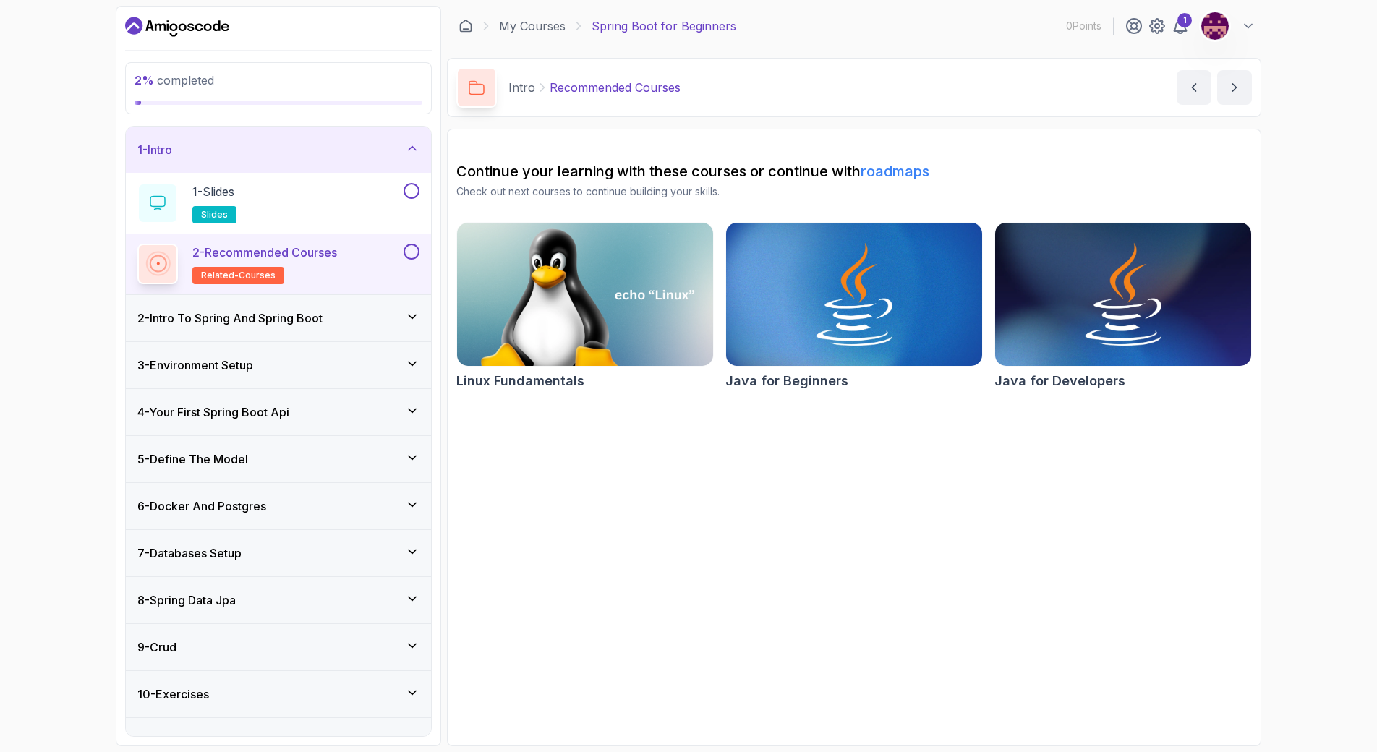
click at [344, 311] on div "2 - Intro To Spring And Spring Boot" at bounding box center [278, 318] width 282 height 17
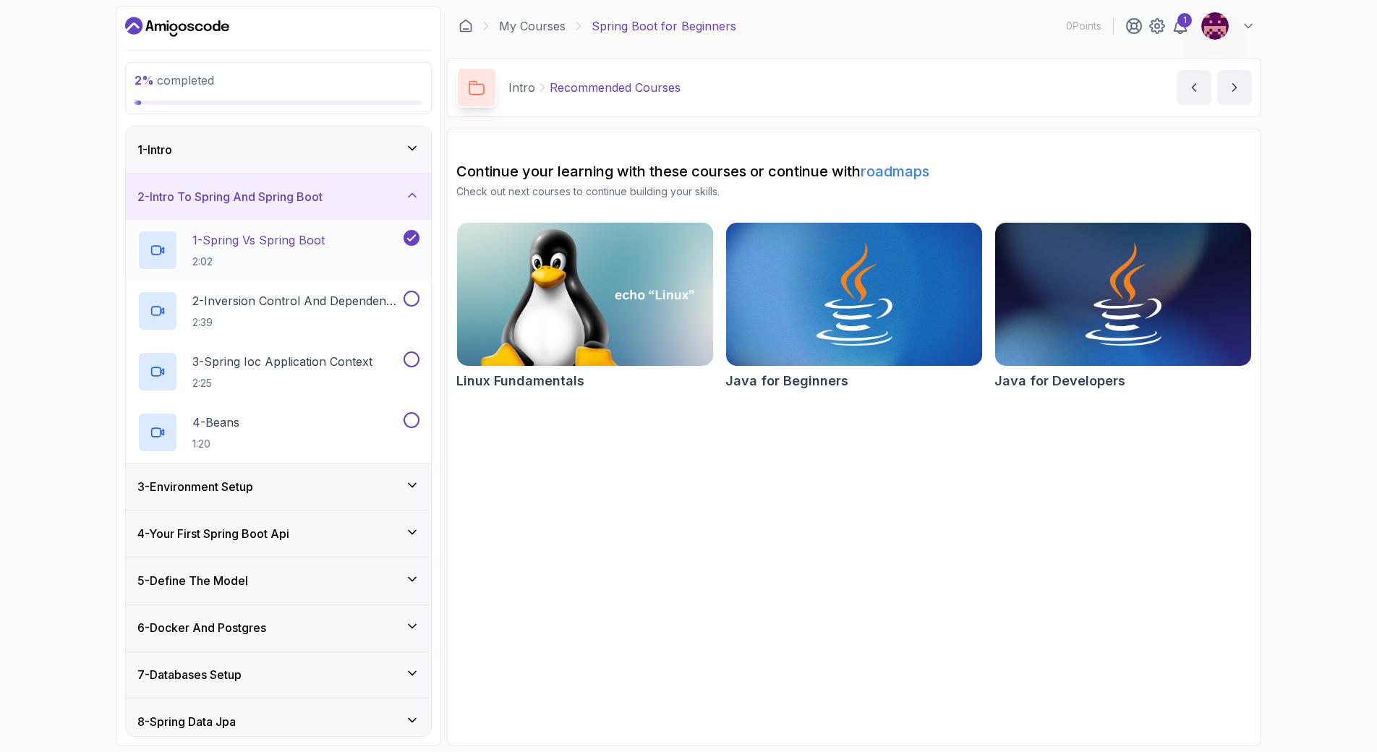
click at [356, 256] on div "1 - Spring Vs Spring Boot 2:02" at bounding box center [268, 250] width 263 height 40
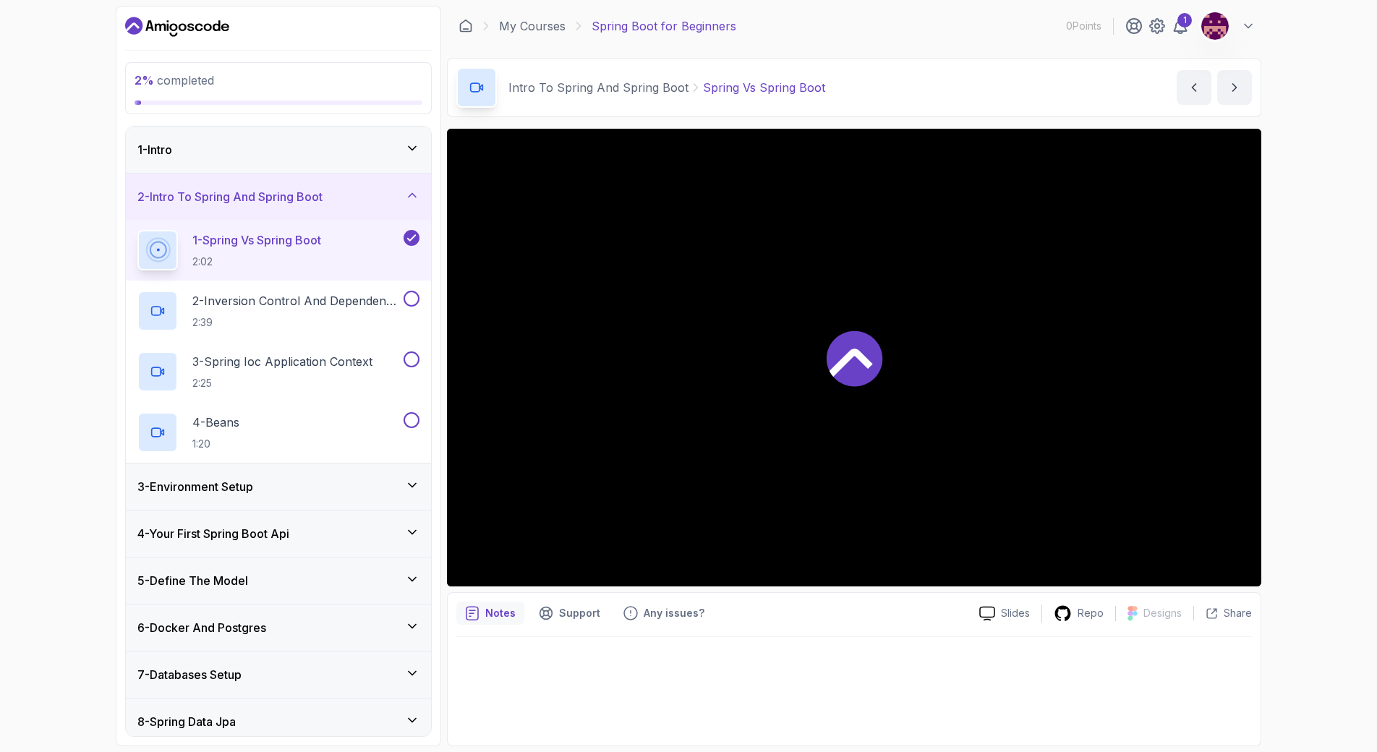
click at [862, 361] on icon at bounding box center [850, 363] width 43 height 28
click at [1023, 609] on p "Slides" at bounding box center [1015, 613] width 29 height 14
click at [841, 360] on icon at bounding box center [850, 363] width 43 height 28
click at [644, 620] on p "Any issues?" at bounding box center [674, 613] width 61 height 14
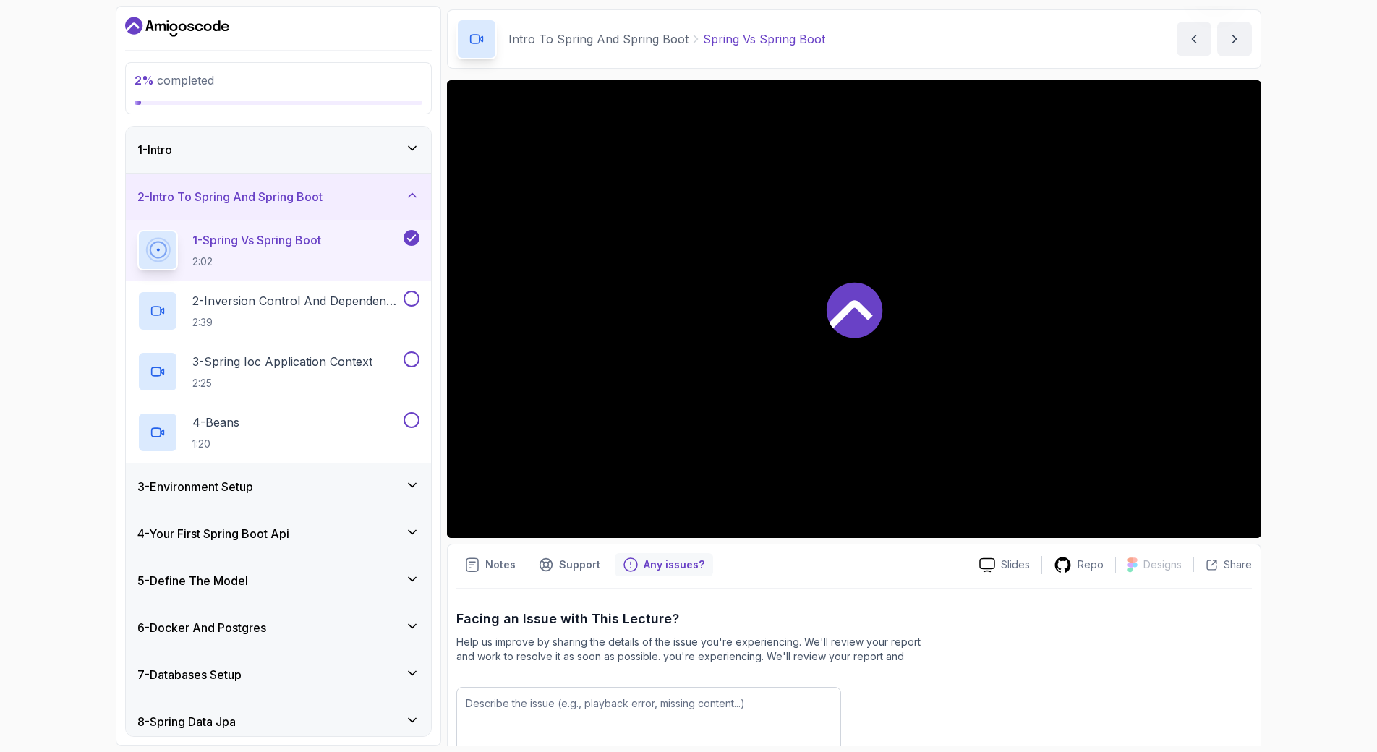
scroll to position [152, 0]
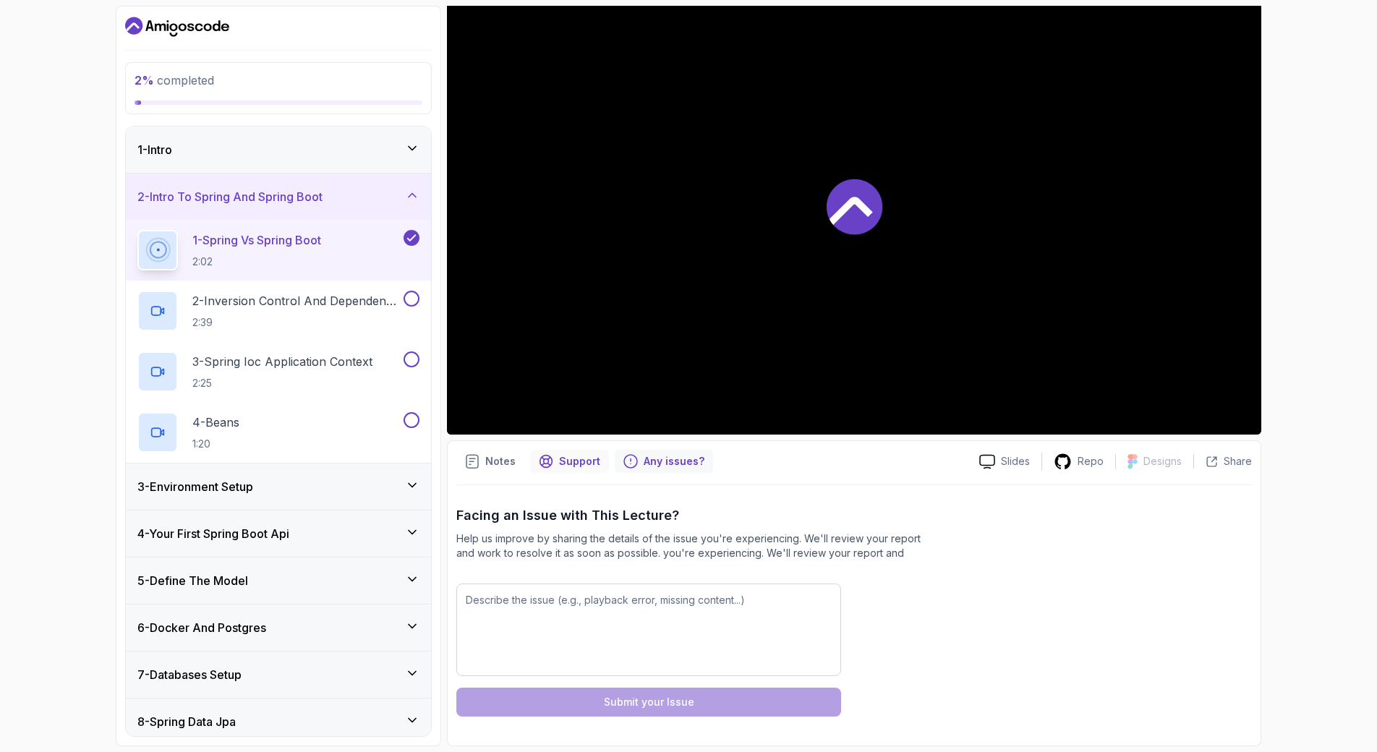
click at [559, 467] on p "Support" at bounding box center [579, 461] width 41 height 14
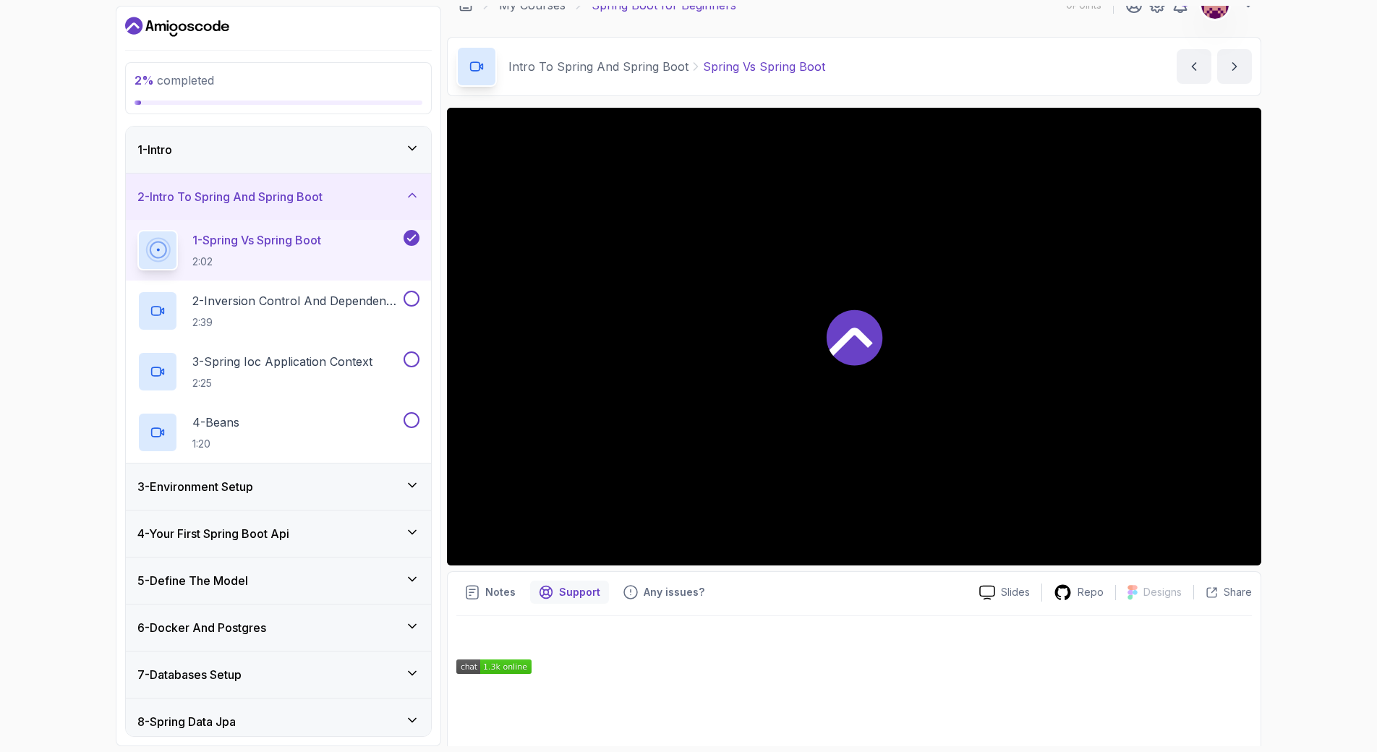
scroll to position [0, 0]
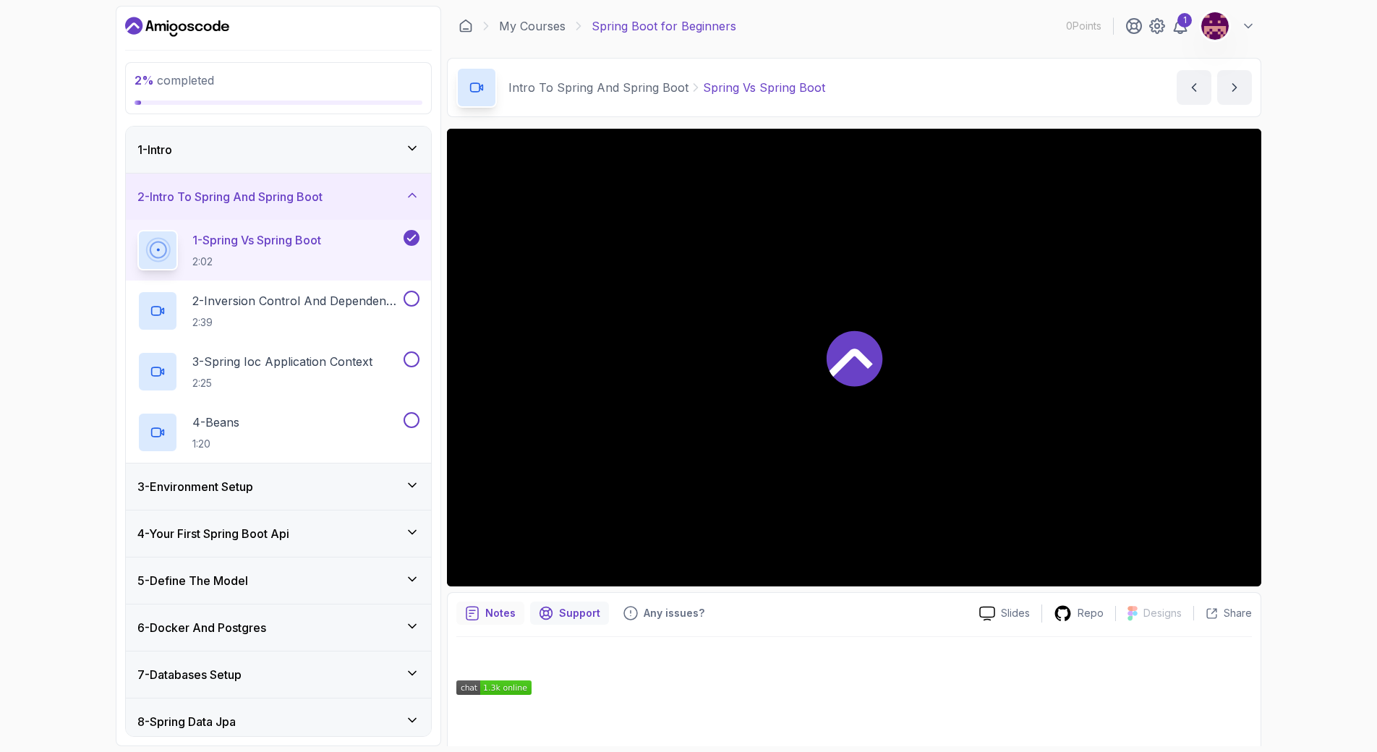
click at [495, 607] on p "Notes" at bounding box center [500, 613] width 30 height 14
click at [287, 292] on p "2 - Inversion Control And Dependency Injection" at bounding box center [296, 300] width 208 height 17
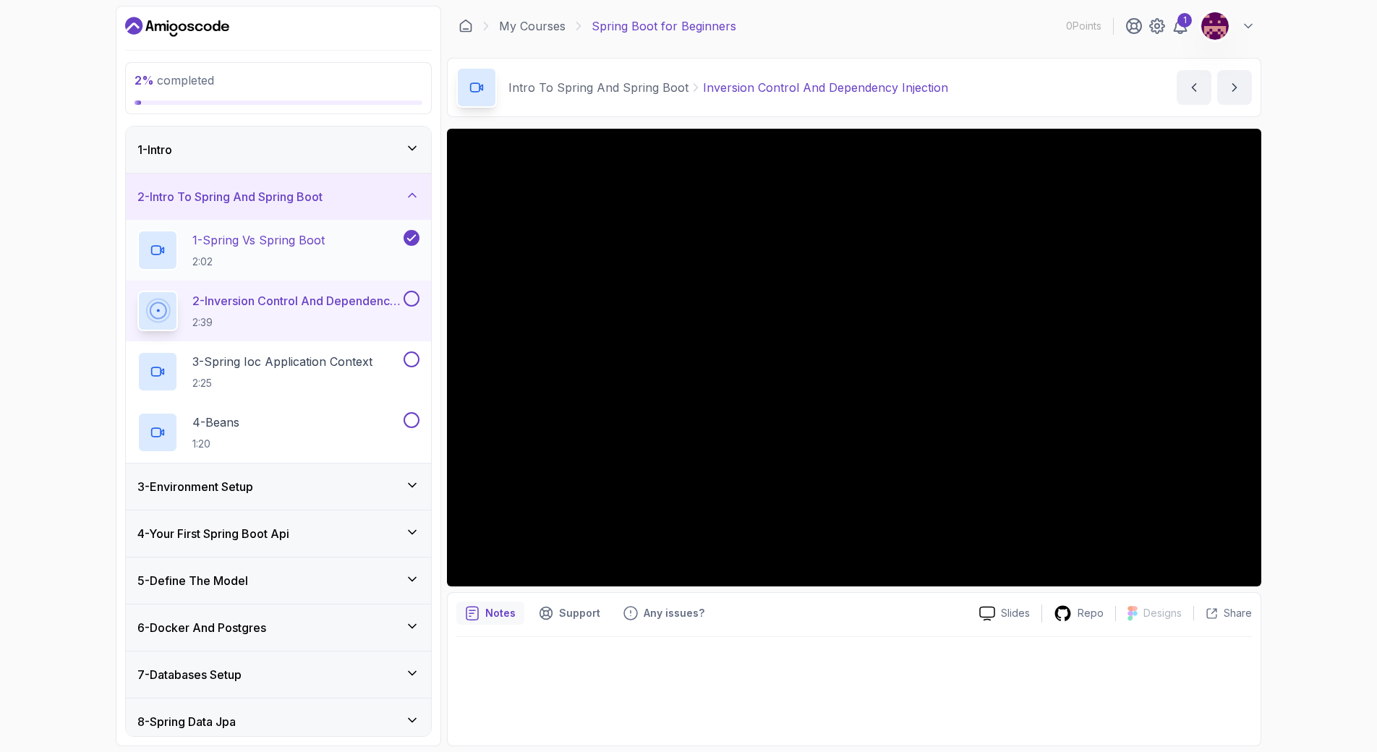
click at [296, 239] on p "1 - Spring Vs Spring Boot" at bounding box center [258, 239] width 132 height 17
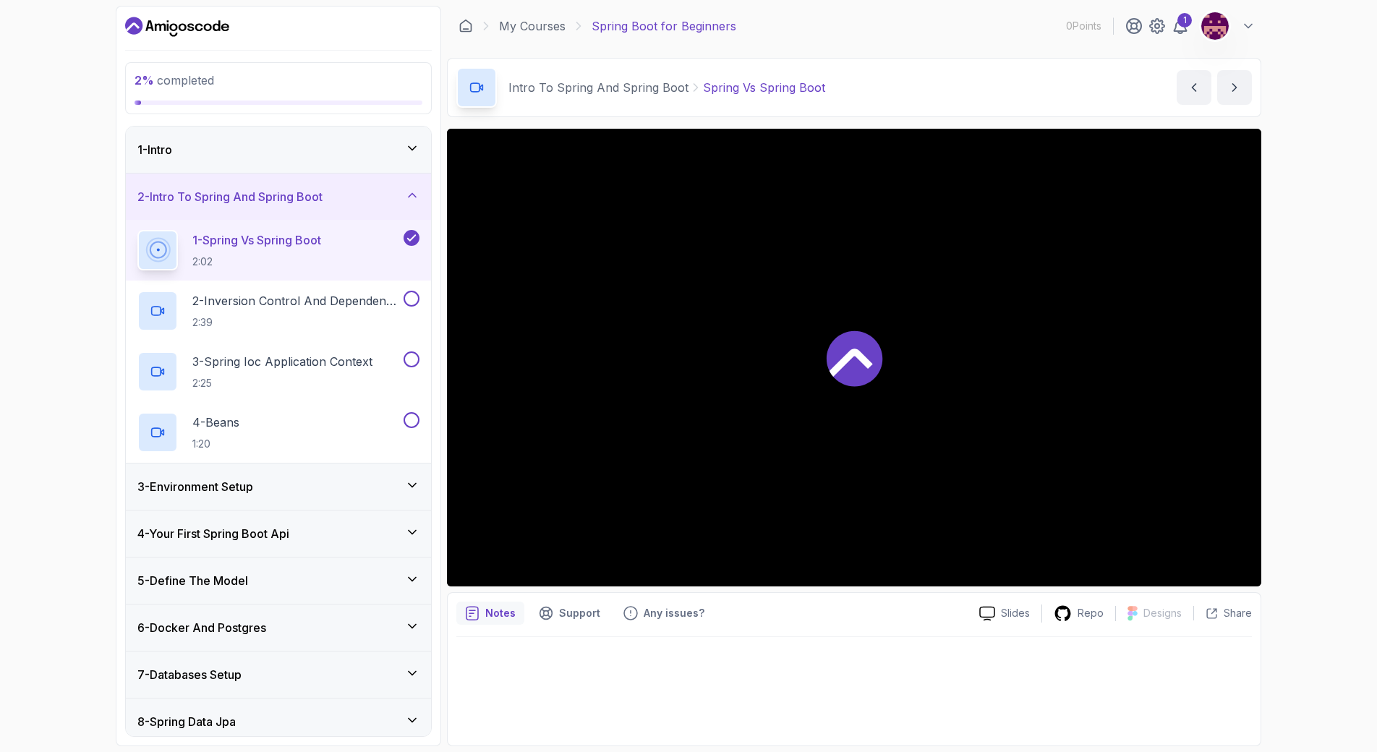
click at [317, 151] on div "1 - Intro" at bounding box center [278, 149] width 282 height 17
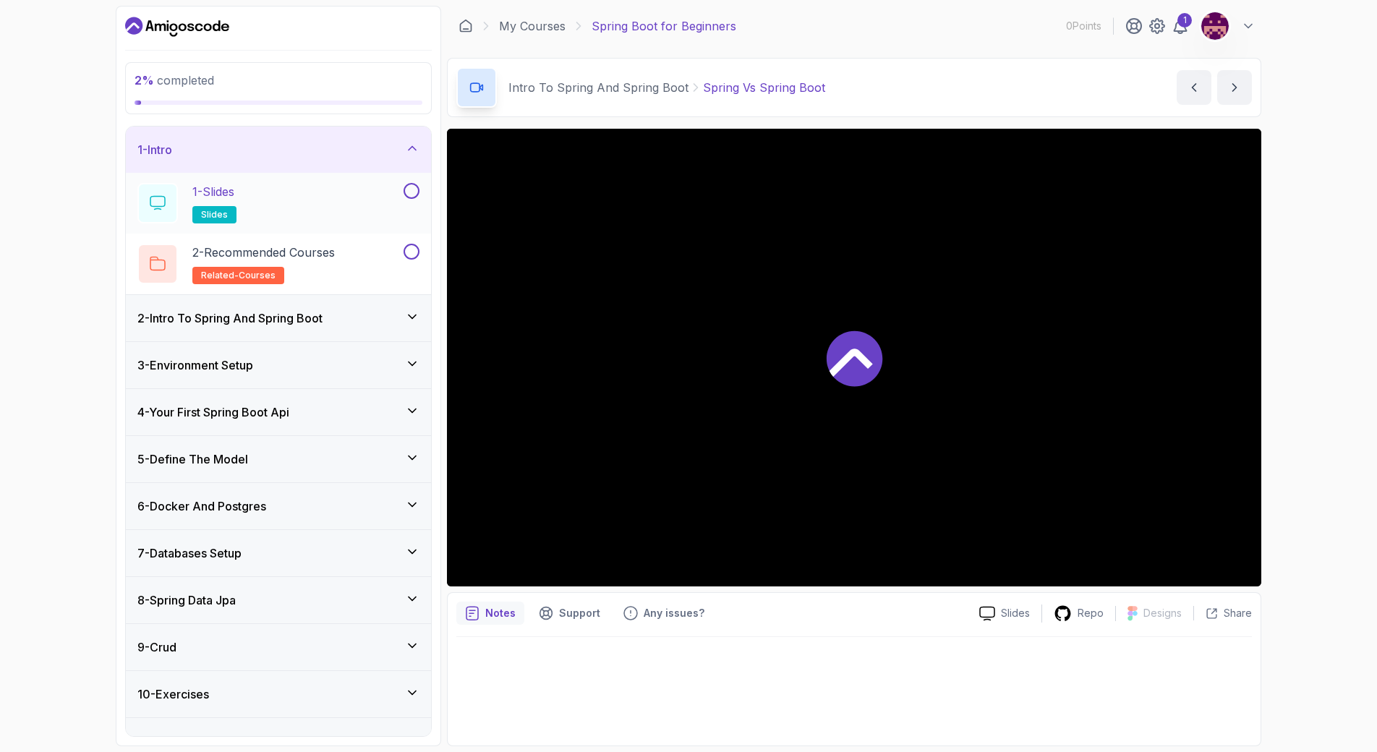
click at [278, 202] on div "1 - Slides slides" at bounding box center [268, 203] width 263 height 40
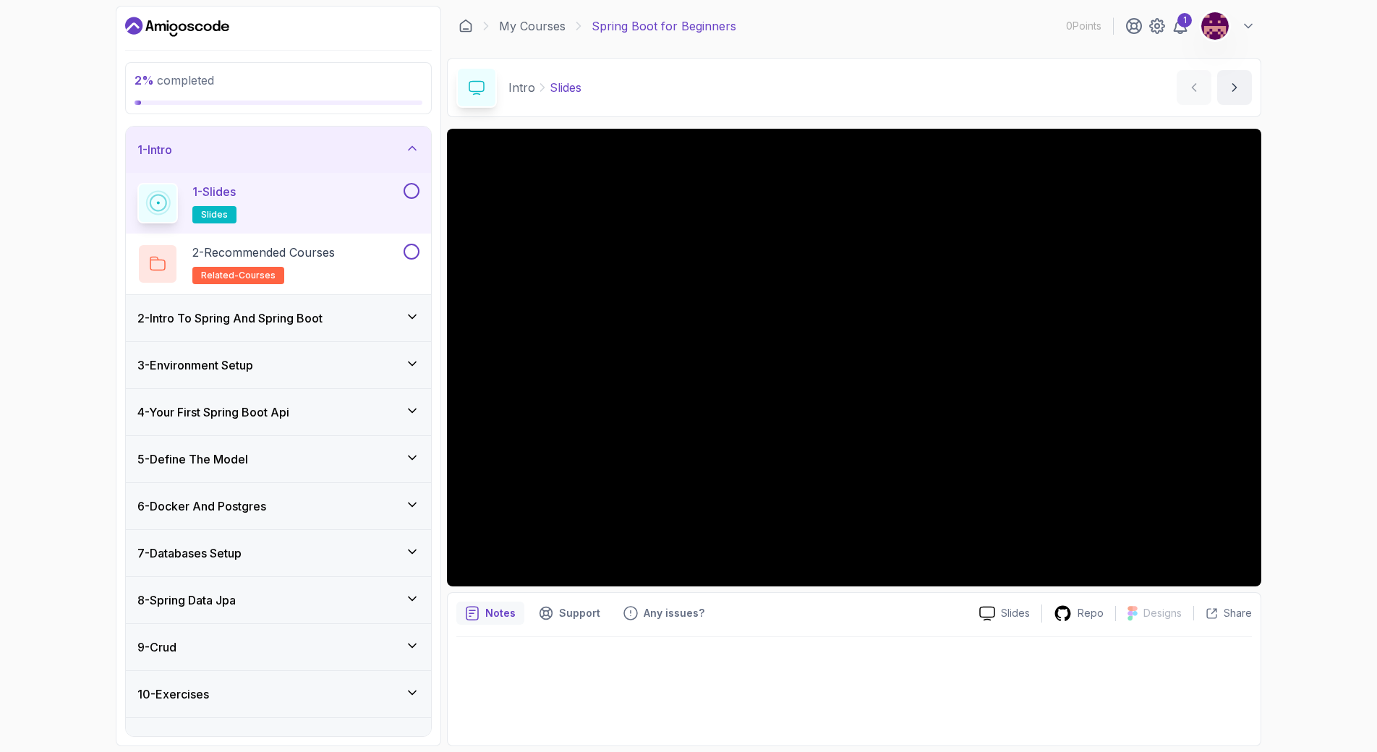
click at [420, 194] on div "1 - Slides slides" at bounding box center [278, 203] width 305 height 61
click at [412, 189] on button at bounding box center [412, 191] width 16 height 16
click at [301, 323] on h3 "2 - Intro To Spring And Spring Boot" at bounding box center [229, 318] width 185 height 17
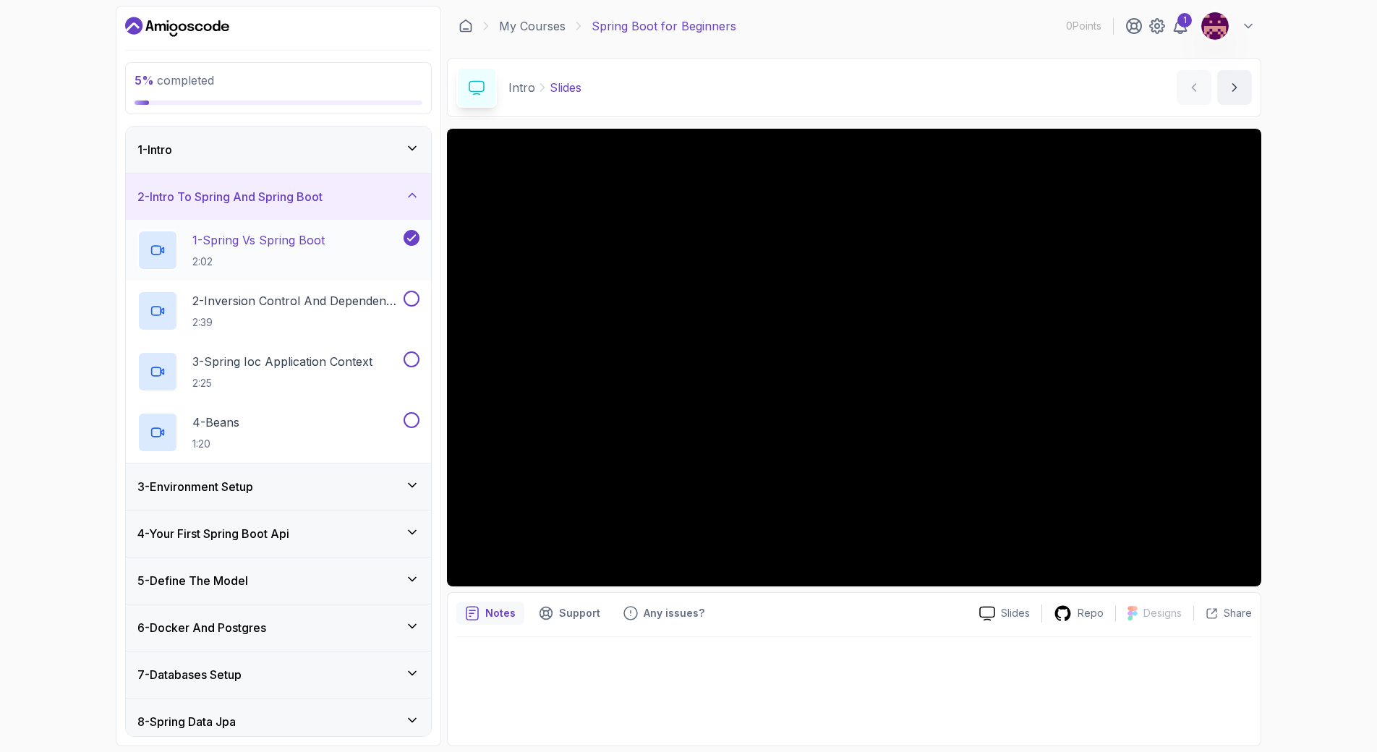
click at [253, 243] on p "1 - Spring Vs Spring Boot" at bounding box center [258, 239] width 132 height 17
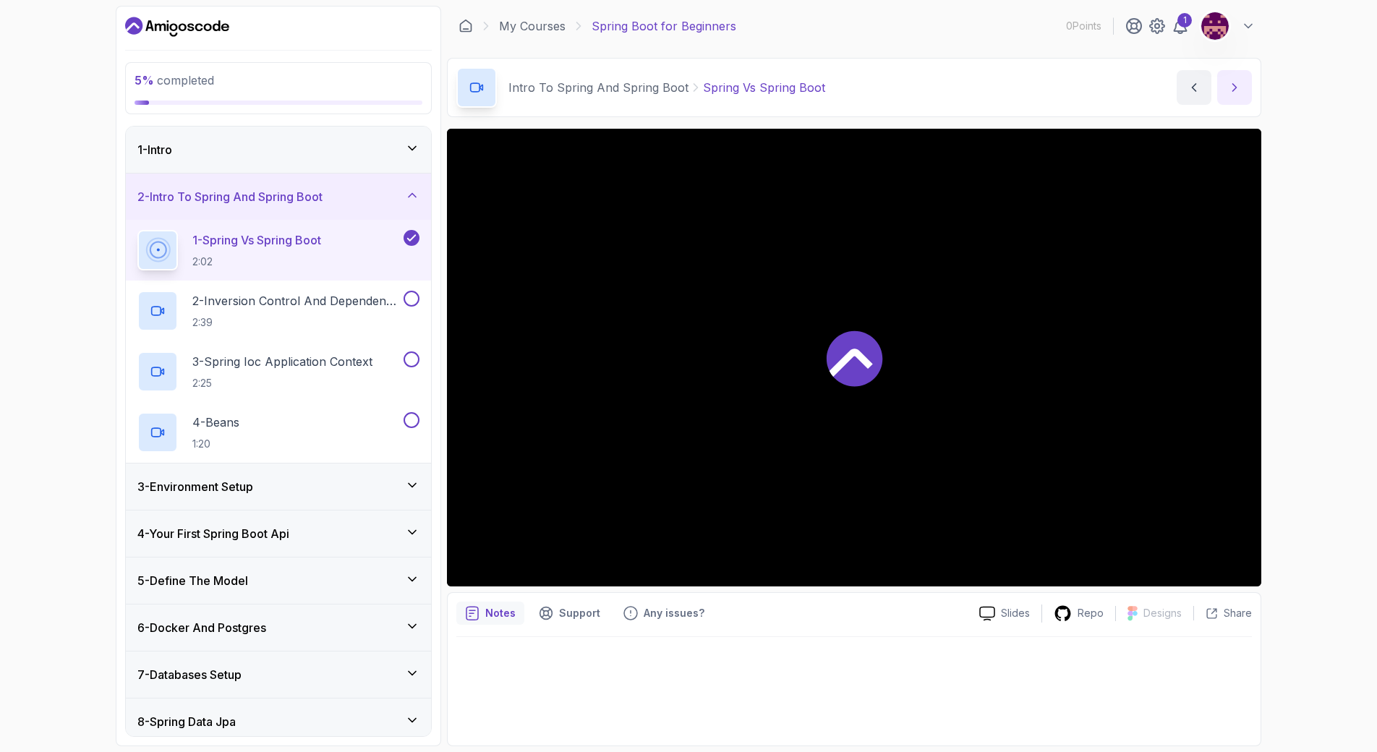
click at [1245, 86] on button "next content" at bounding box center [1234, 87] width 35 height 35
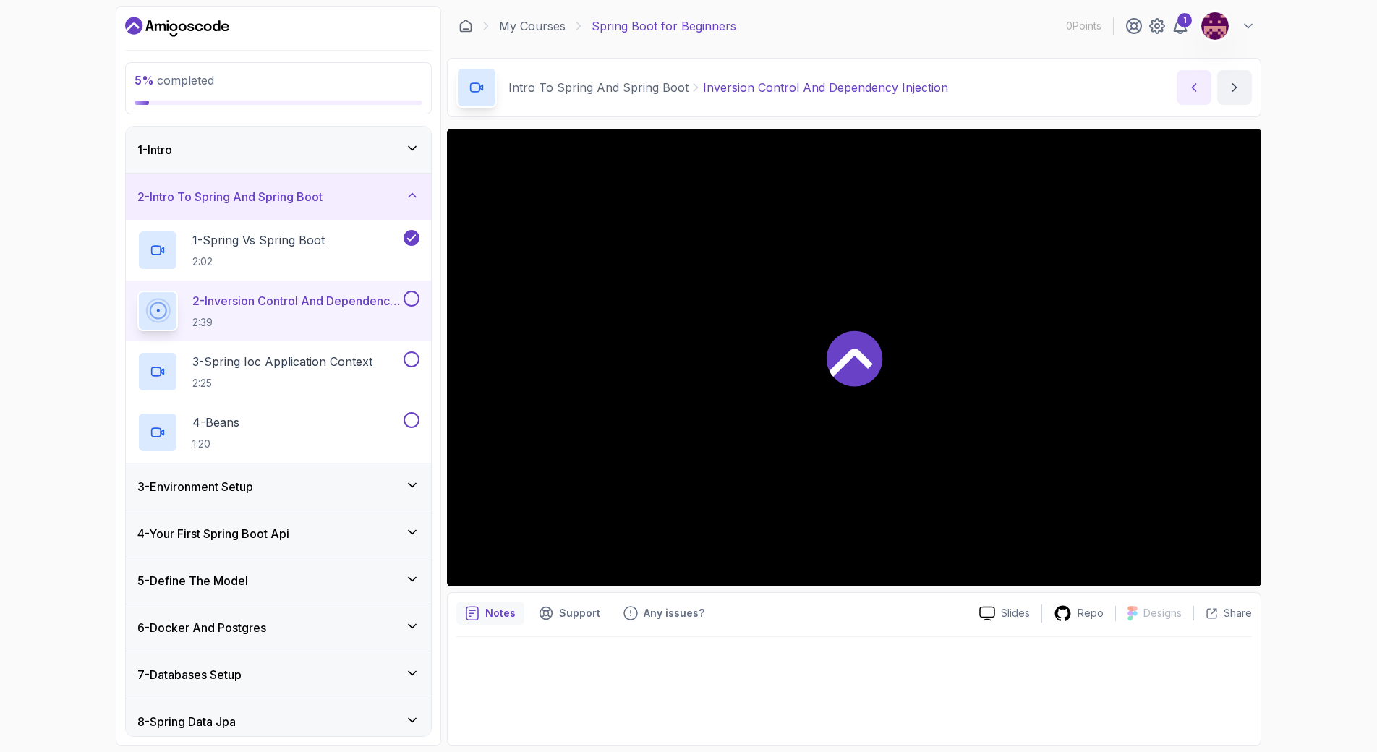
click at [1197, 80] on icon "previous content" at bounding box center [1194, 87] width 14 height 14
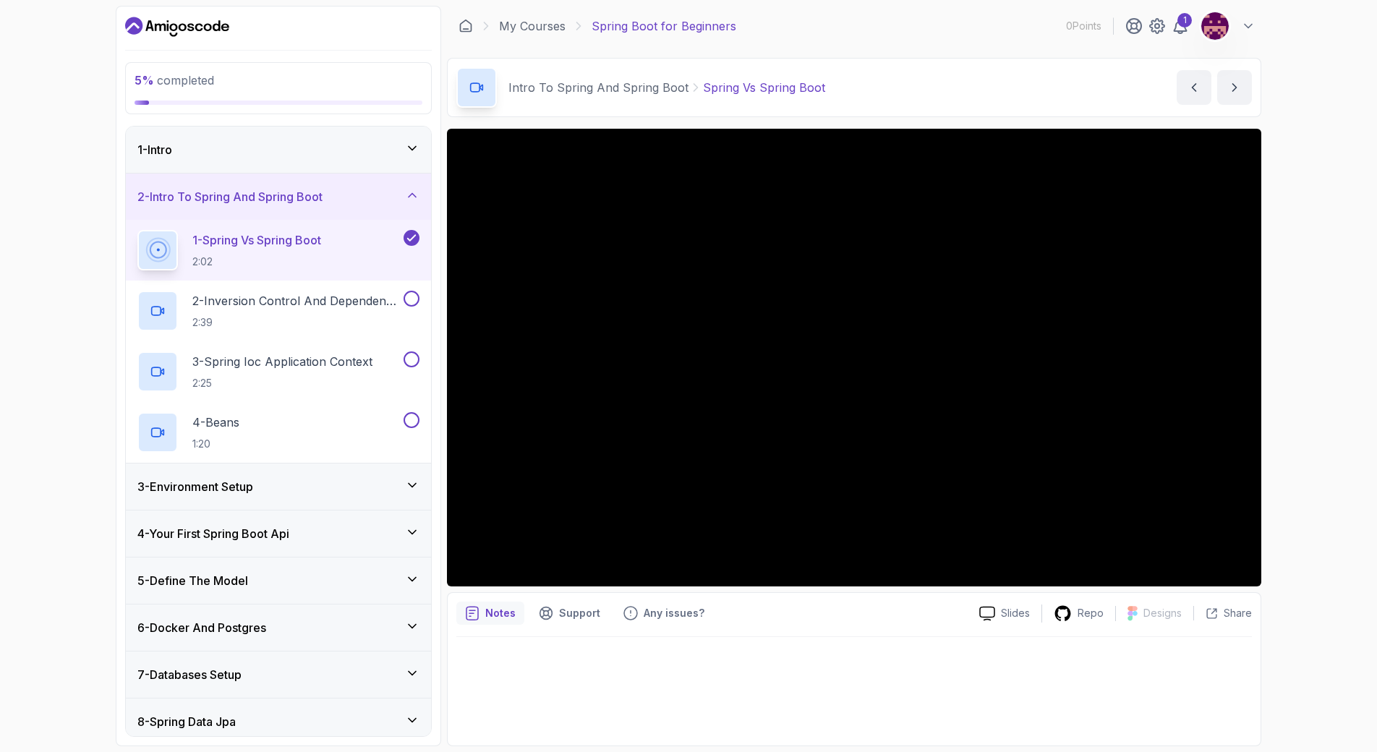
click at [463, 95] on div at bounding box center [476, 87] width 40 height 40
click at [765, 91] on p "Spring Vs Spring Boot" at bounding box center [764, 87] width 122 height 17
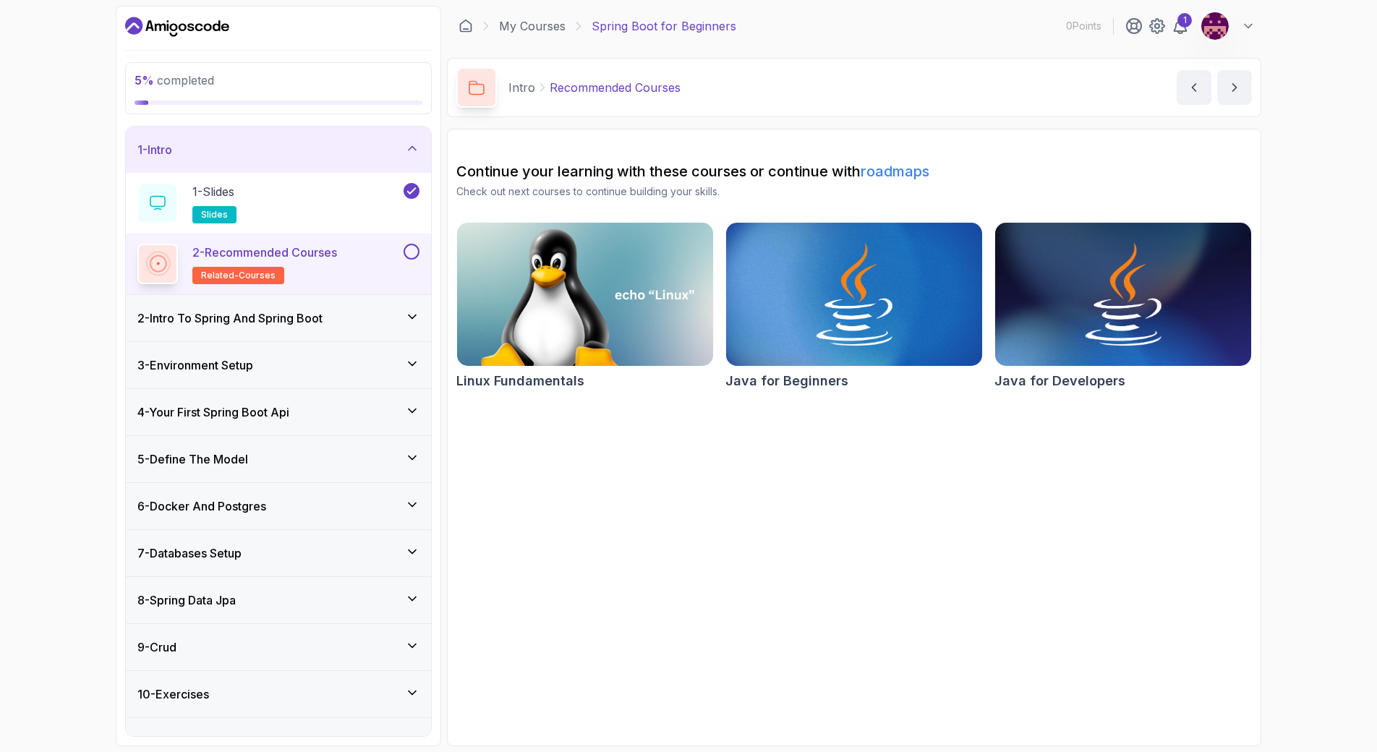
click at [251, 326] on h3 "2 - Intro To Spring And Spring Boot" at bounding box center [229, 318] width 185 height 17
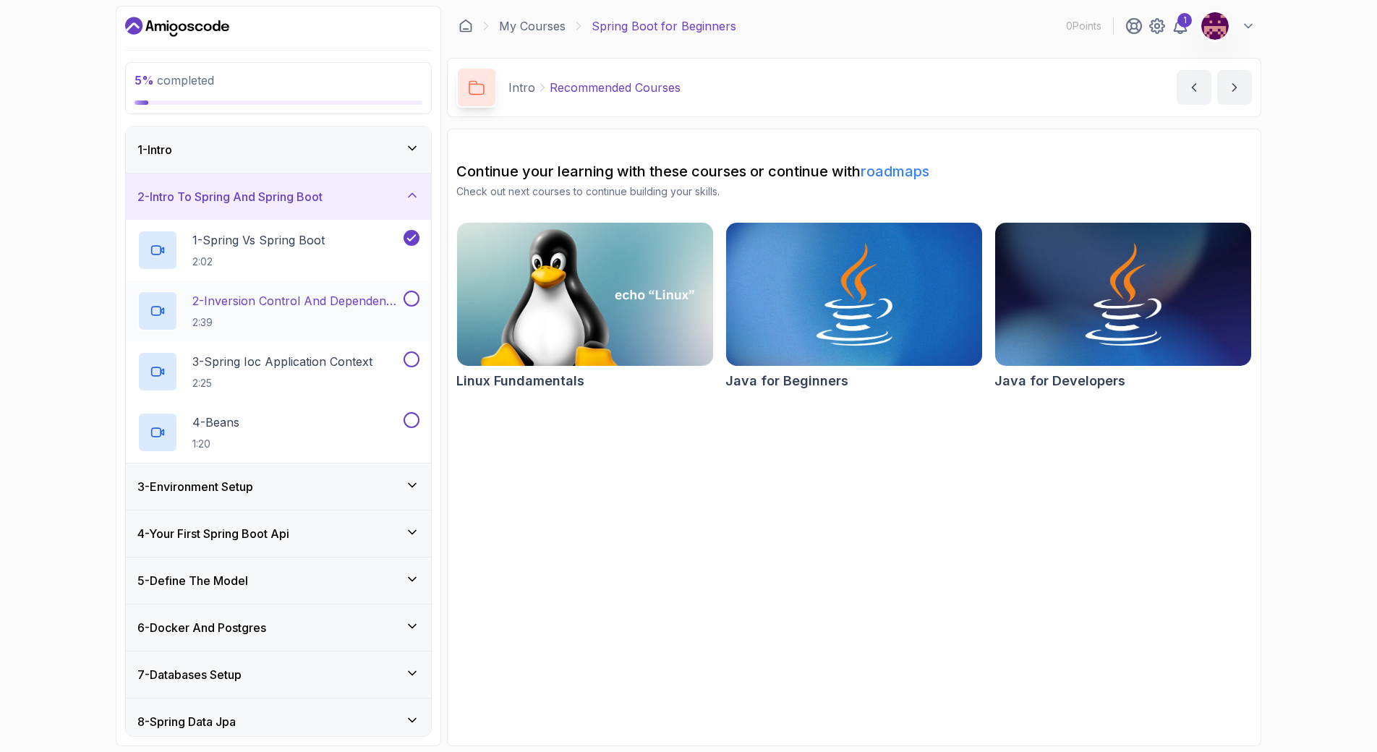
click at [298, 299] on p "2 - Inversion Control And Dependency Injection" at bounding box center [296, 300] width 208 height 17
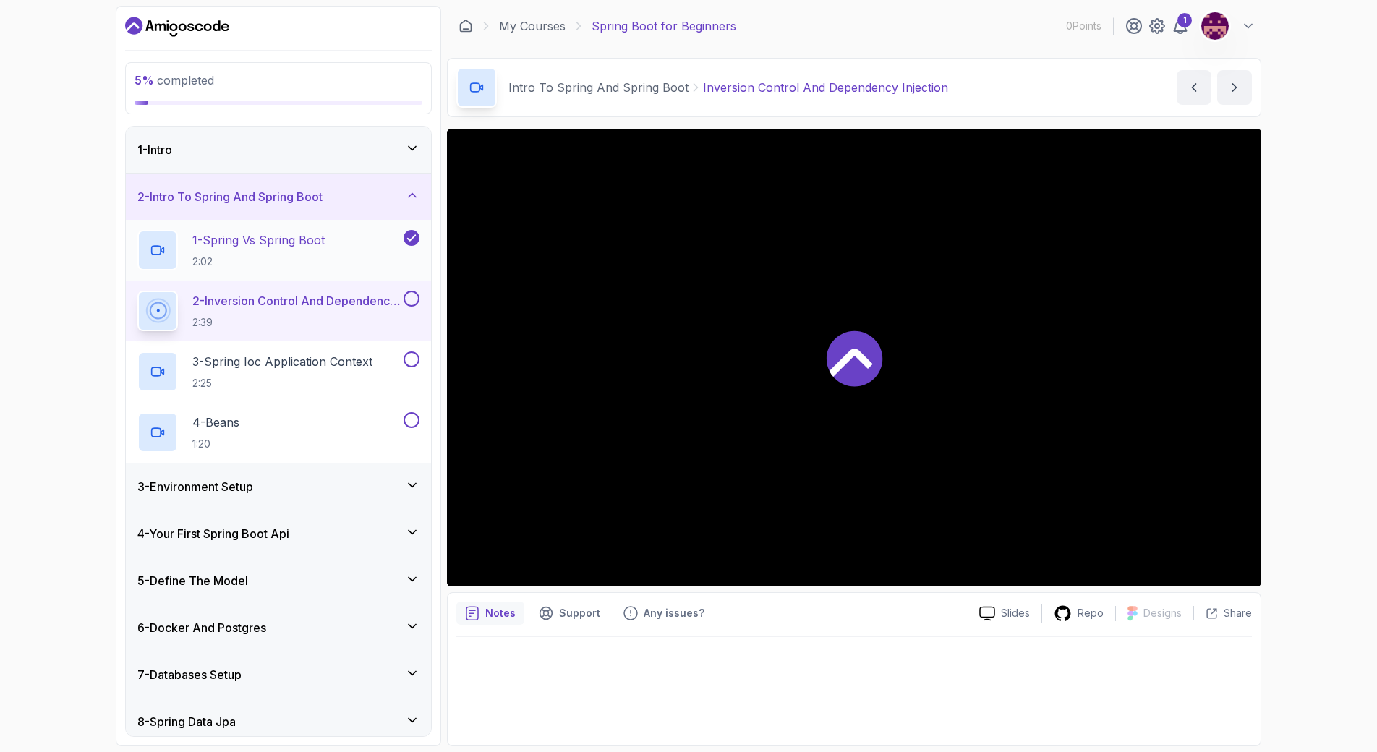
click at [297, 236] on p "1 - Spring Vs Spring Boot" at bounding box center [258, 239] width 132 height 17
